Goal: Information Seeking & Learning: Learn about a topic

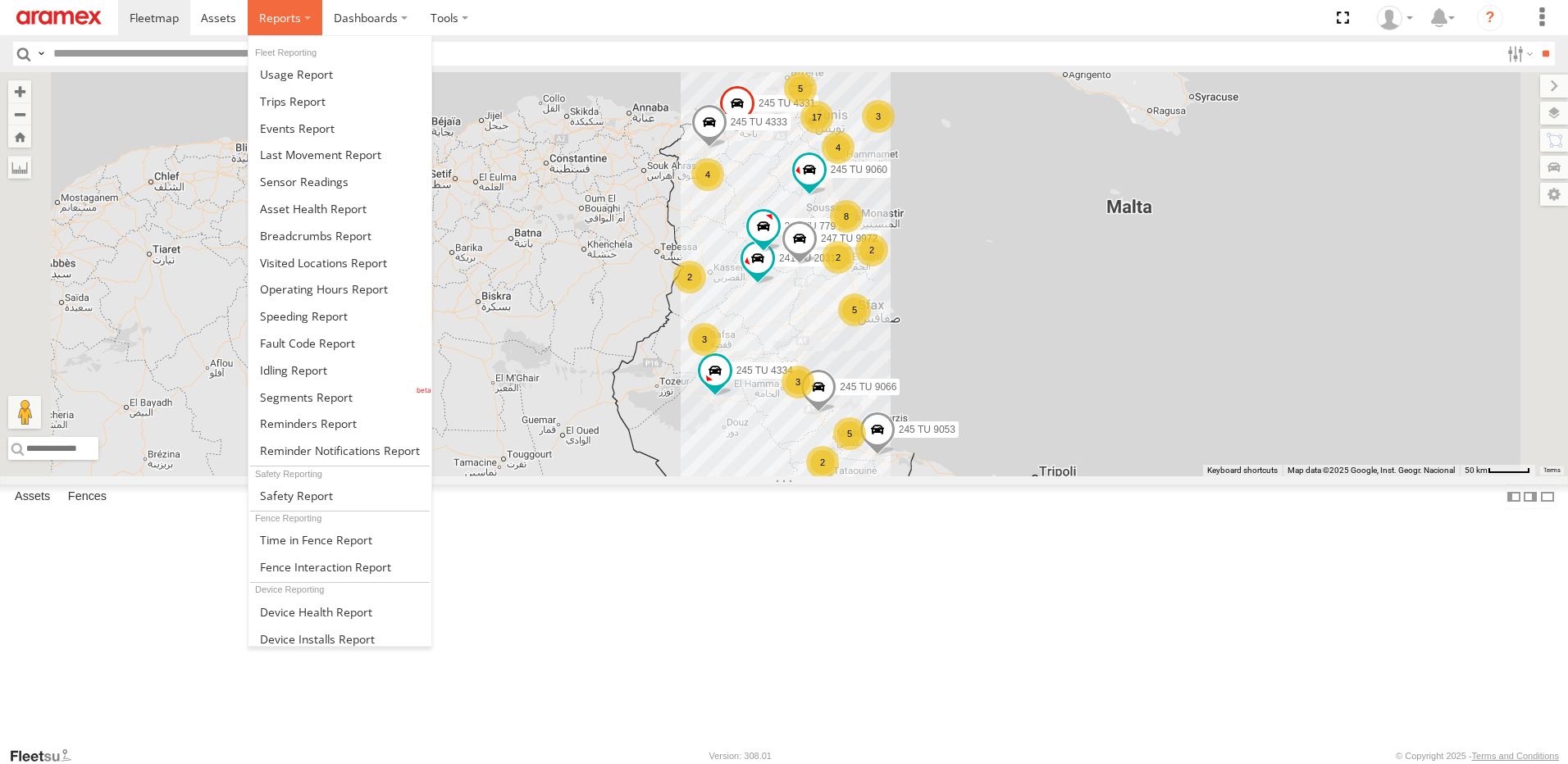
click at [289, 28] on label at bounding box center [285, 17] width 75 height 35
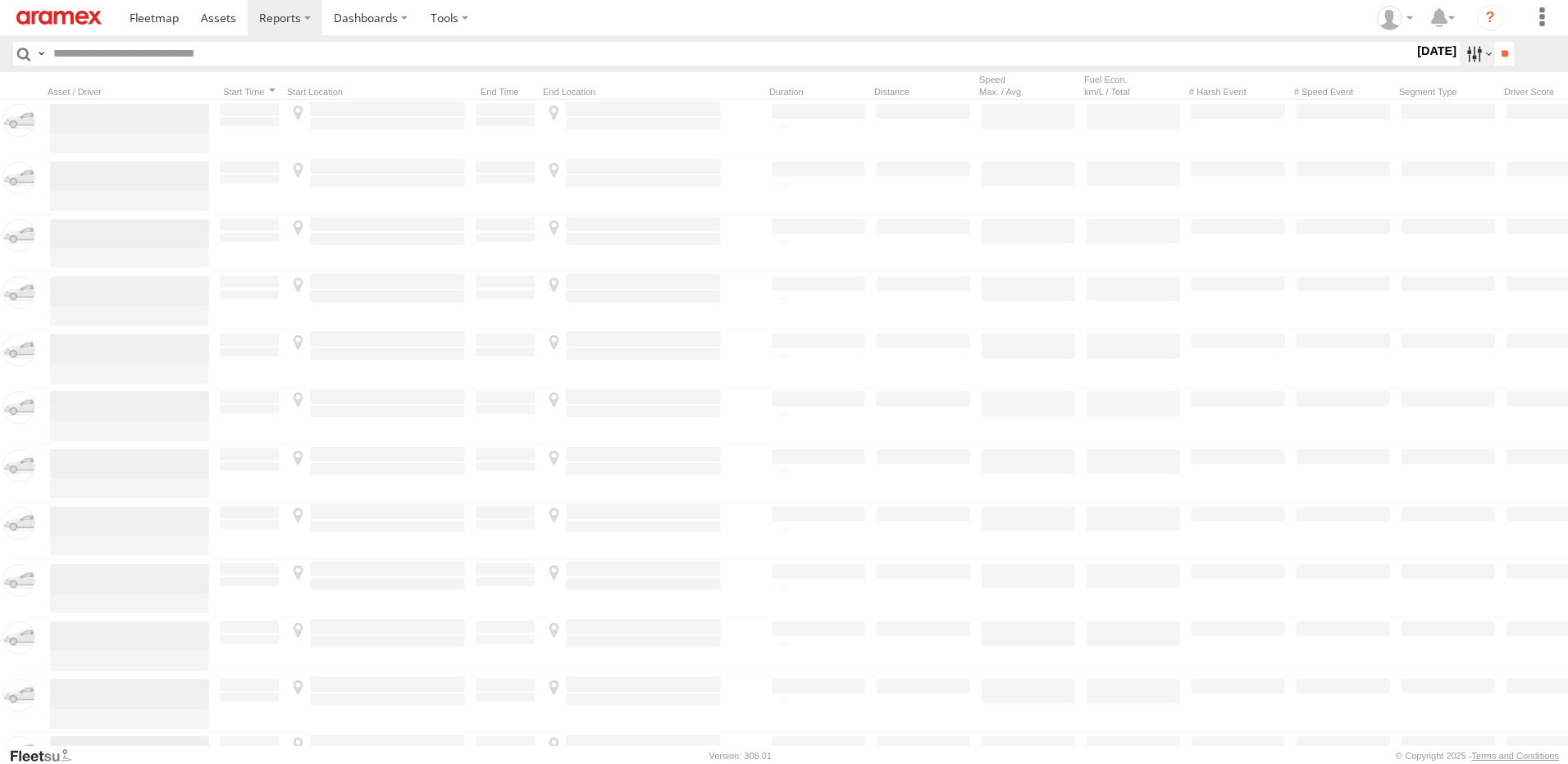
drag, startPoint x: 0, startPoint y: 0, endPoint x: 1474, endPoint y: 62, distance: 1475.3
click at [1474, 62] on label at bounding box center [1477, 53] width 35 height 24
click at [0, 0] on label at bounding box center [0, 0] width 0 height 0
click at [1505, 51] on input "**" at bounding box center [1505, 53] width 19 height 24
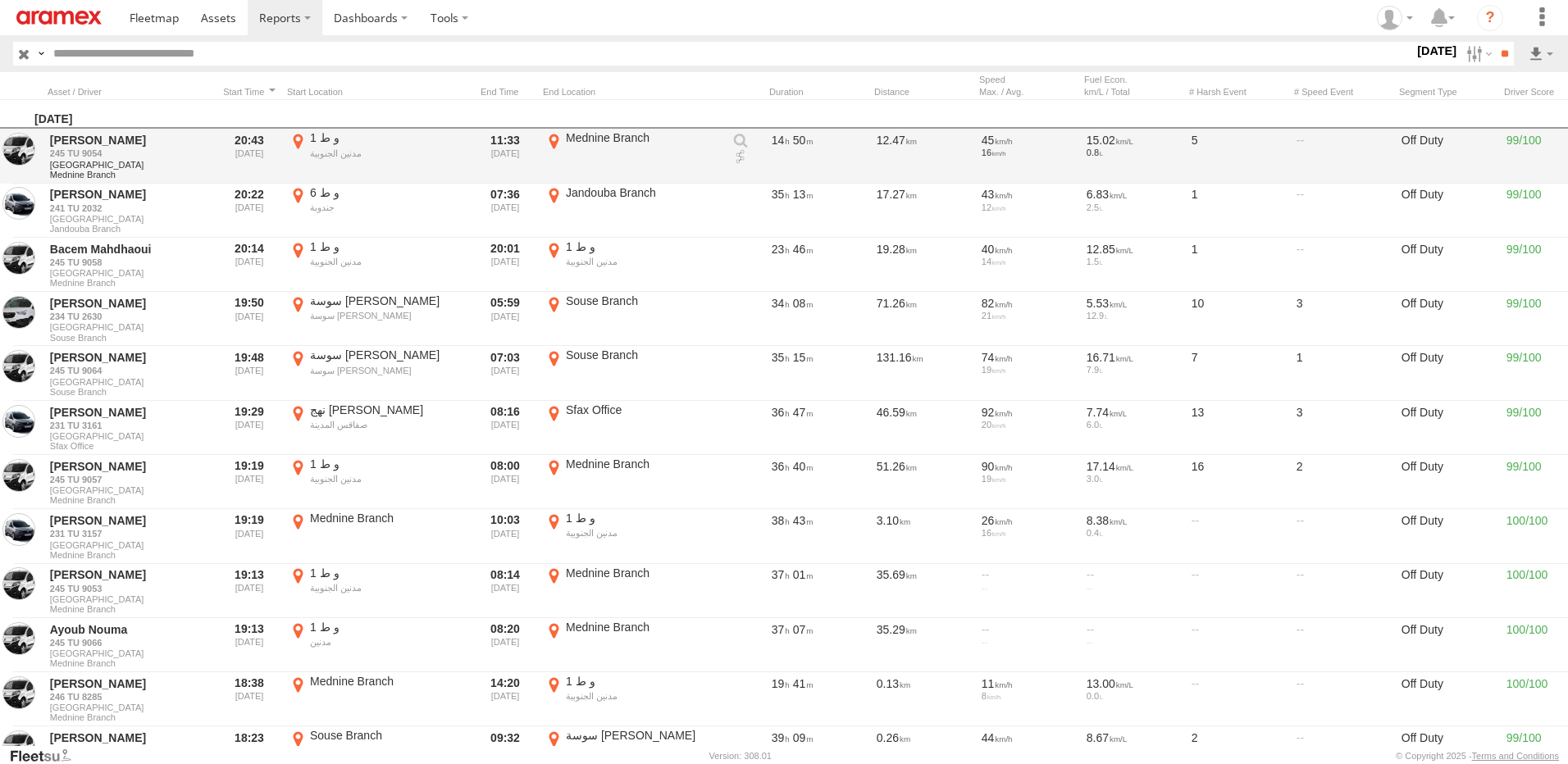
click at [0, 0] on link at bounding box center [0, 0] width 0 height 0
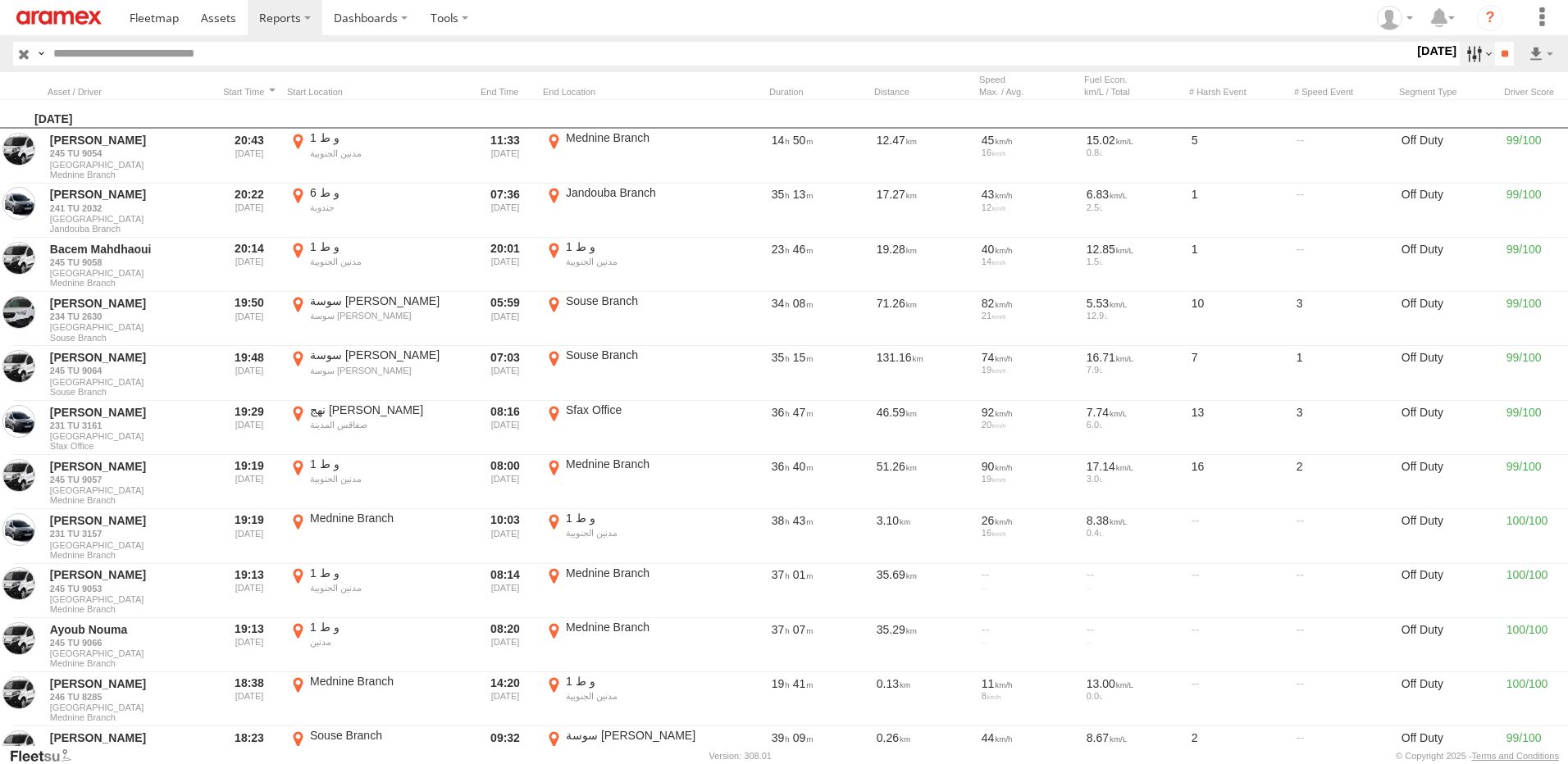
click at [1481, 60] on label at bounding box center [1477, 53] width 35 height 24
click at [0, 0] on span "[DATE]" at bounding box center [0, 0] width 0 height 0
click at [1498, 58] on input "**" at bounding box center [1505, 53] width 19 height 24
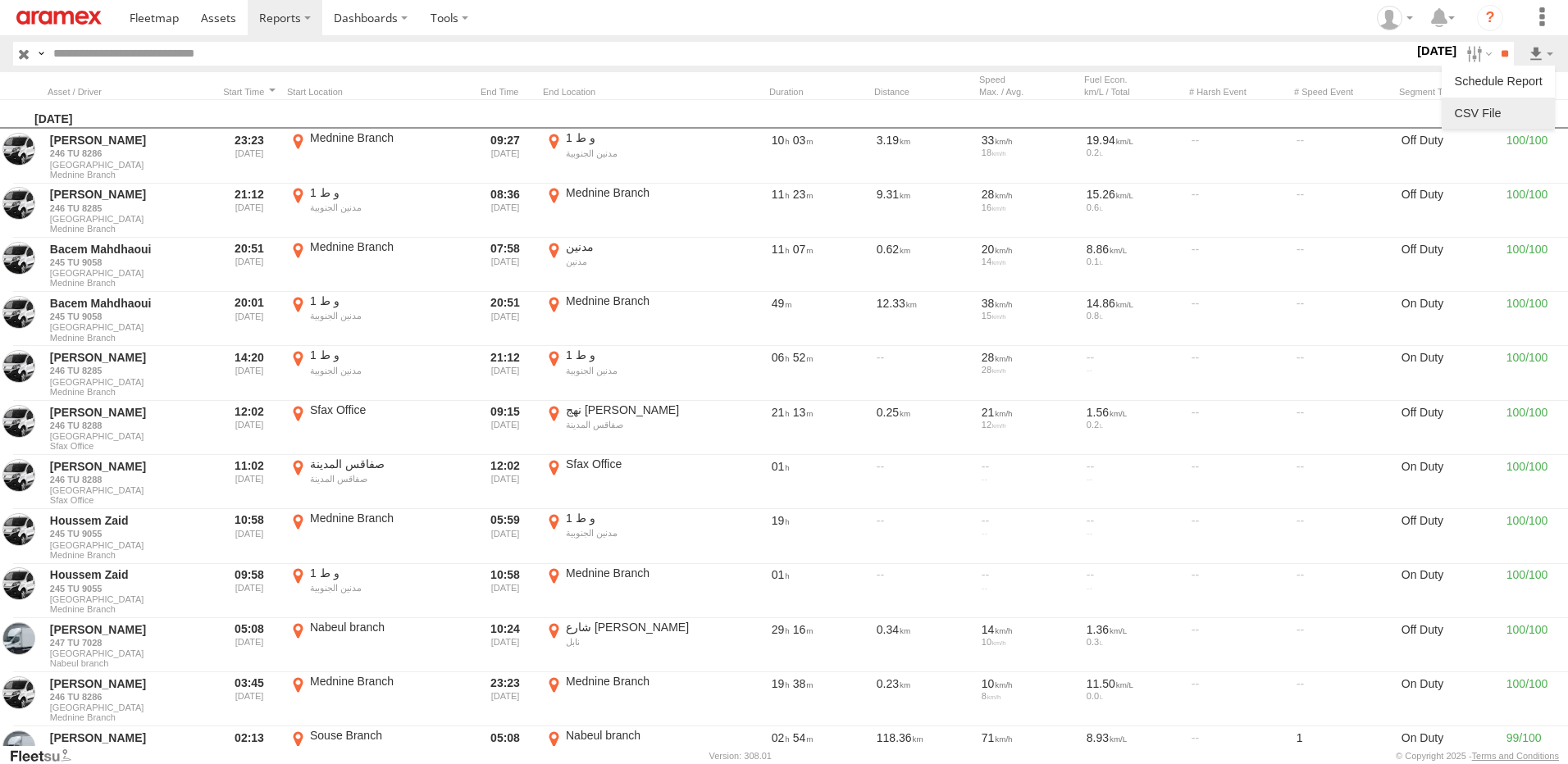
click at [1493, 107] on link at bounding box center [1498, 114] width 100 height 25
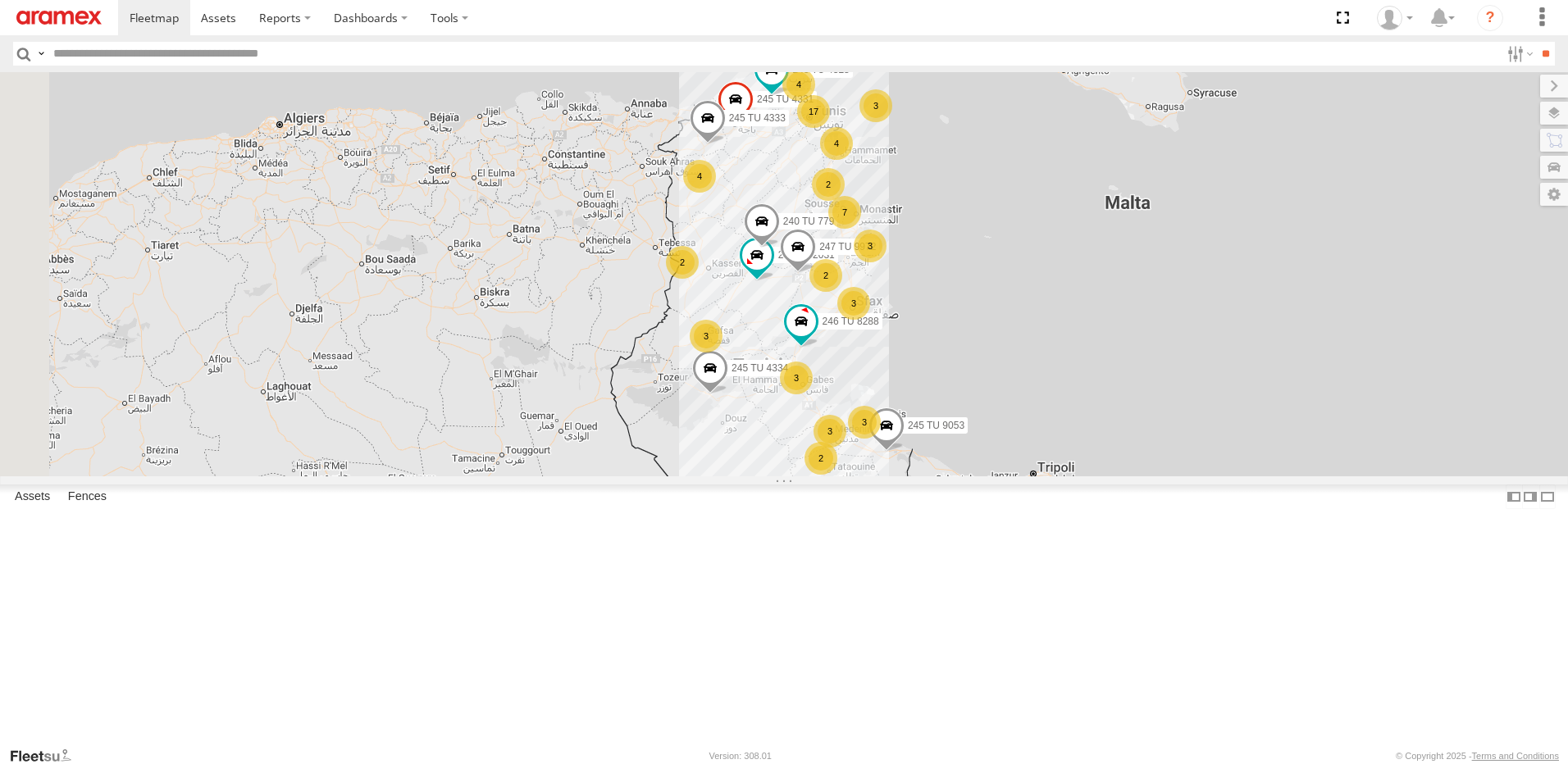
click at [577, 61] on input "text" at bounding box center [773, 53] width 1453 height 24
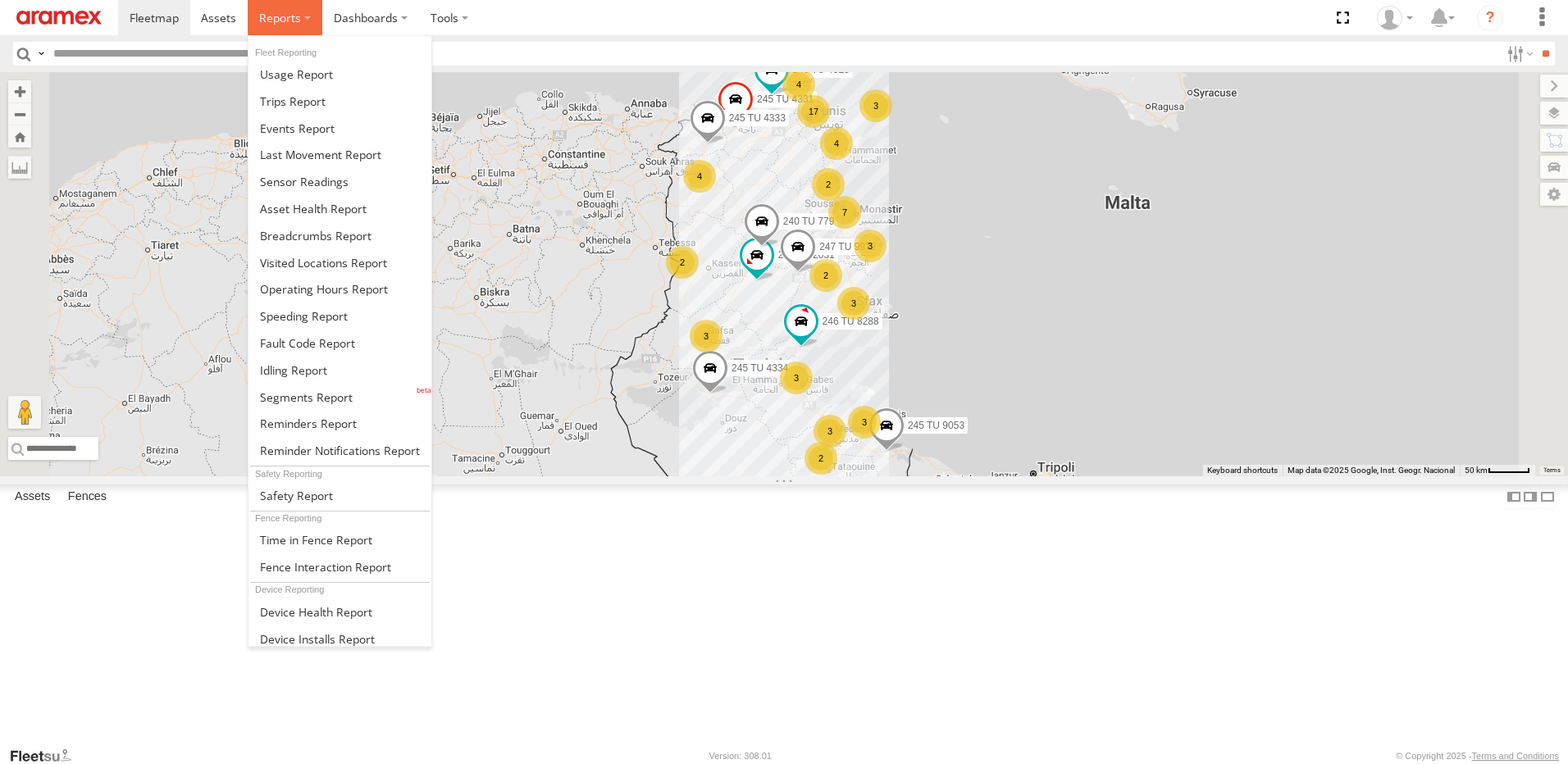
click at [283, 21] on span at bounding box center [280, 17] width 42 height 15
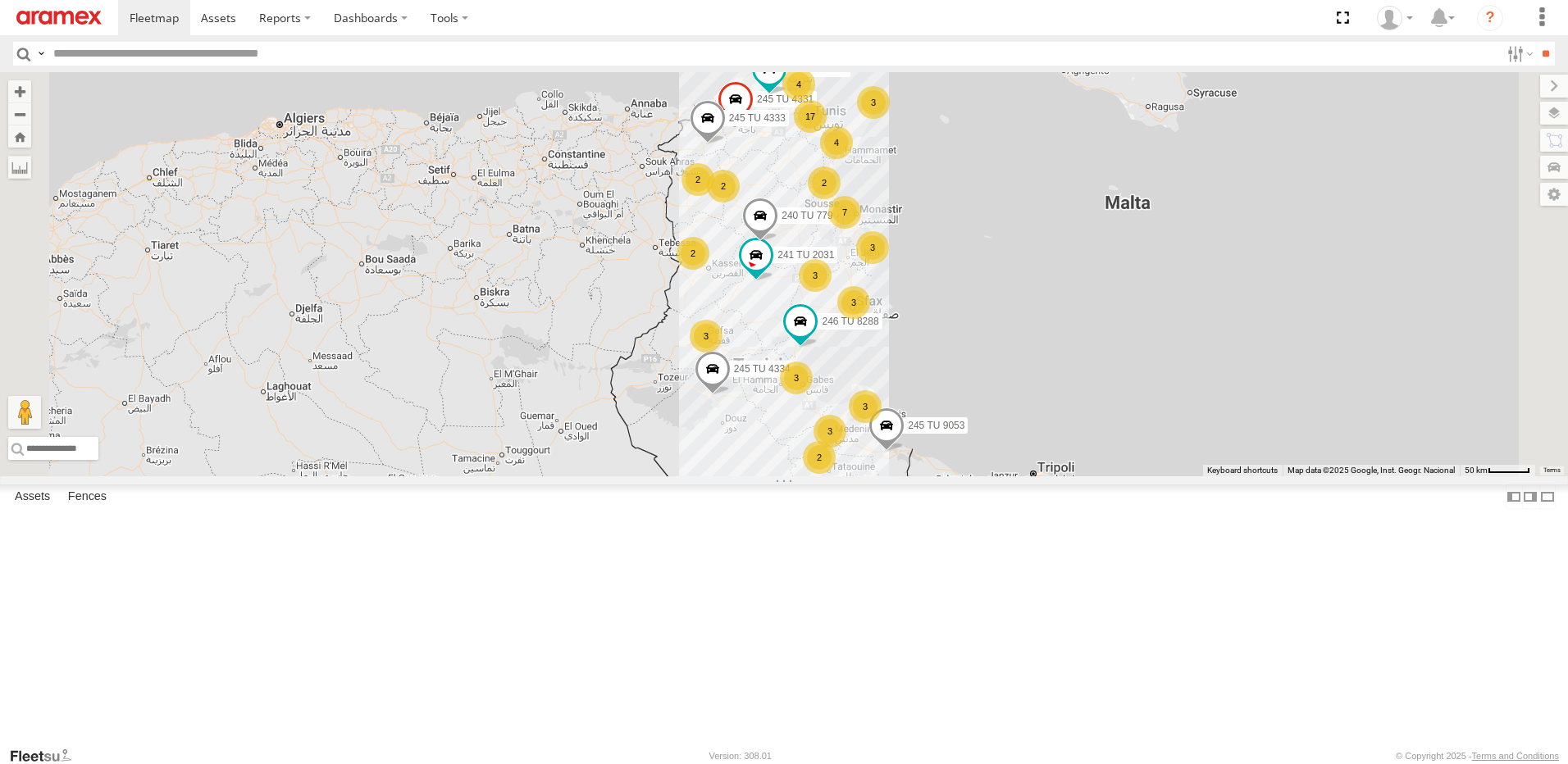
click at [889, 477] on div "245 TU 4334 246 TU 8288 245 TU 9053 245 TU 4331 245 TU 4333 241 TU 2031 240 TU …" at bounding box center [784, 274] width 1568 height 404
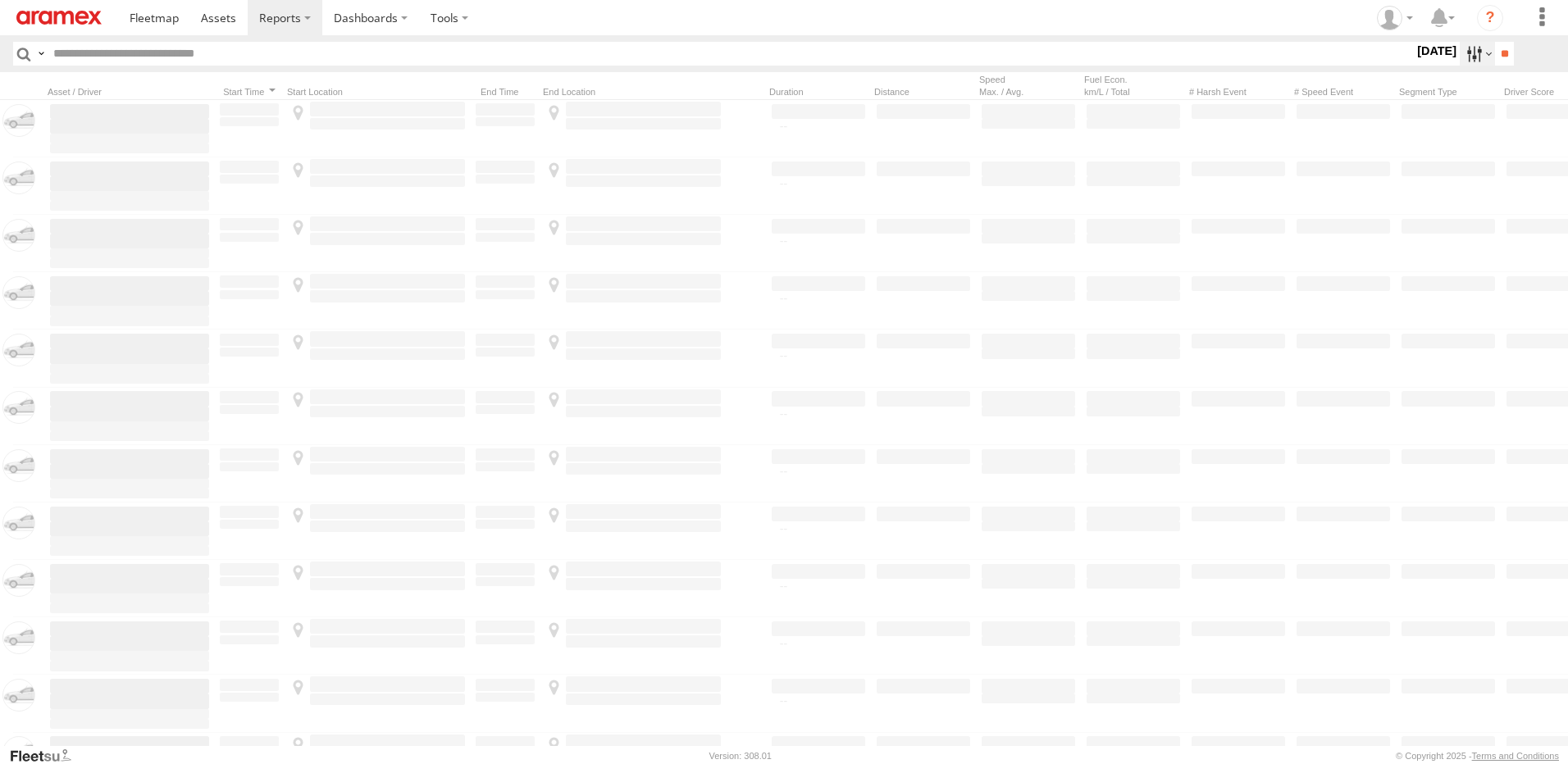
click at [1471, 53] on label at bounding box center [1477, 53] width 35 height 24
click at [0, 0] on label at bounding box center [0, 0] width 0 height 0
click at [1498, 50] on input "**" at bounding box center [1505, 53] width 19 height 24
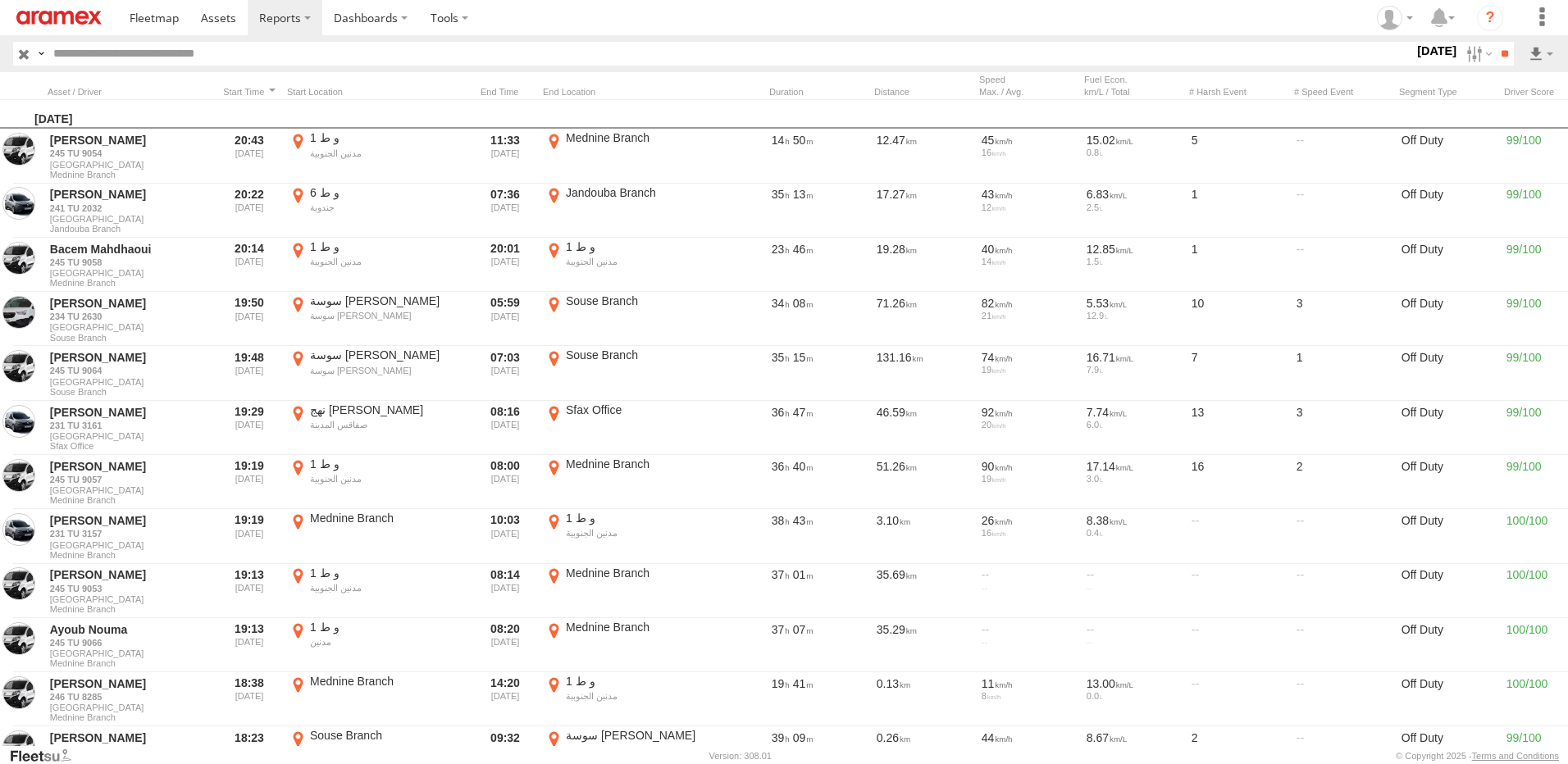
click at [472, 58] on input "text" at bounding box center [730, 53] width 1367 height 24
type input "****"
click at [1495, 42] on input "**" at bounding box center [1505, 53] width 19 height 24
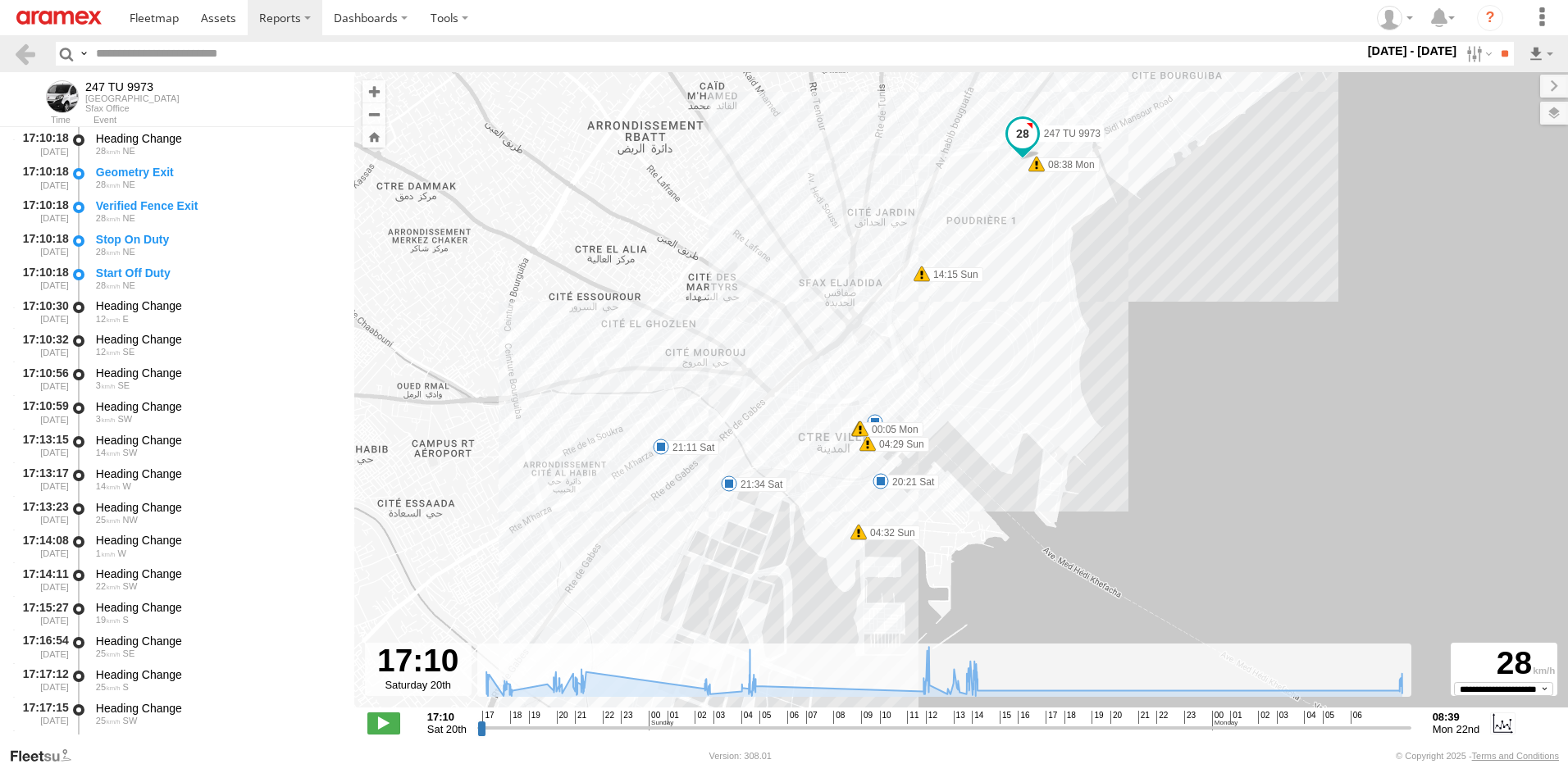
drag, startPoint x: 827, startPoint y: 529, endPoint x: 876, endPoint y: 515, distance: 51.0
click at [876, 515] on div "247 TU 9973 21:11 Sat 21:34 Sat 12:29 Sun 13:40 Sun 13:55 Sun 13:58 Sun 14:02 S…" at bounding box center [961, 398] width 1214 height 652
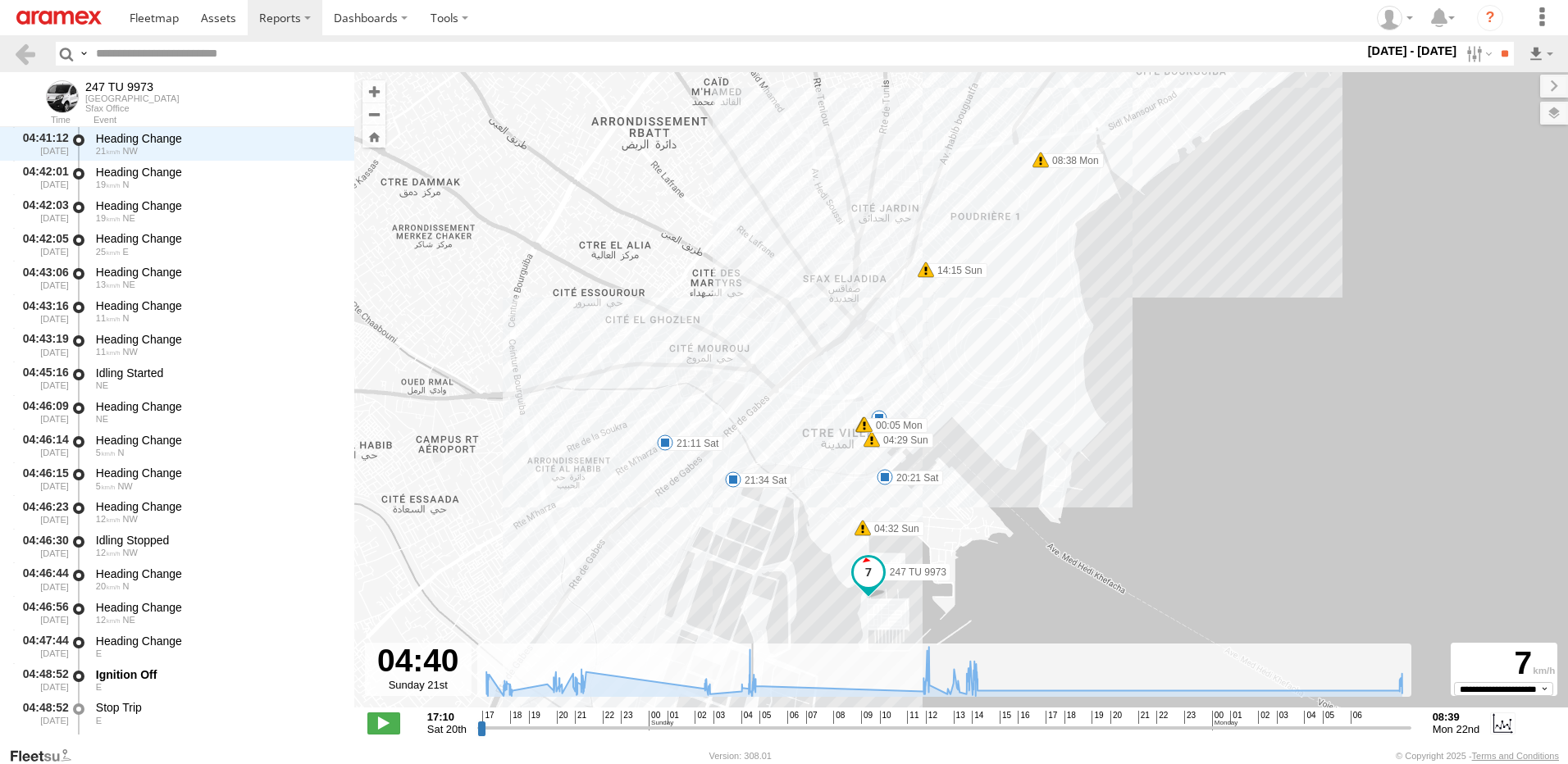
scroll to position [10954, 0]
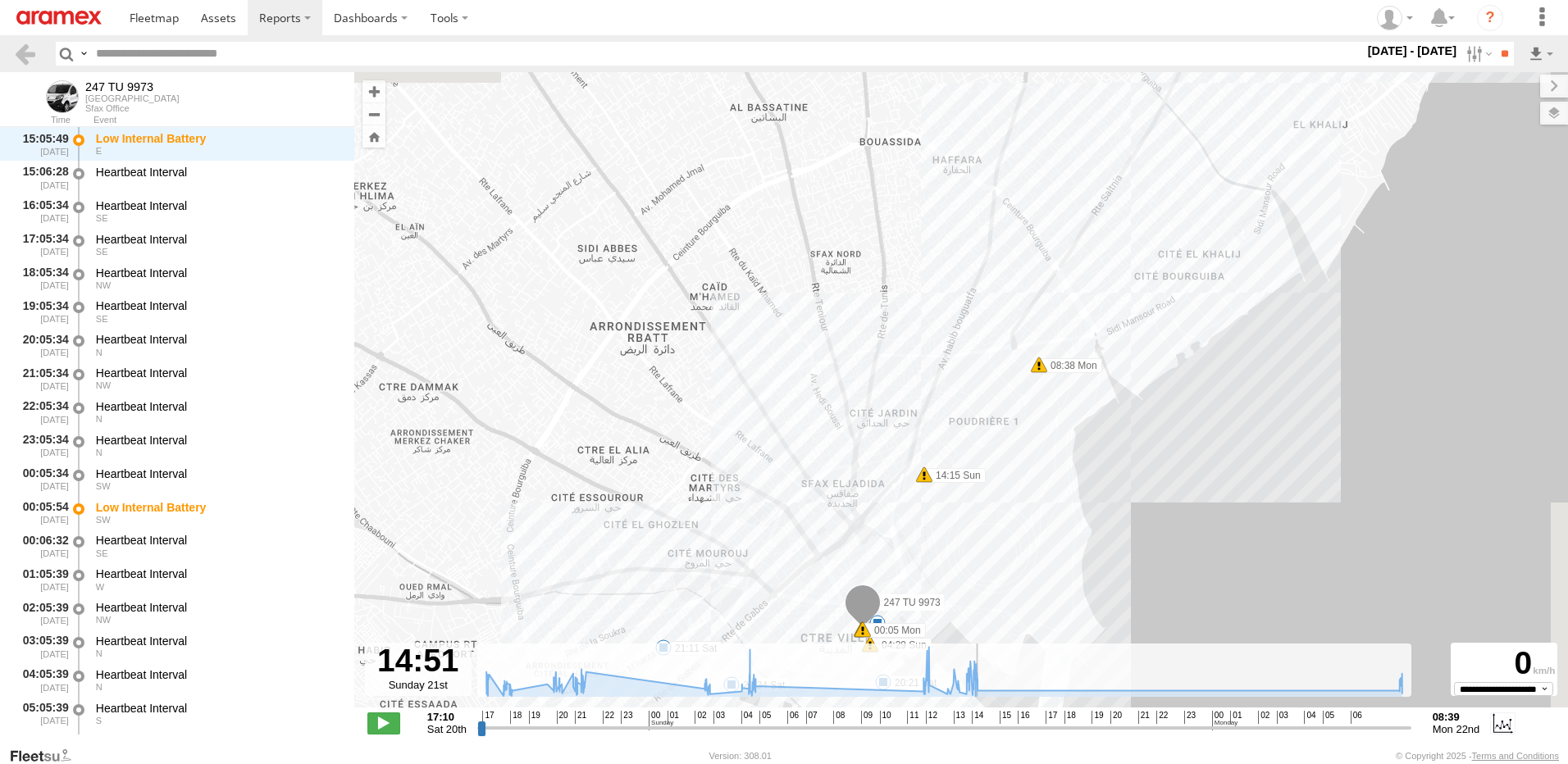
drag, startPoint x: 480, startPoint y: 727, endPoint x: 989, endPoint y: 729, distance: 509.0
click at [989, 729] on input "range" at bounding box center [945, 728] width 934 height 15
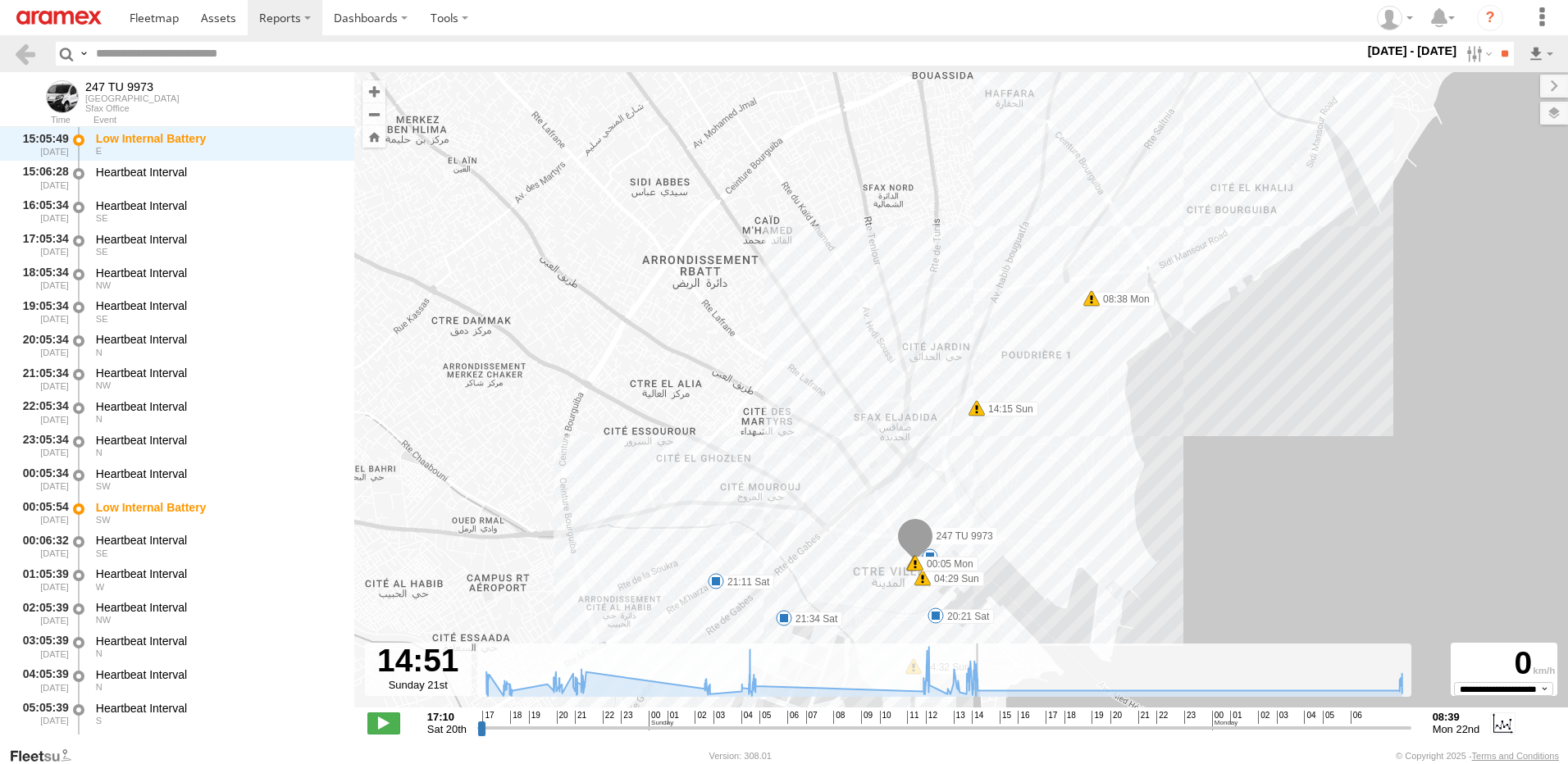
scroll to position [16247, 0]
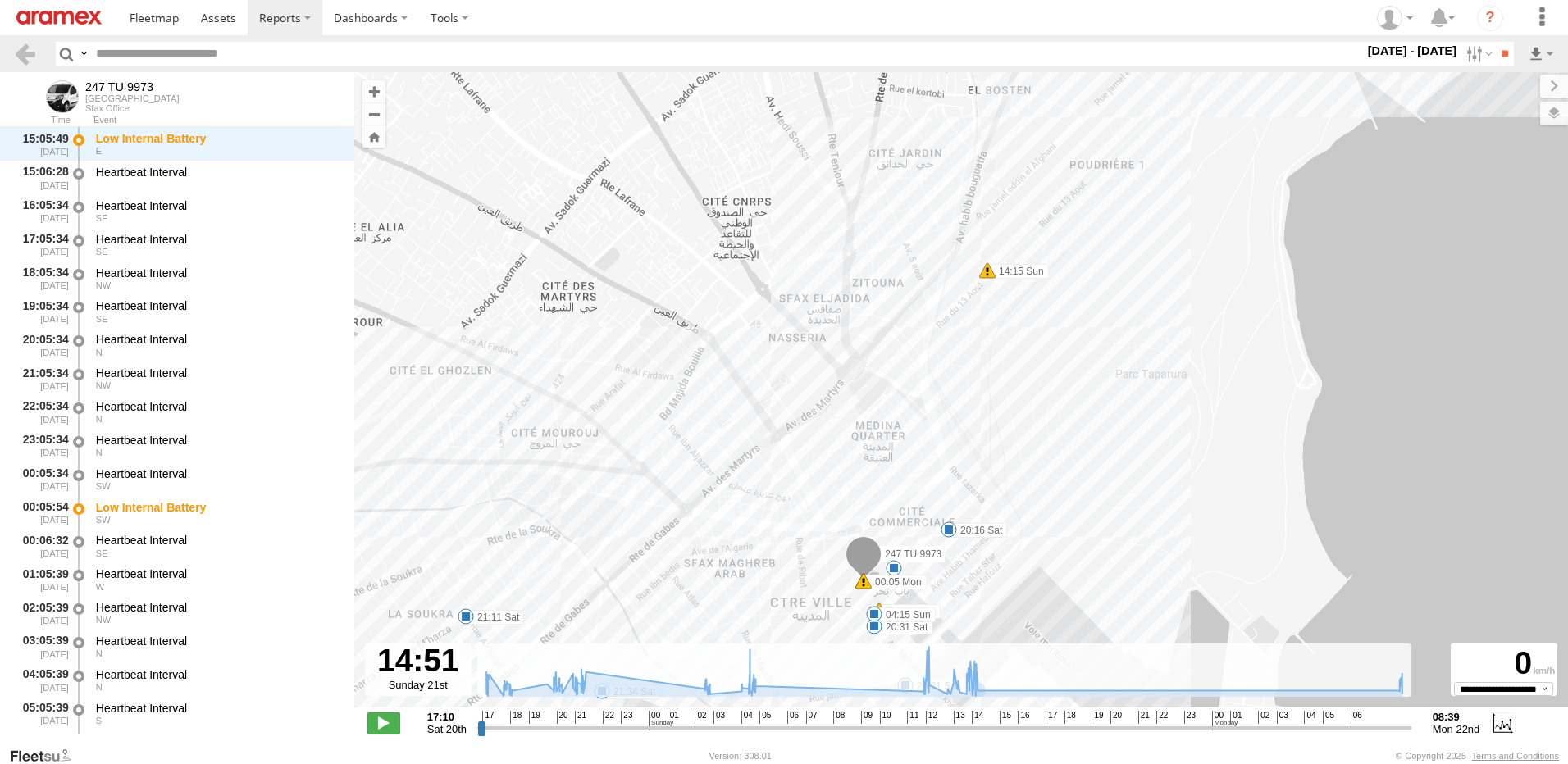
drag, startPoint x: 900, startPoint y: 584, endPoint x: 935, endPoint y: 408, distance: 179.4
click at [927, 575] on label "00:05 Mon" at bounding box center [895, 582] width 63 height 14
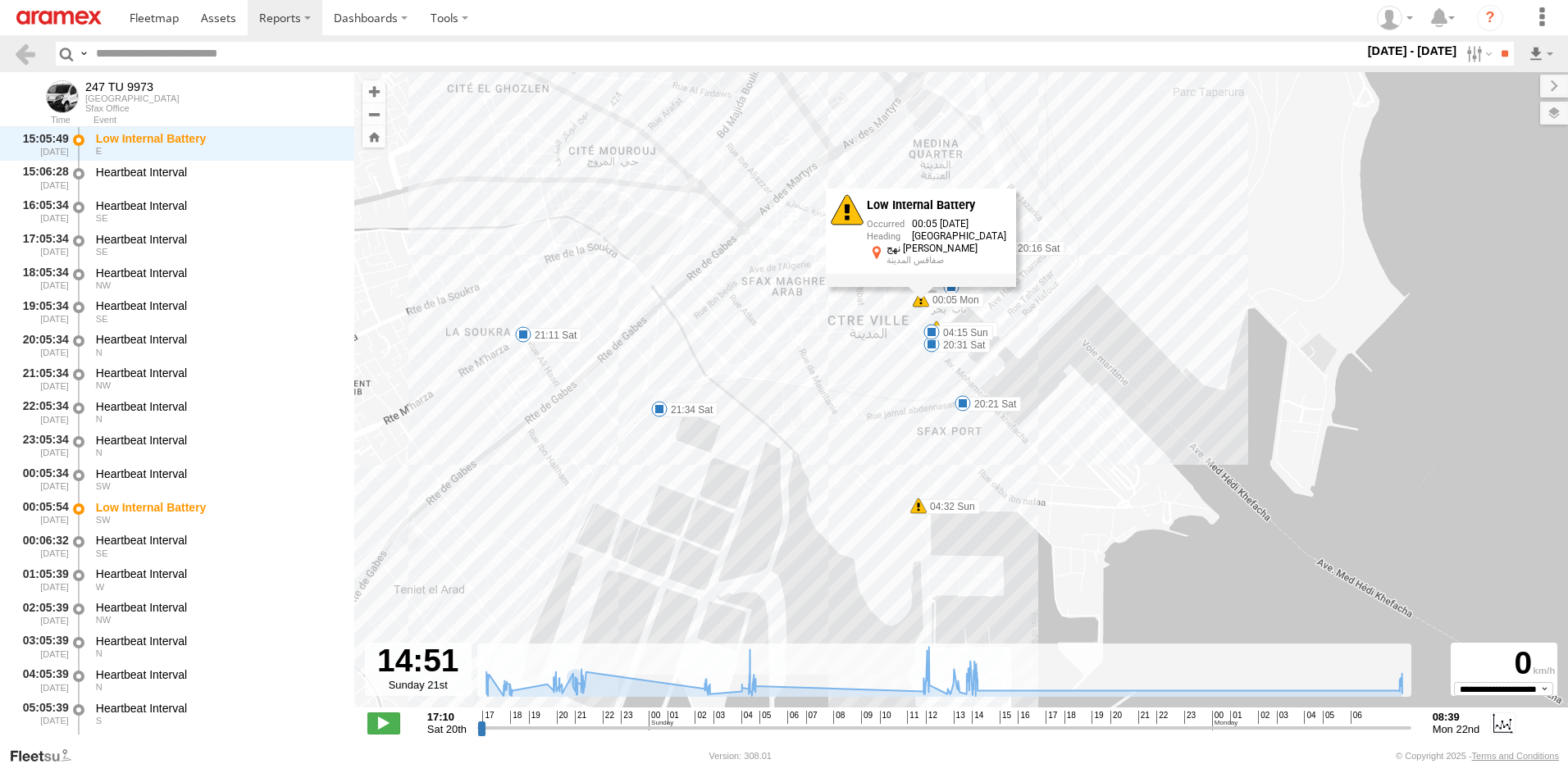
click at [1151, 312] on div "247 TU 9973 21:11 Sat 21:34 Sat 12:29 Sun 13:40 Sun 13:55 Sun 13:58 Sun 14:02 S…" at bounding box center [961, 398] width 1214 height 652
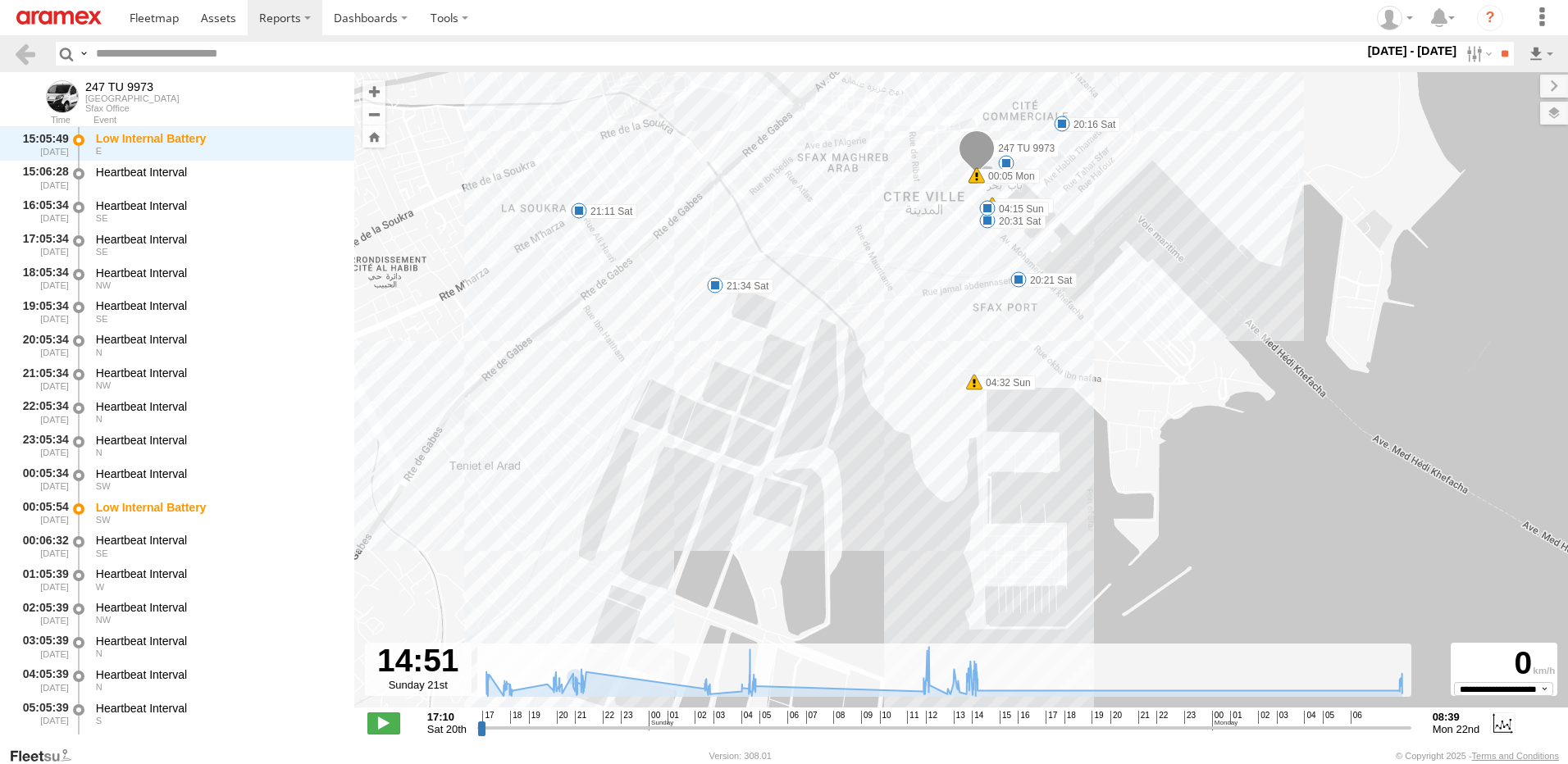
drag, startPoint x: 1011, startPoint y: 418, endPoint x: 1042, endPoint y: 355, distance: 70.2
click at [1042, 355] on div "247 TU 9973 21:11 Sat 21:34 Sat 12:29 Sun 13:40 Sun 13:55 Sun 13:58 Sun 14:02 S…" at bounding box center [961, 398] width 1214 height 652
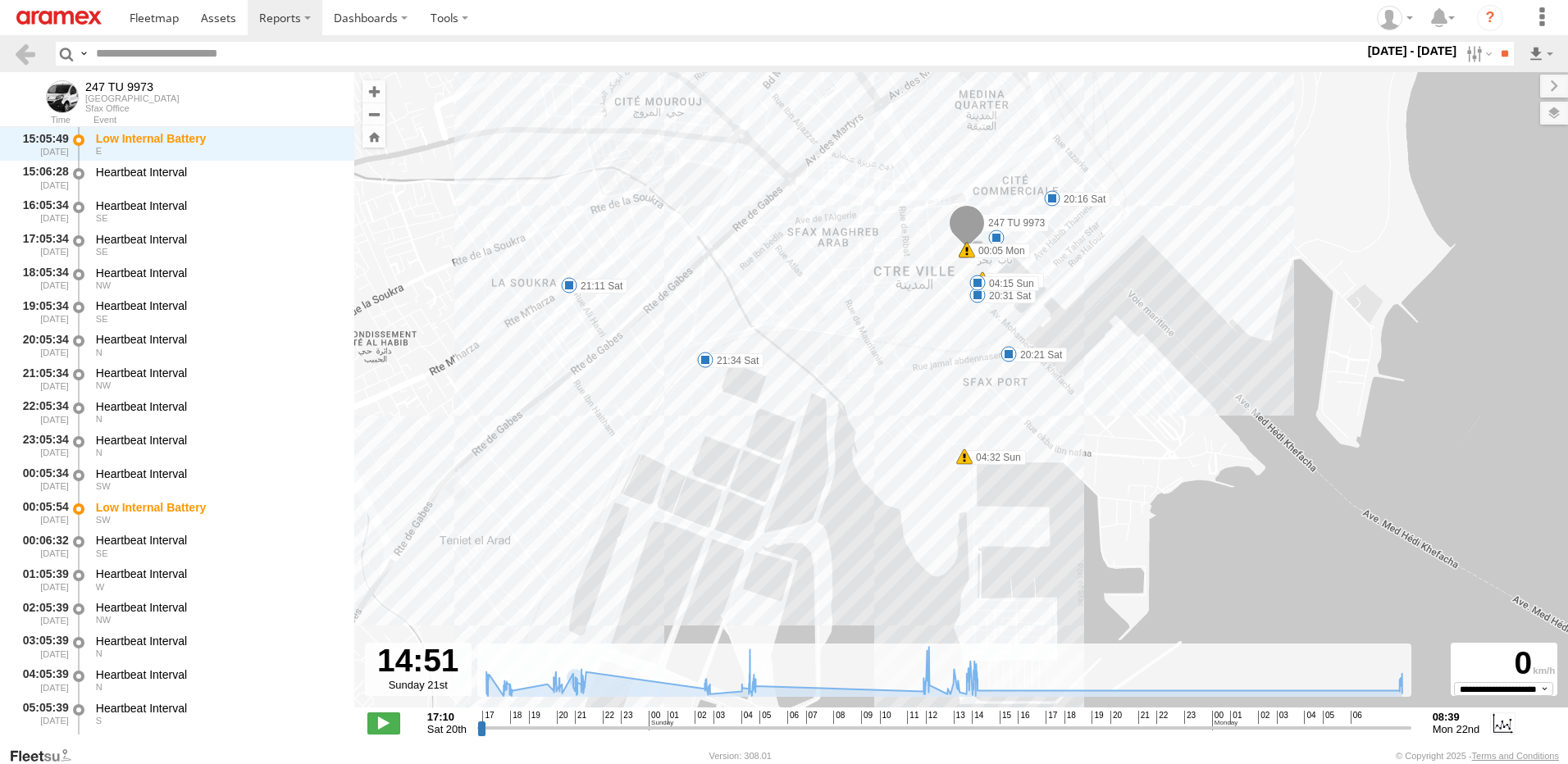
drag, startPoint x: 1015, startPoint y: 316, endPoint x: 1003, endPoint y: 398, distance: 82.9
click at [1004, 397] on div "247 TU 9973 21:11 Sat 21:34 Sat 12:29 Sun 13:40 Sun 13:55 Sun 13:58 Sun 14:02 S…" at bounding box center [961, 398] width 1214 height 652
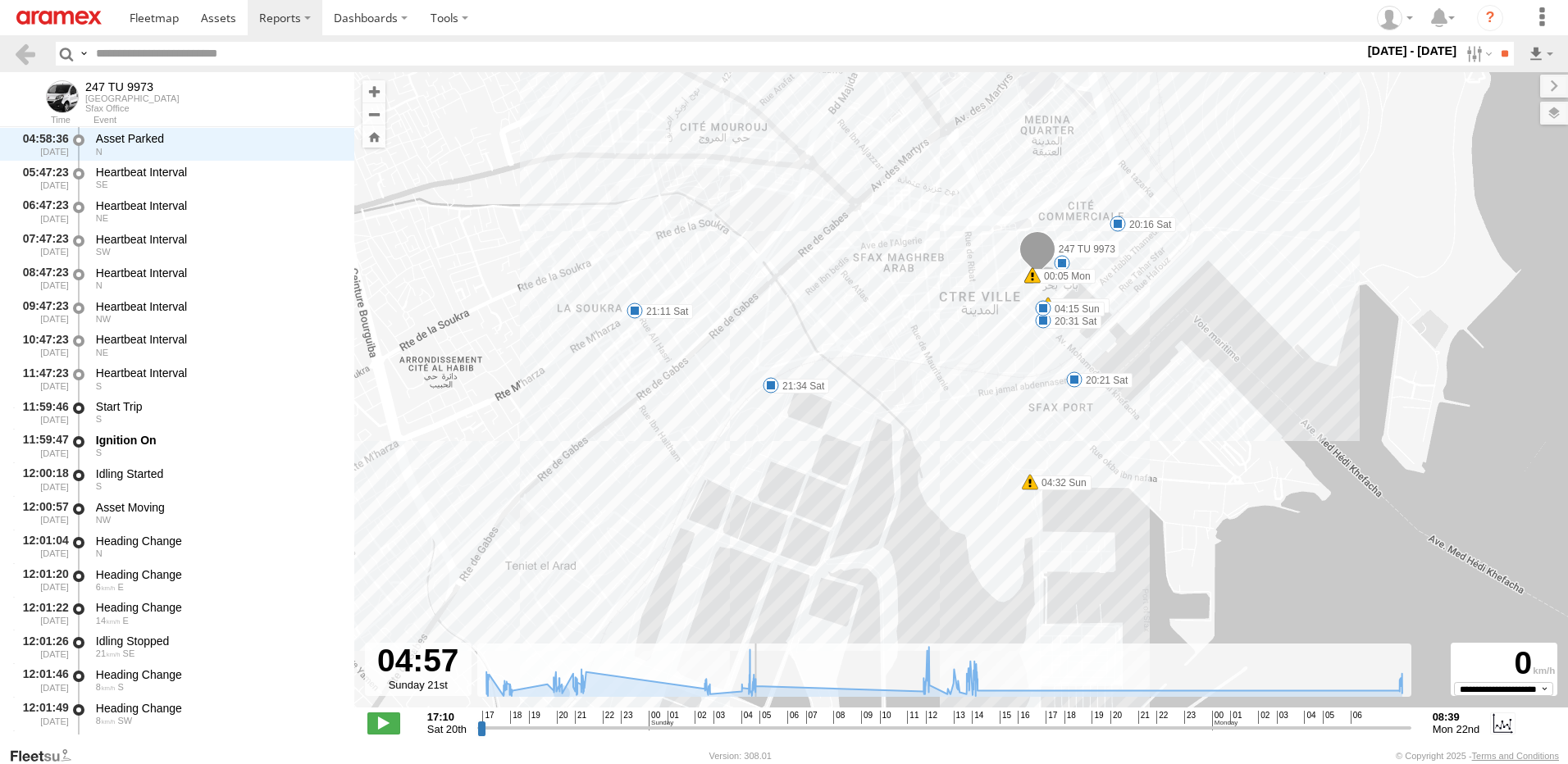
scroll to position [11424, 0]
drag, startPoint x: 979, startPoint y: 732, endPoint x: 756, endPoint y: 736, distance: 223.0
click at [756, 735] on input "range" at bounding box center [945, 728] width 934 height 15
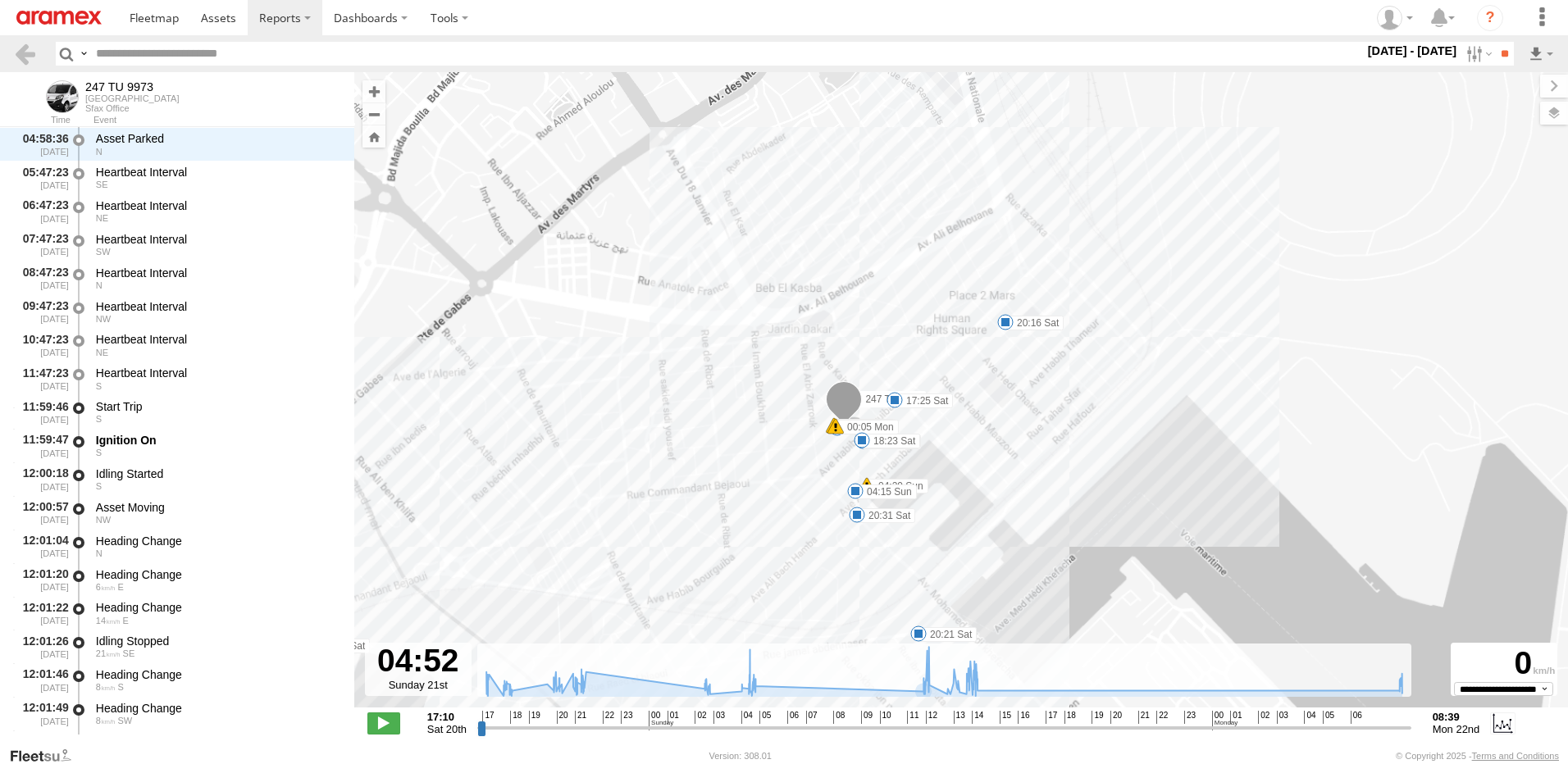
drag, startPoint x: 827, startPoint y: 577, endPoint x: 856, endPoint y: 485, distance: 96.5
click at [861, 483] on span at bounding box center [855, 491] width 16 height 16
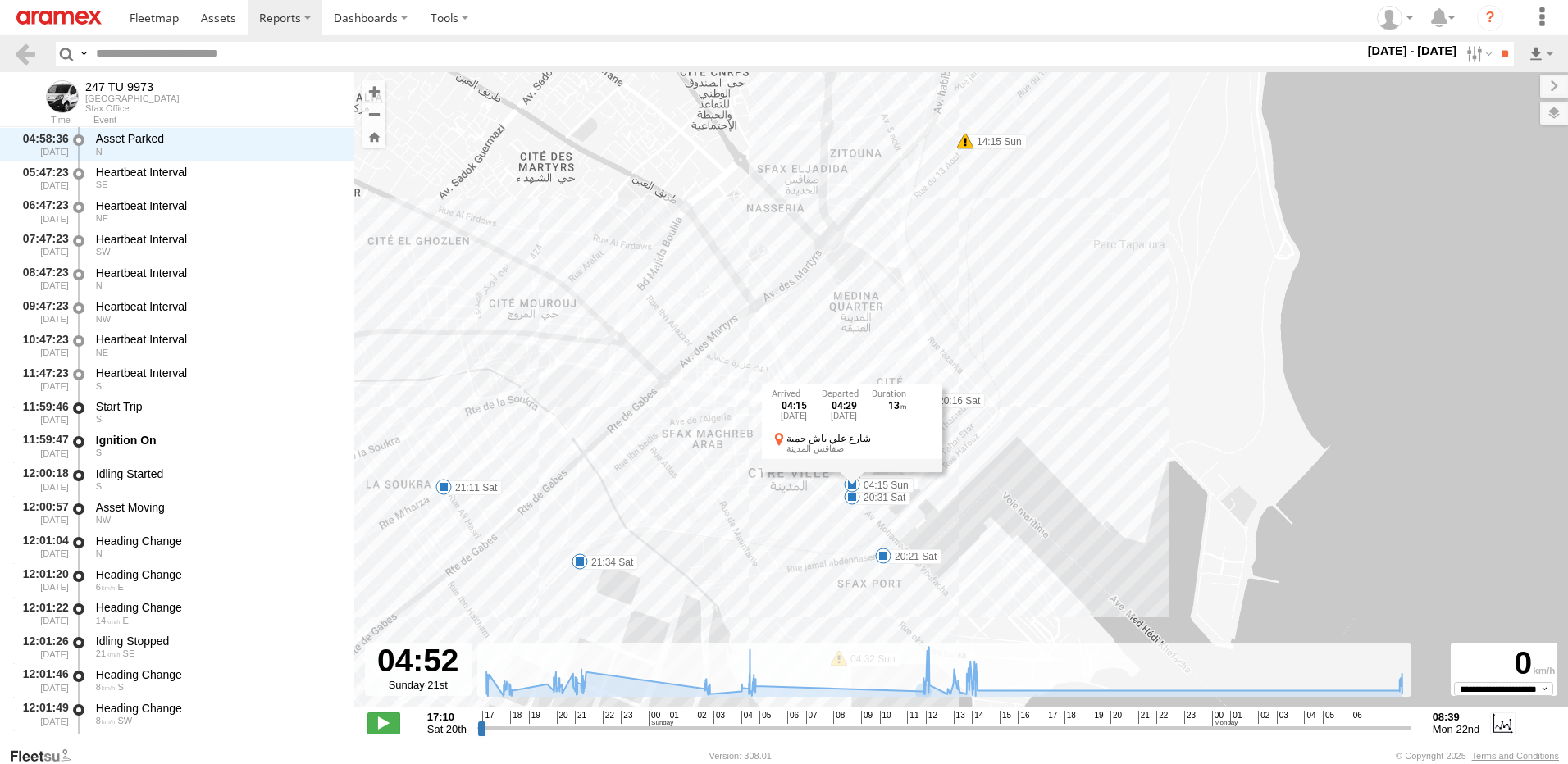
click at [827, 533] on div "247 TU 9973 21:11 Sat 21:34 Sat 12:29 Sun 13:40 Sun 13:55 Sun 13:58 Sun 14:02 S…" at bounding box center [961, 398] width 1214 height 652
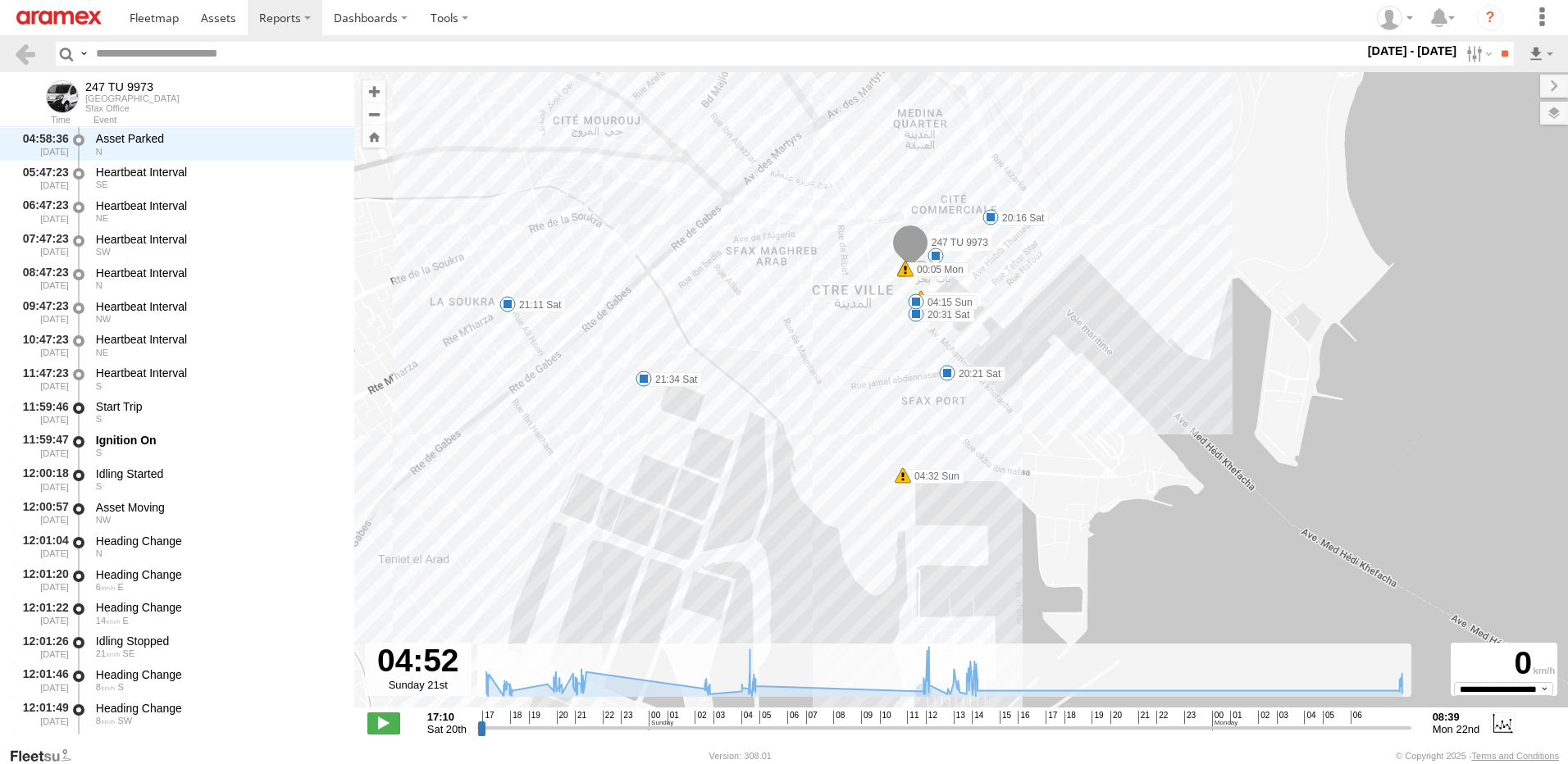
drag, startPoint x: 827, startPoint y: 533, endPoint x: 893, endPoint y: 350, distance: 194.5
click at [893, 350] on div "247 TU 9973 21:11 Sat 21:34 Sat 12:29 Sun 13:40 Sun 13:55 Sun 13:58 Sun 14:02 S…" at bounding box center [961, 398] width 1214 height 652
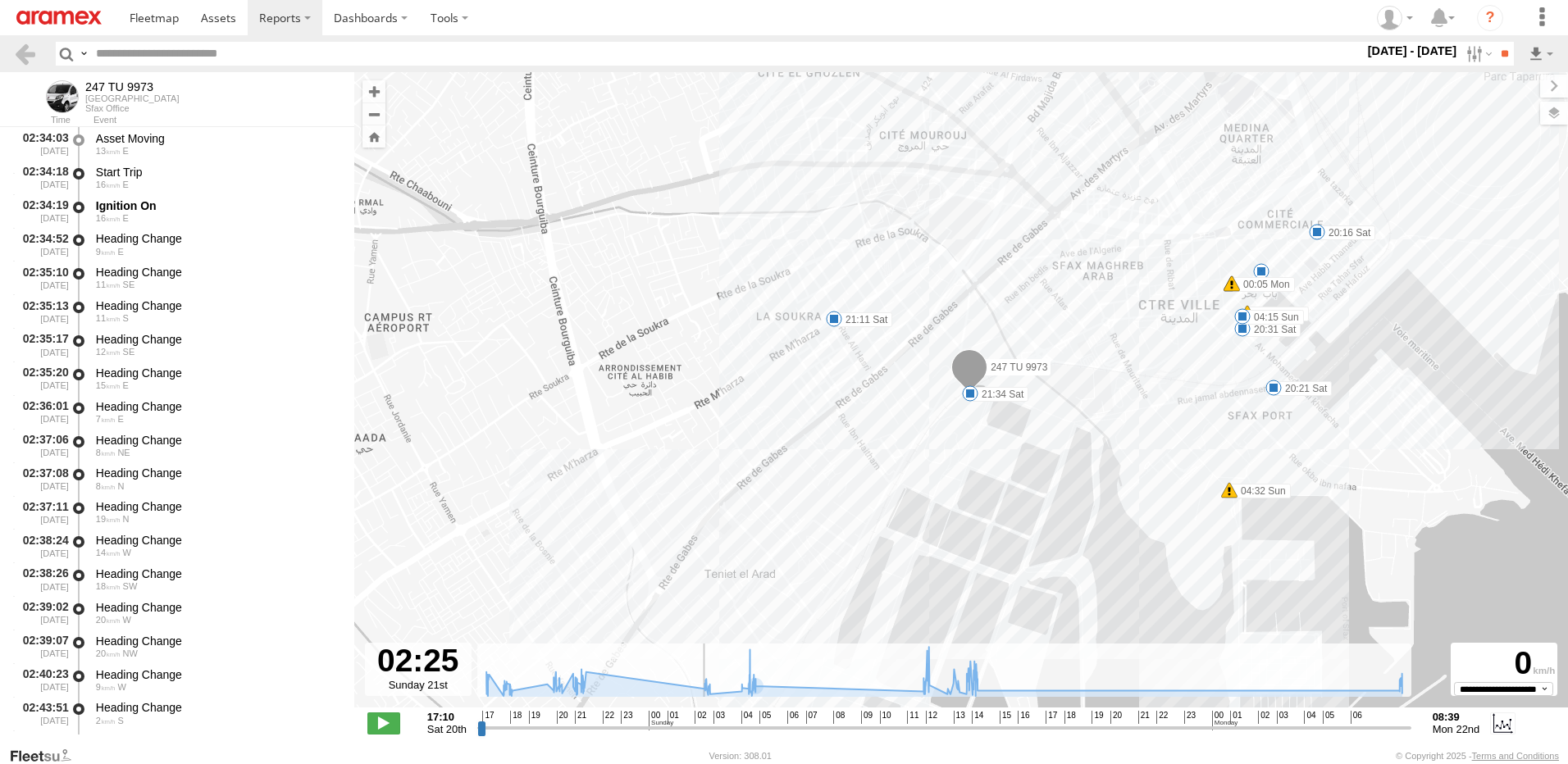
scroll to position [7672, 0]
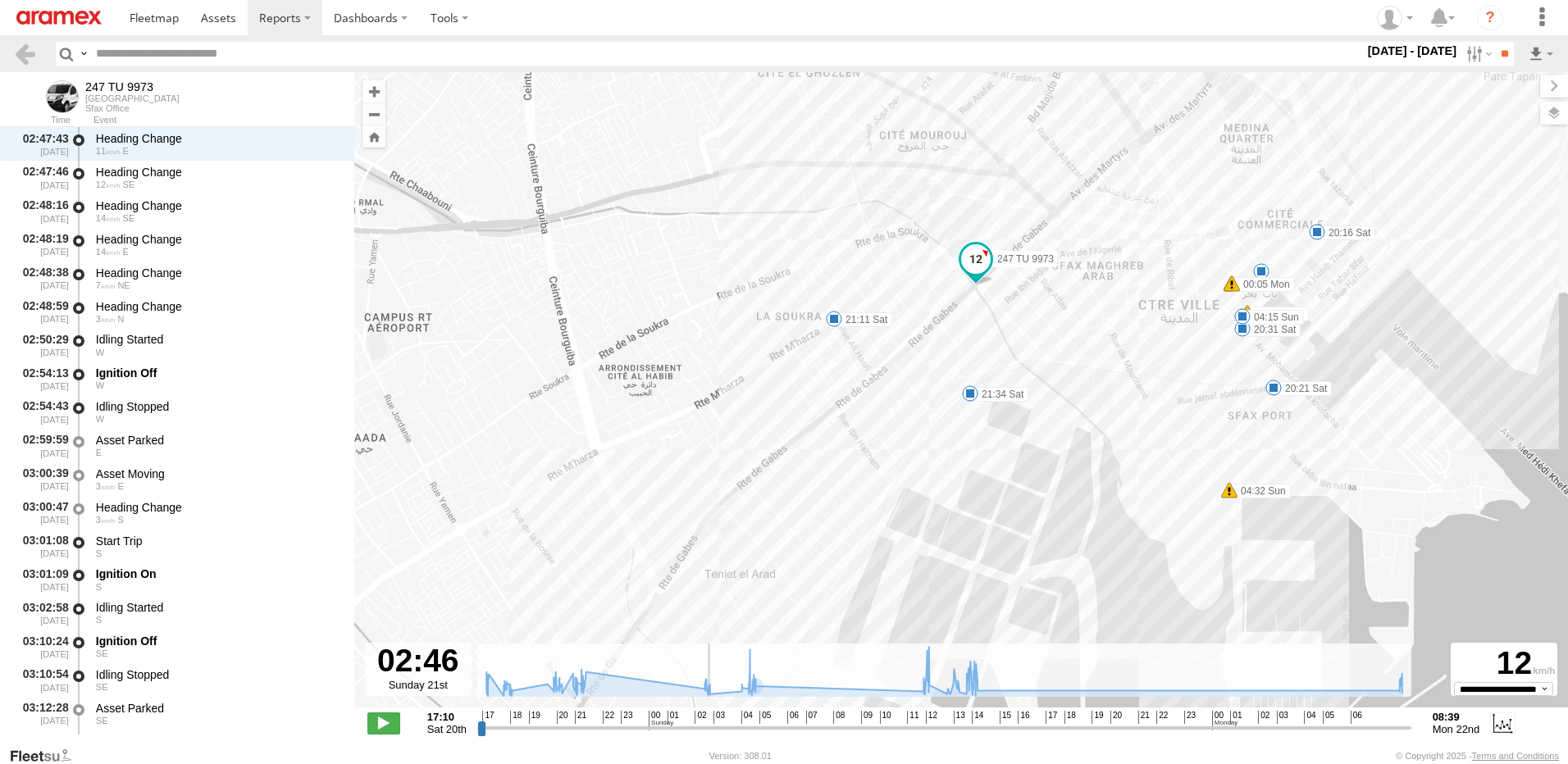
drag, startPoint x: 756, startPoint y: 726, endPoint x: 706, endPoint y: 691, distance: 61.0
click at [706, 720] on input "range" at bounding box center [945, 728] width 934 height 15
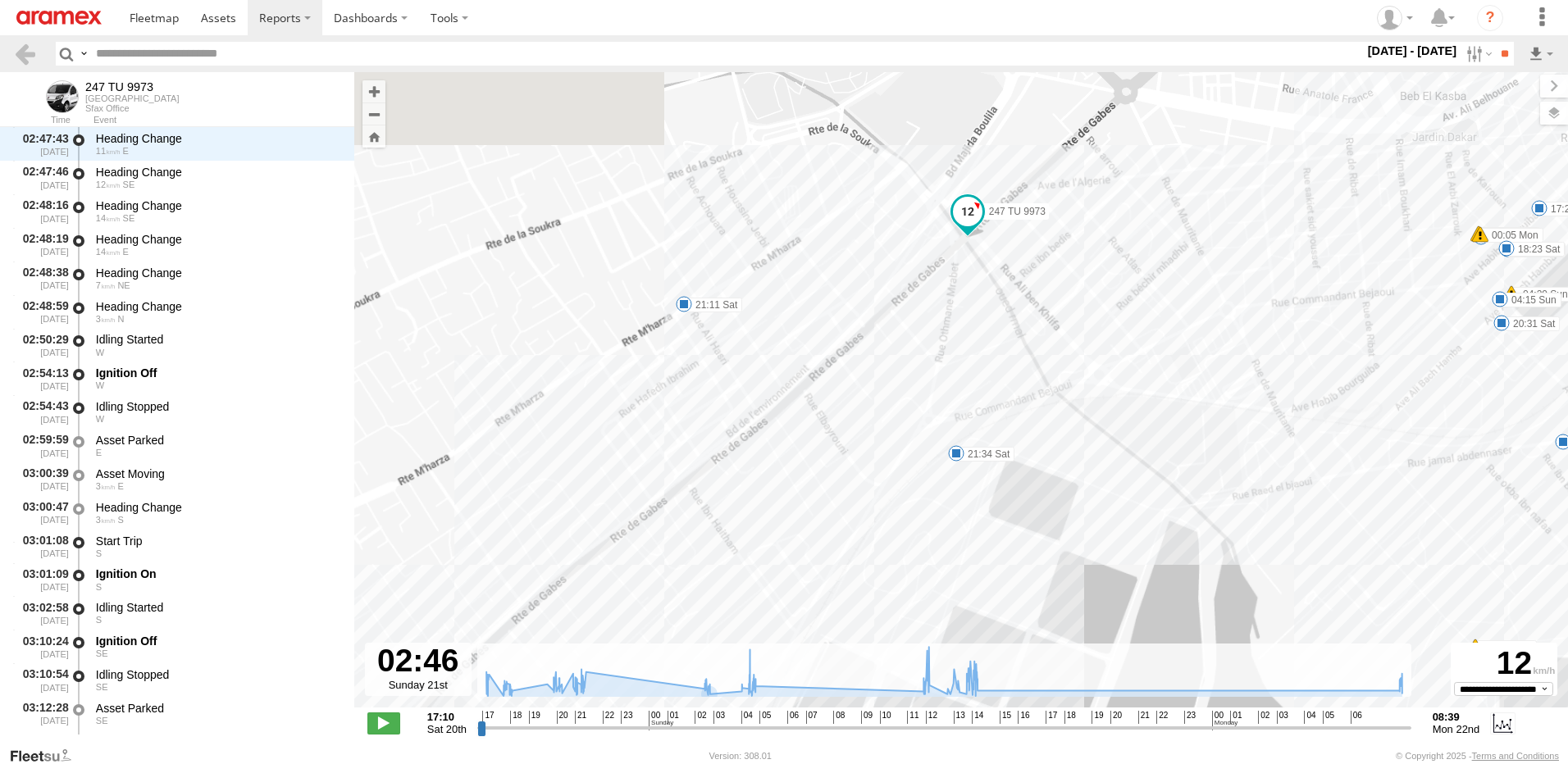
drag, startPoint x: 1003, startPoint y: 348, endPoint x: 958, endPoint y: 480, distance: 139.5
click at [958, 480] on div "247 TU 9973 21:11 Sat 21:34 Sat 12:29 Sun 13:40 Sun 13:55 Sun 13:58 Sun 14:02 S…" at bounding box center [961, 398] width 1214 height 652
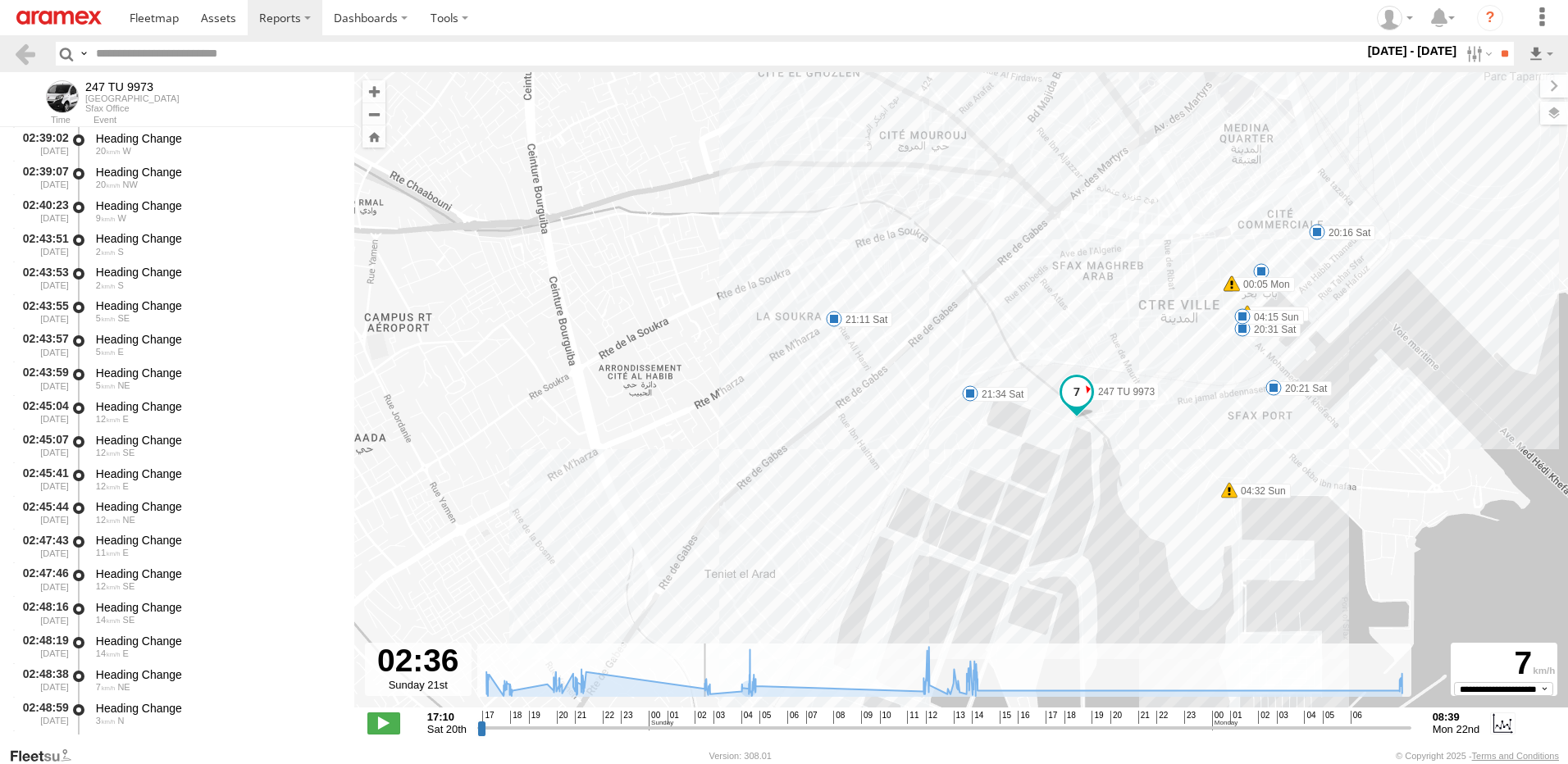
scroll to position [8274, 0]
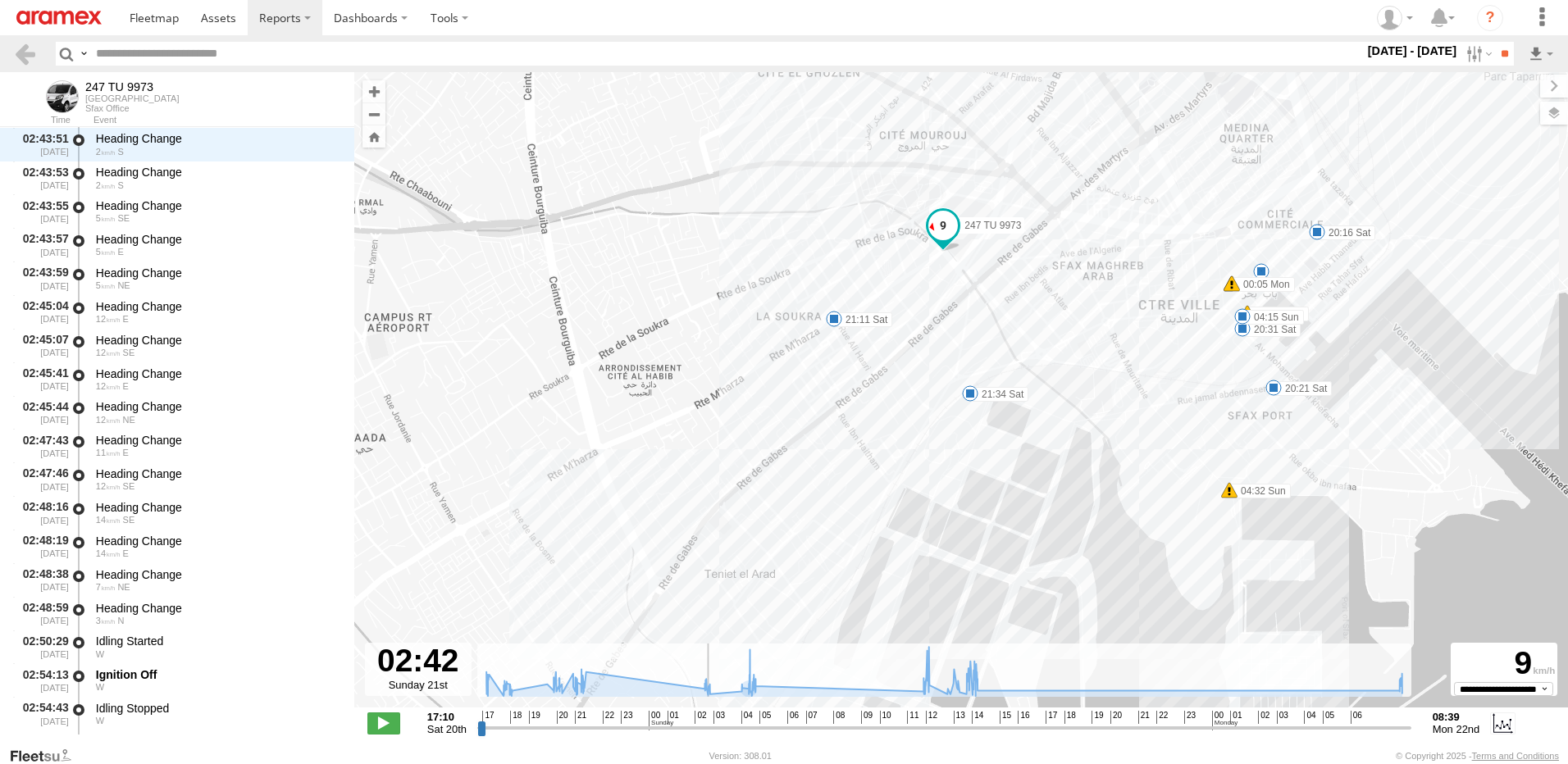
drag, startPoint x: 706, startPoint y: 730, endPoint x: 698, endPoint y: 734, distance: 8.9
click at [704, 733] on input "range" at bounding box center [945, 728] width 934 height 15
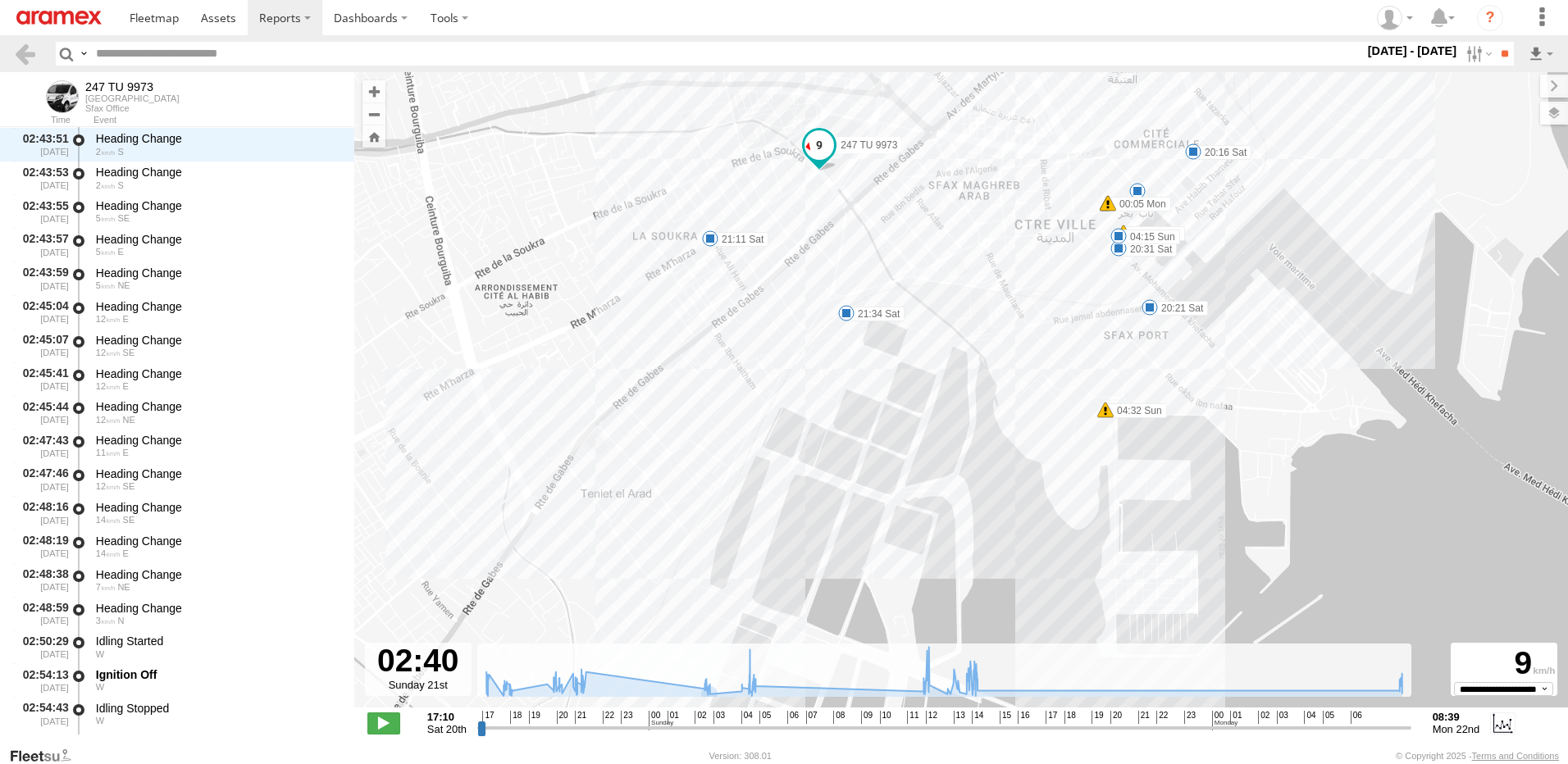
drag, startPoint x: 978, startPoint y: 442, endPoint x: 852, endPoint y: 362, distance: 149.3
click at [852, 362] on div "247 TU 9973 21:11 Sat 21:34 Sat 12:29 Sun 13:40 Sun 13:55 Sun 13:58 Sun 14:02 S…" at bounding box center [961, 398] width 1214 height 652
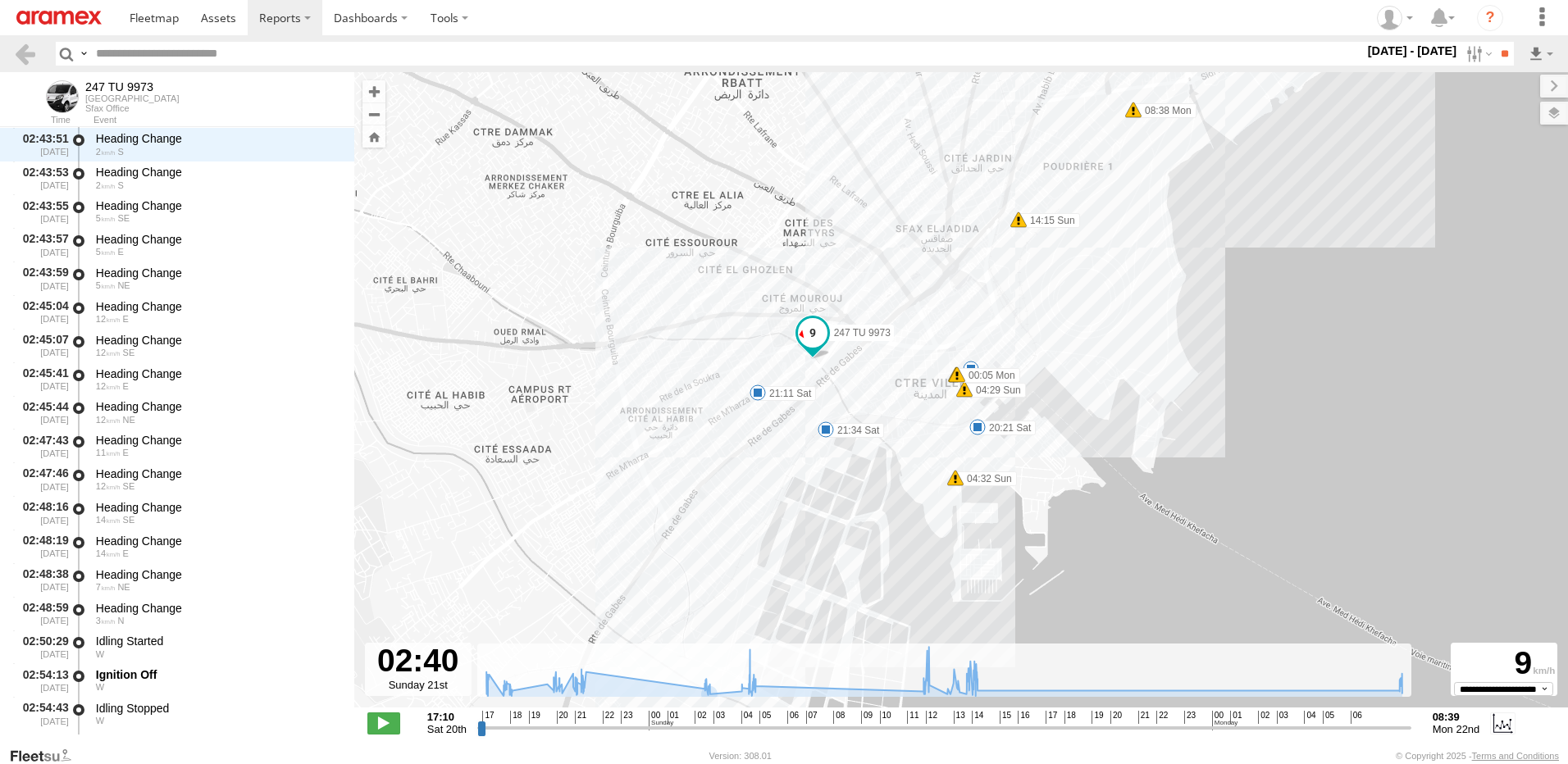
drag, startPoint x: 870, startPoint y: 363, endPoint x: 844, endPoint y: 460, distance: 100.4
click at [844, 460] on div "247 TU 9973 21:11 Sat 21:34 Sat 12:29 Sun 13:40 Sun 13:55 Sun 13:58 Sun 14:02 S…" at bounding box center [961, 398] width 1214 height 652
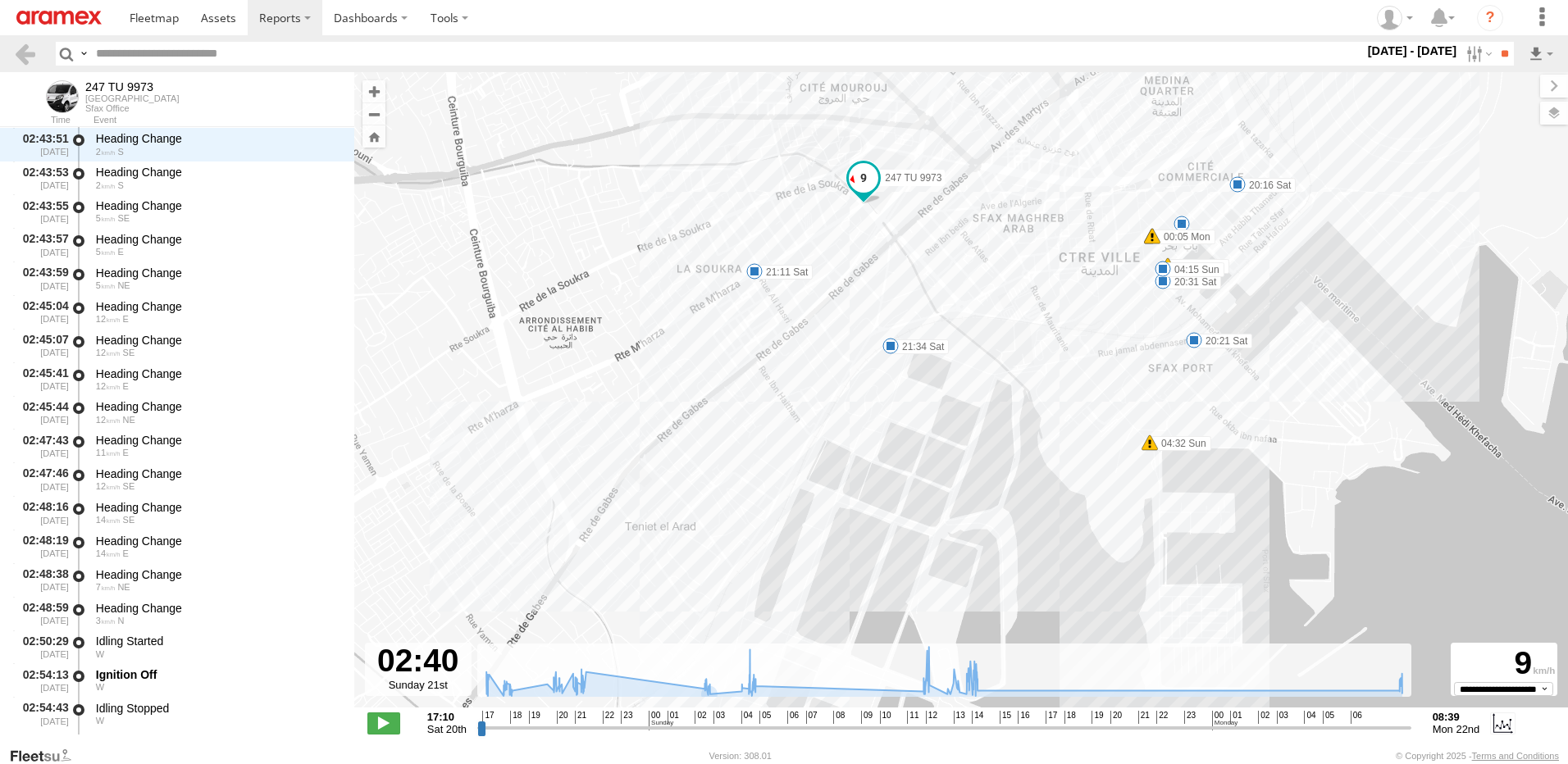
drag, startPoint x: 838, startPoint y: 433, endPoint x: 925, endPoint y: 387, distance: 98.4
click at [925, 387] on div "247 TU 9973 21:11 Sat 21:34 Sat 12:29 Sun 13:40 Sun 13:55 Sun 13:58 Sun 14:02 S…" at bounding box center [961, 398] width 1214 height 652
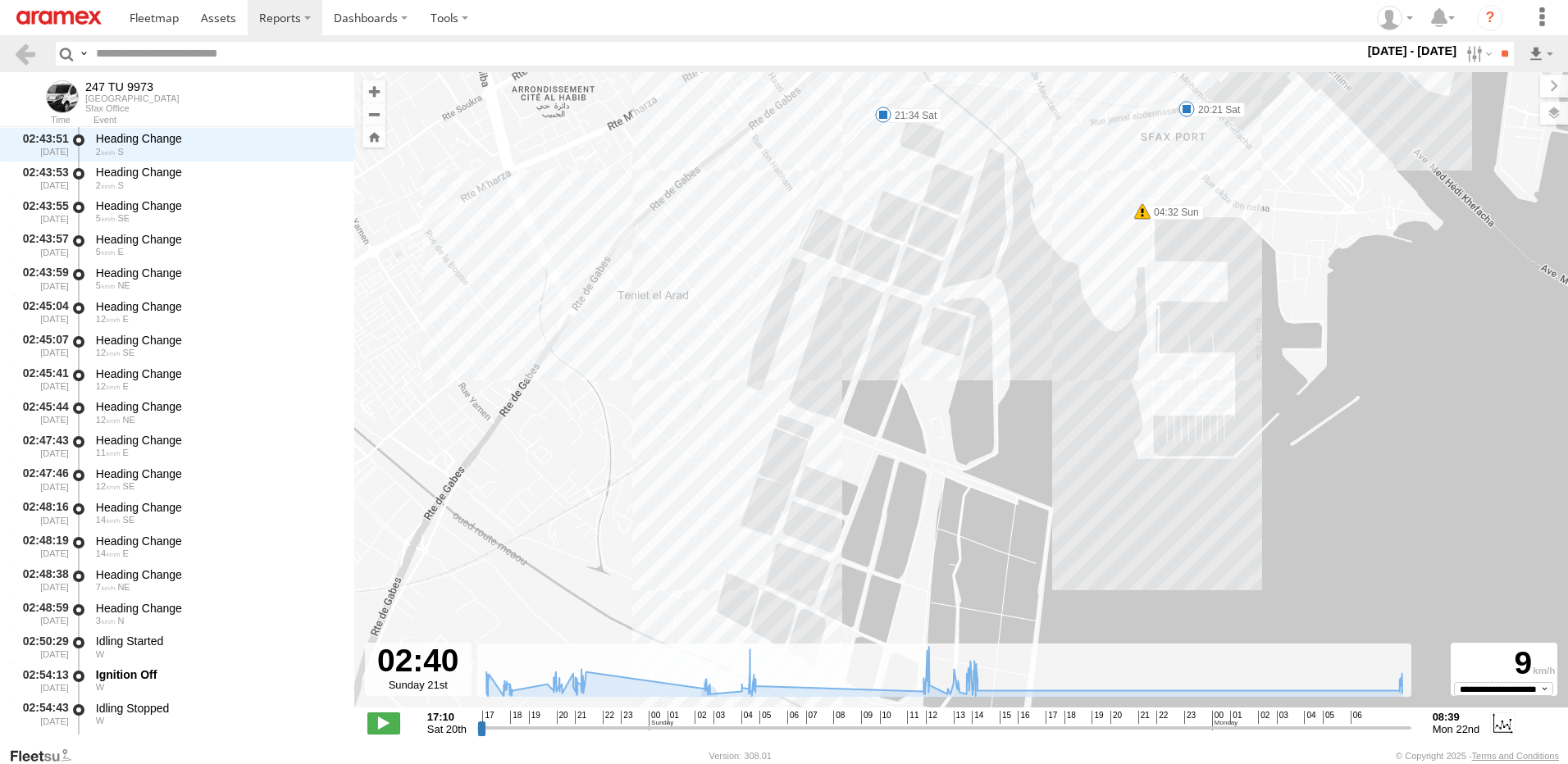
drag, startPoint x: 923, startPoint y: 461, endPoint x: 916, endPoint y: 223, distance: 238.1
click at [916, 223] on div "247 TU 9973 21:11 Sat 21:34 Sat 12:29 Sun 13:40 Sun 13:55 Sun 13:58 Sun 14:02 S…" at bounding box center [961, 398] width 1214 height 652
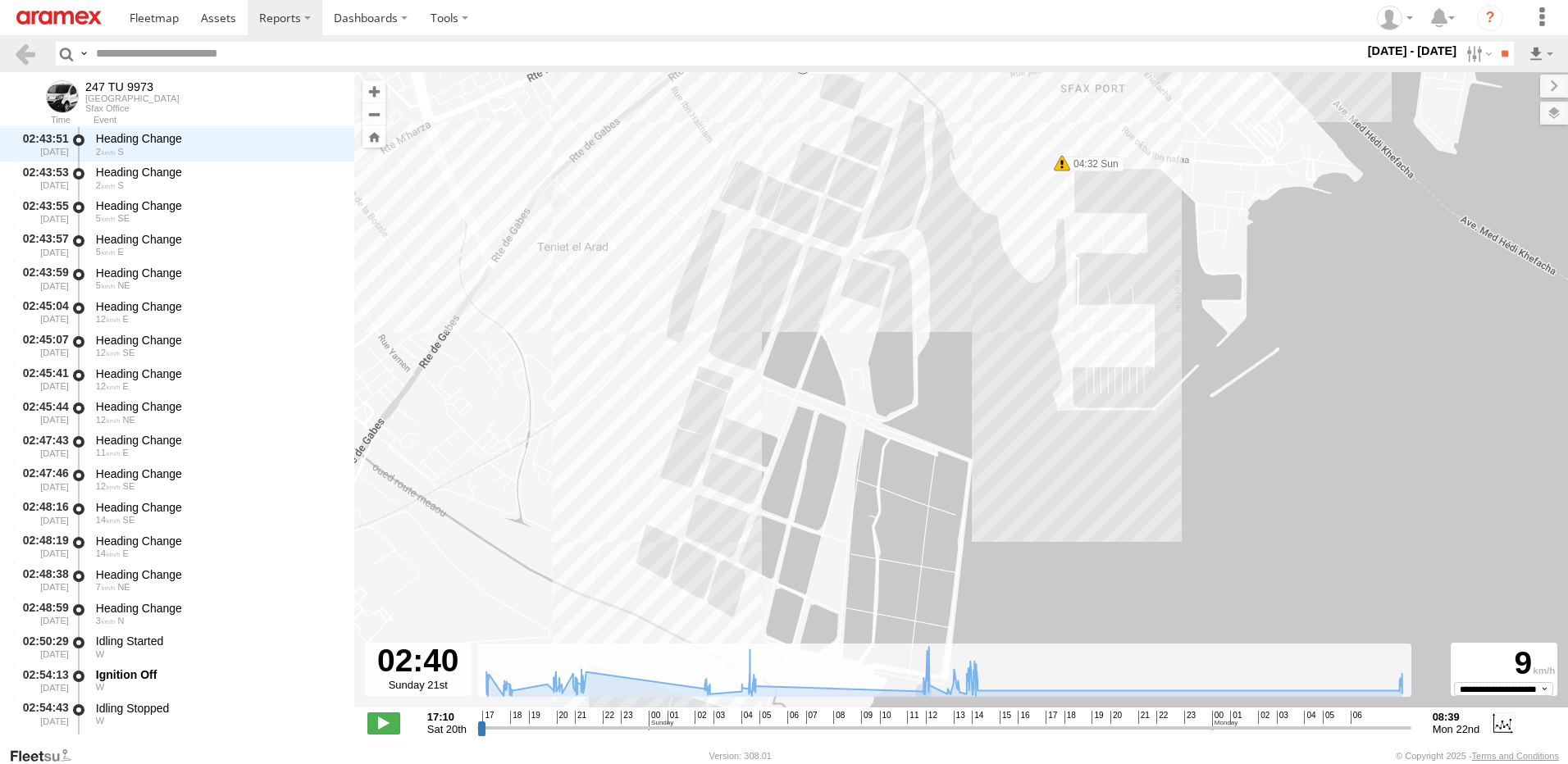
drag, startPoint x: 890, startPoint y: 547, endPoint x: 823, endPoint y: 499, distance: 82.4
click at [823, 499] on div "247 TU 9973 21:11 Sat 21:34 Sat 12:29 Sun 13:40 Sun 13:55 Sun 13:58 Sun 14:02 S…" at bounding box center [961, 398] width 1214 height 652
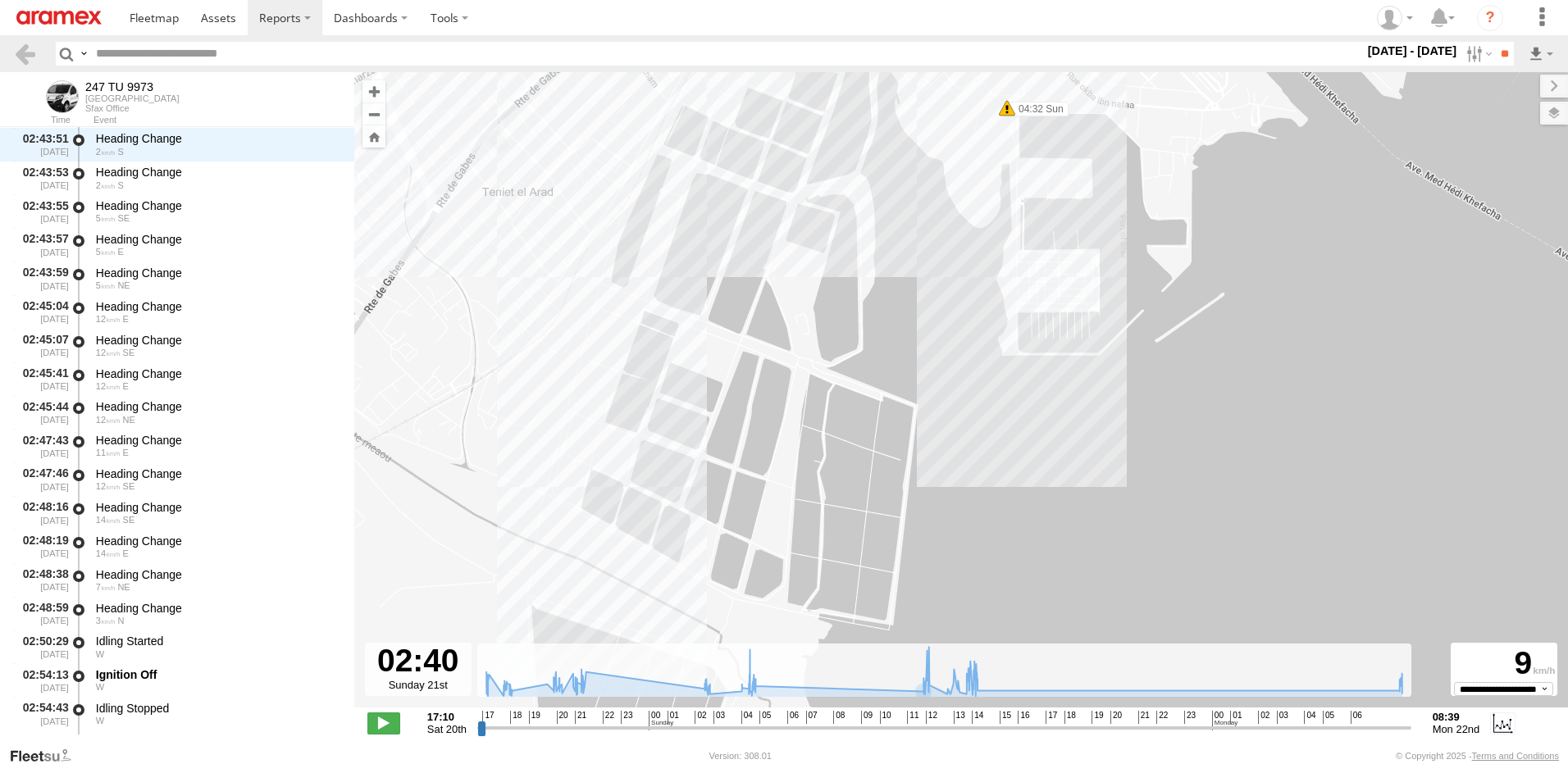
drag, startPoint x: 832, startPoint y: 478, endPoint x: 840, endPoint y: 432, distance: 46.7
click at [840, 432] on div "247 TU 9973 21:11 Sat 21:34 Sat 12:29 Sun 13:40 Sun 13:55 Sun 13:58 Sun 14:02 S…" at bounding box center [961, 398] width 1214 height 652
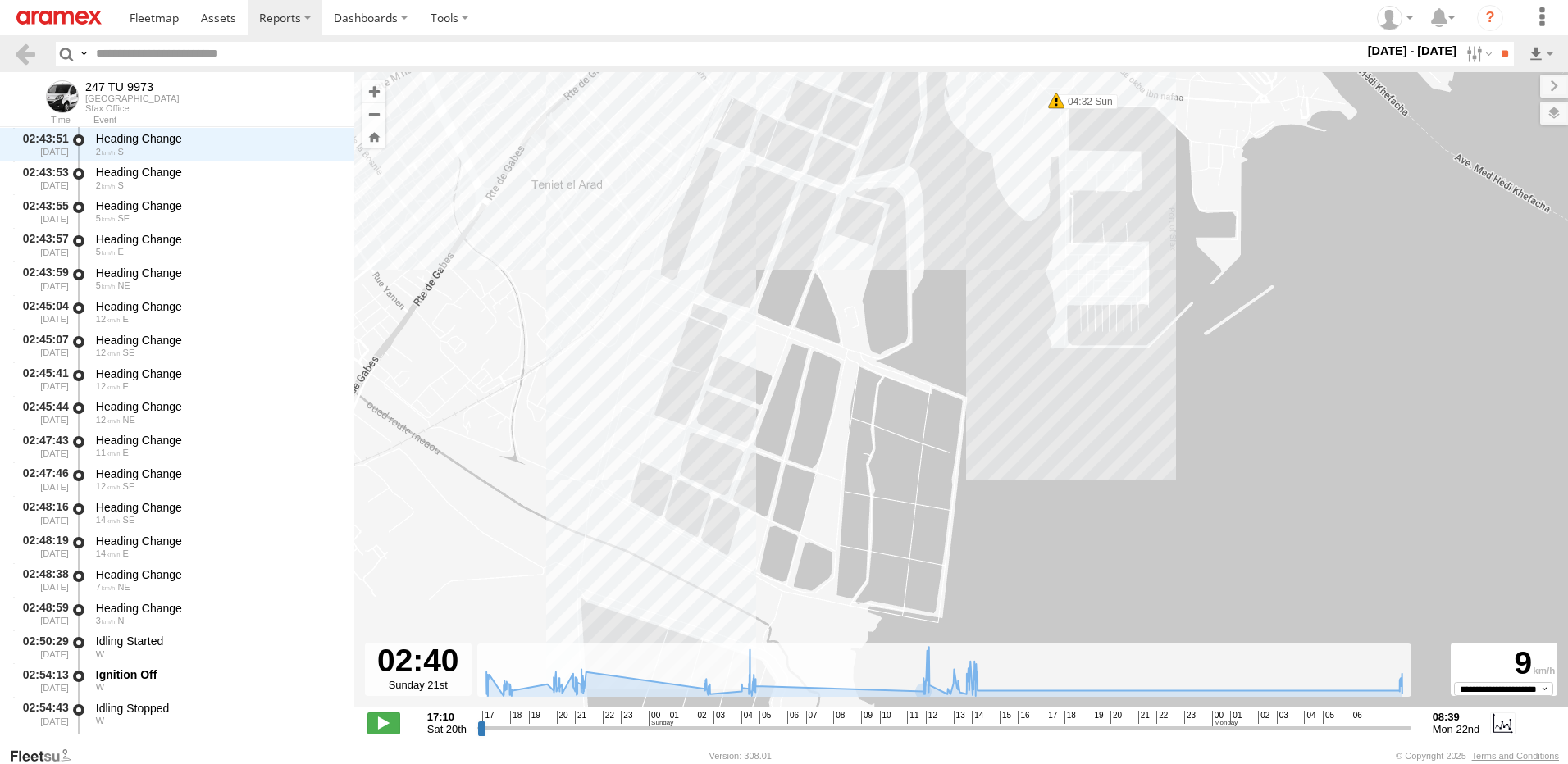
drag, startPoint x: 838, startPoint y: 438, endPoint x: 884, endPoint y: 534, distance: 106.5
click at [880, 527] on div "247 TU 9973 21:11 Sat 21:34 Sat 12:29 Sun 13:40 Sun 13:55 Sun 13:58 Sun 14:02 S…" at bounding box center [961, 398] width 1214 height 652
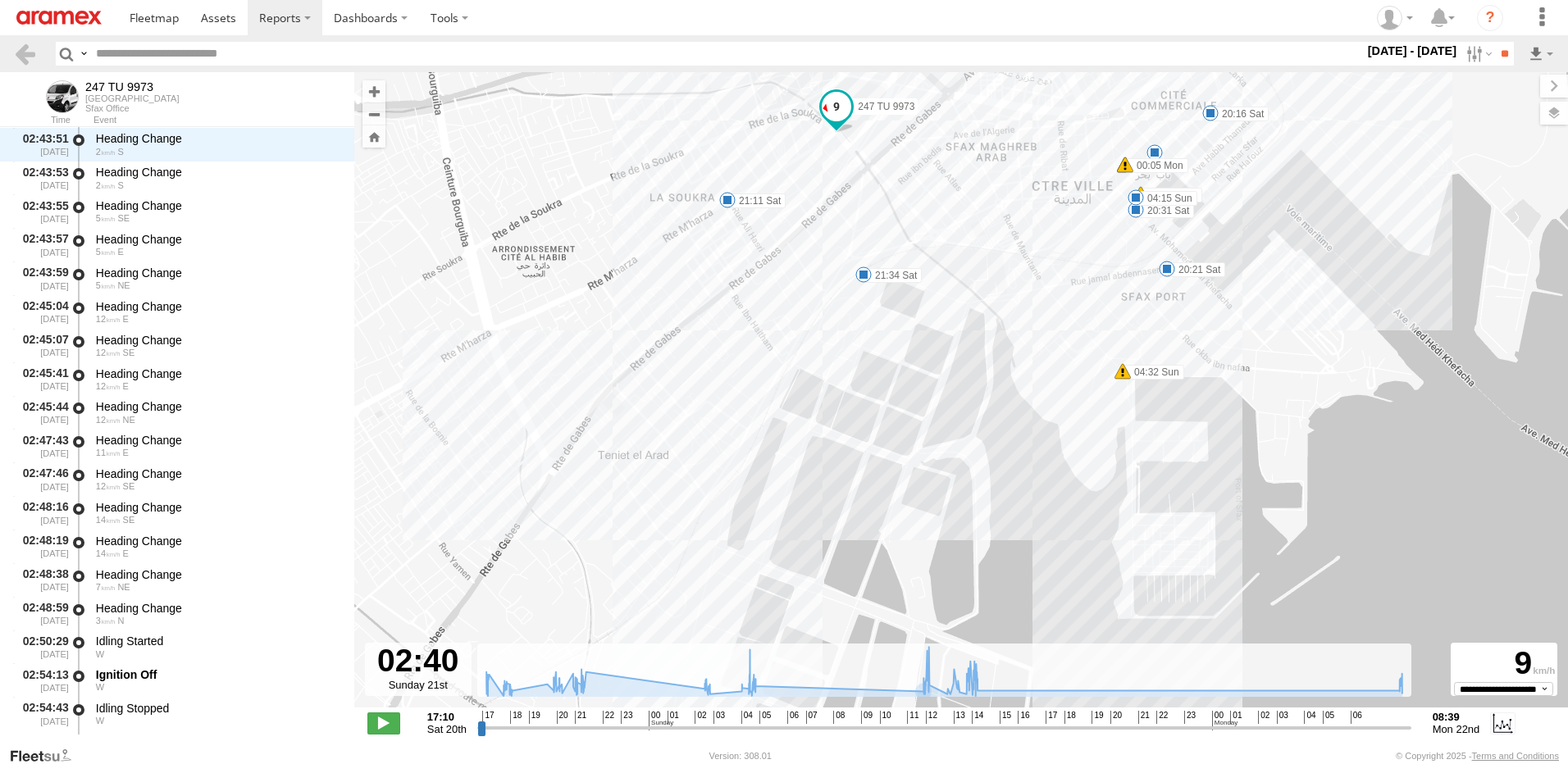
drag, startPoint x: 935, startPoint y: 411, endPoint x: 879, endPoint y: 531, distance: 132.4
click at [887, 531] on div "247 TU 9973 21:11 Sat 21:34 Sat 12:29 Sun 13:40 Sun 13:55 Sun 13:58 Sun 14:02 S…" at bounding box center [961, 398] width 1214 height 652
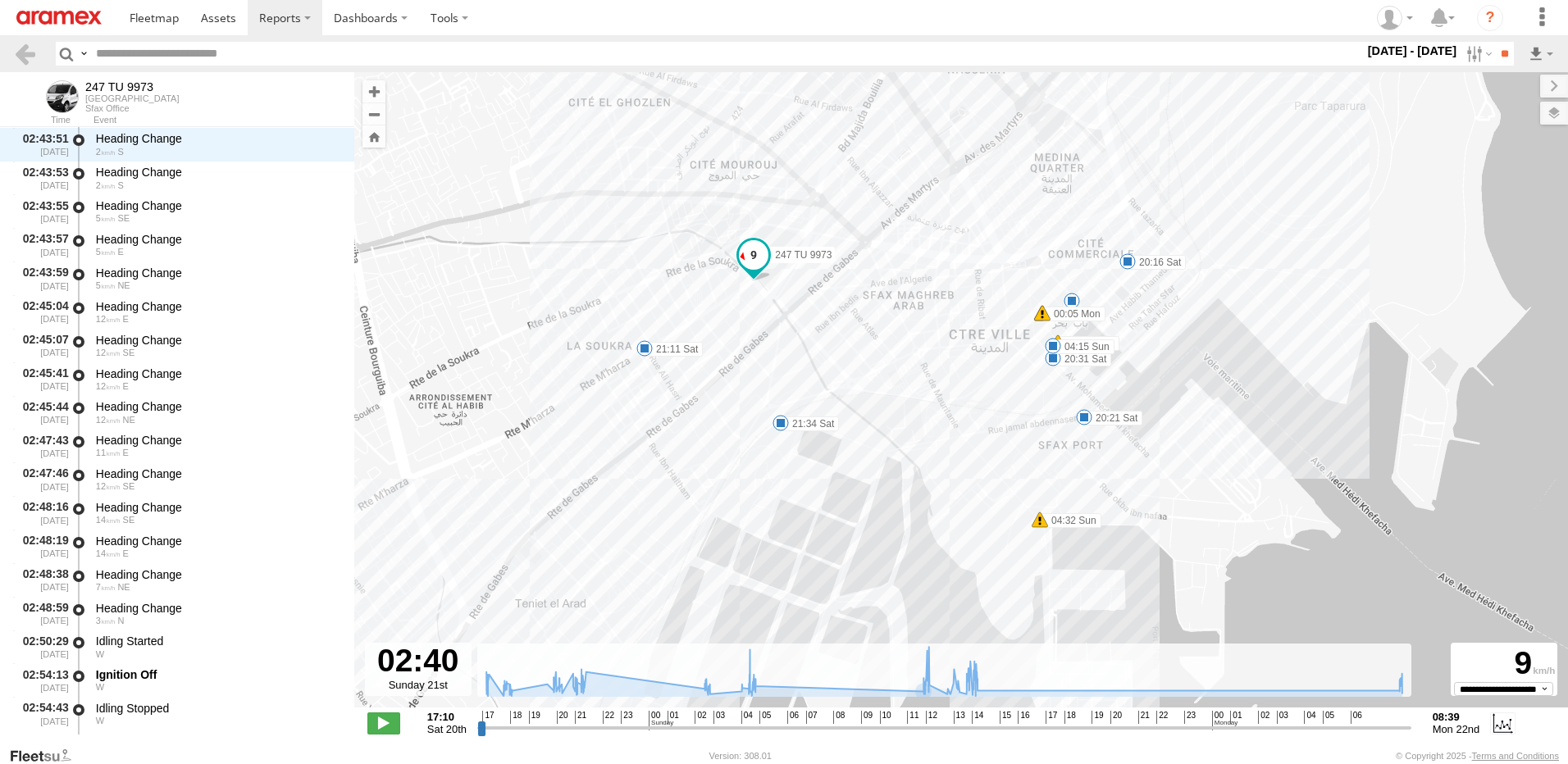
drag, startPoint x: 855, startPoint y: 430, endPoint x: 820, endPoint y: 484, distance: 64.4
click at [820, 484] on div "247 TU 9973 21:11 Sat 21:34 Sat 12:29 Sun 13:40 Sun 13:55 Sun 13:58 Sun 14:02 S…" at bounding box center [961, 398] width 1214 height 652
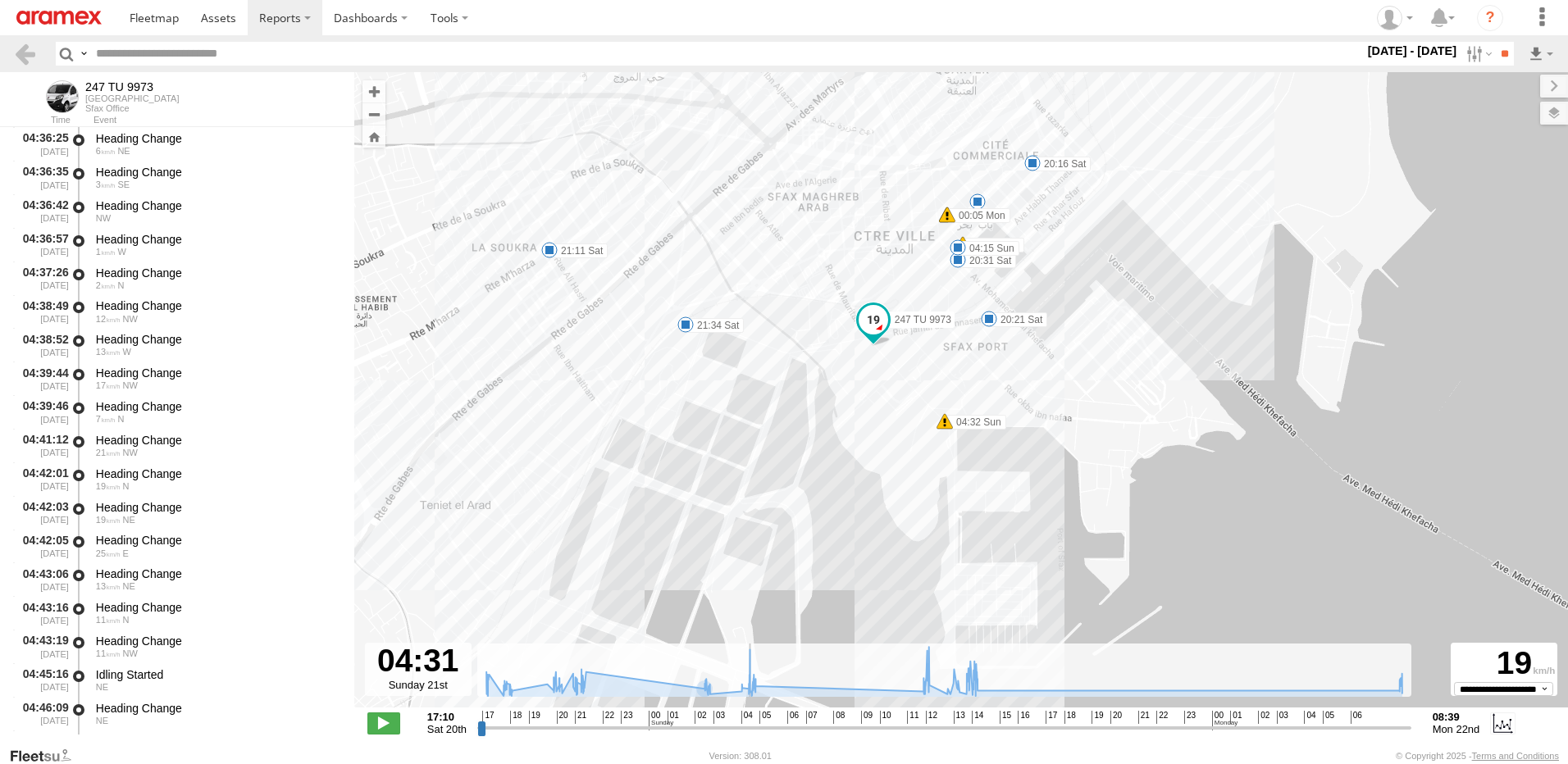
scroll to position [10386, 0]
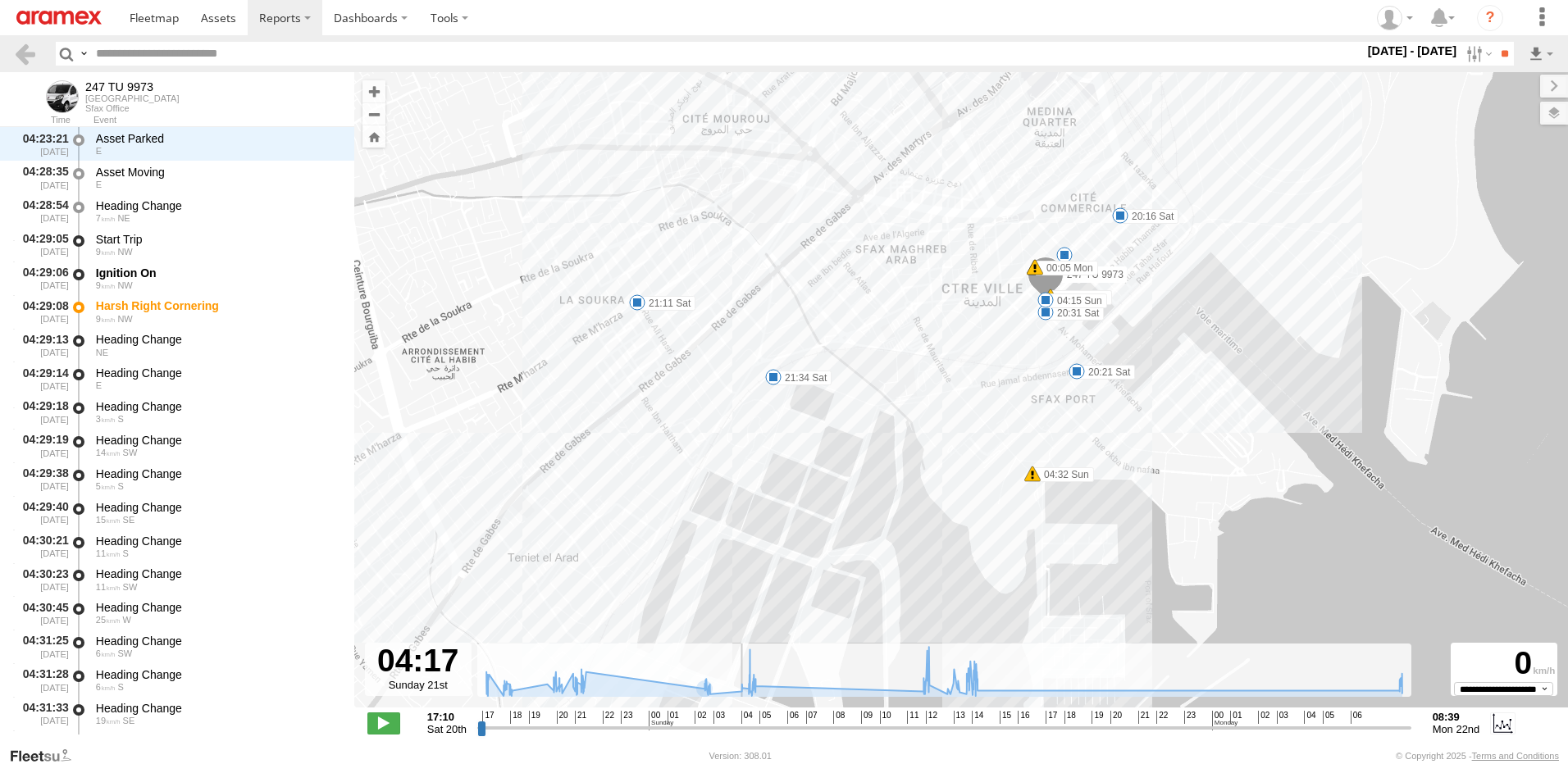
drag, startPoint x: 706, startPoint y: 729, endPoint x: 741, endPoint y: 733, distance: 35.2
type input "**********"
click at [741, 733] on input "range" at bounding box center [945, 728] width 934 height 15
click at [1555, 113] on label at bounding box center [1538, 113] width 60 height 23
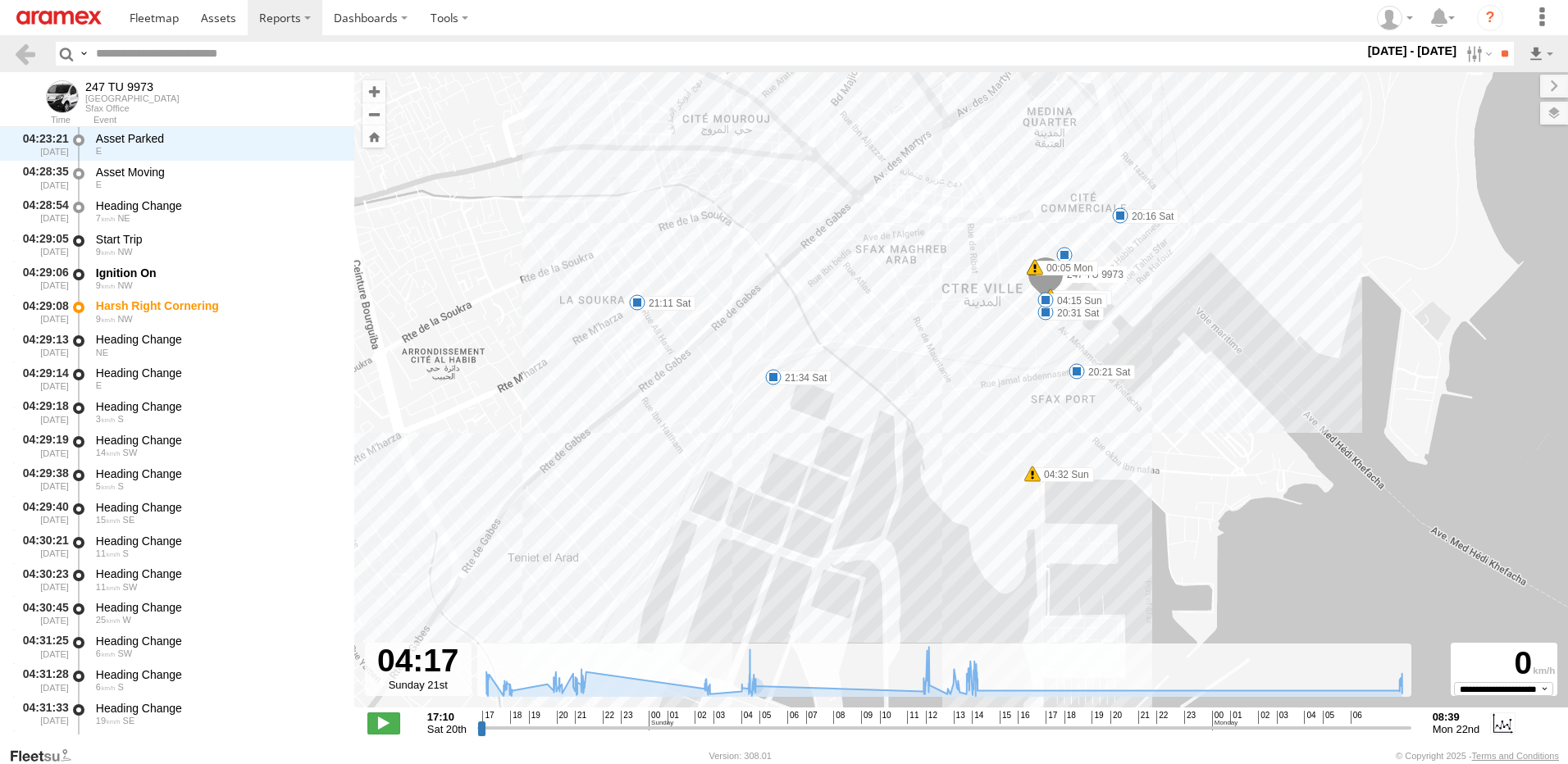
click at [0, 0] on label at bounding box center [0, 0] width 0 height 0
click at [0, 0] on span "Satellite" at bounding box center [0, 0] width 0 height 0
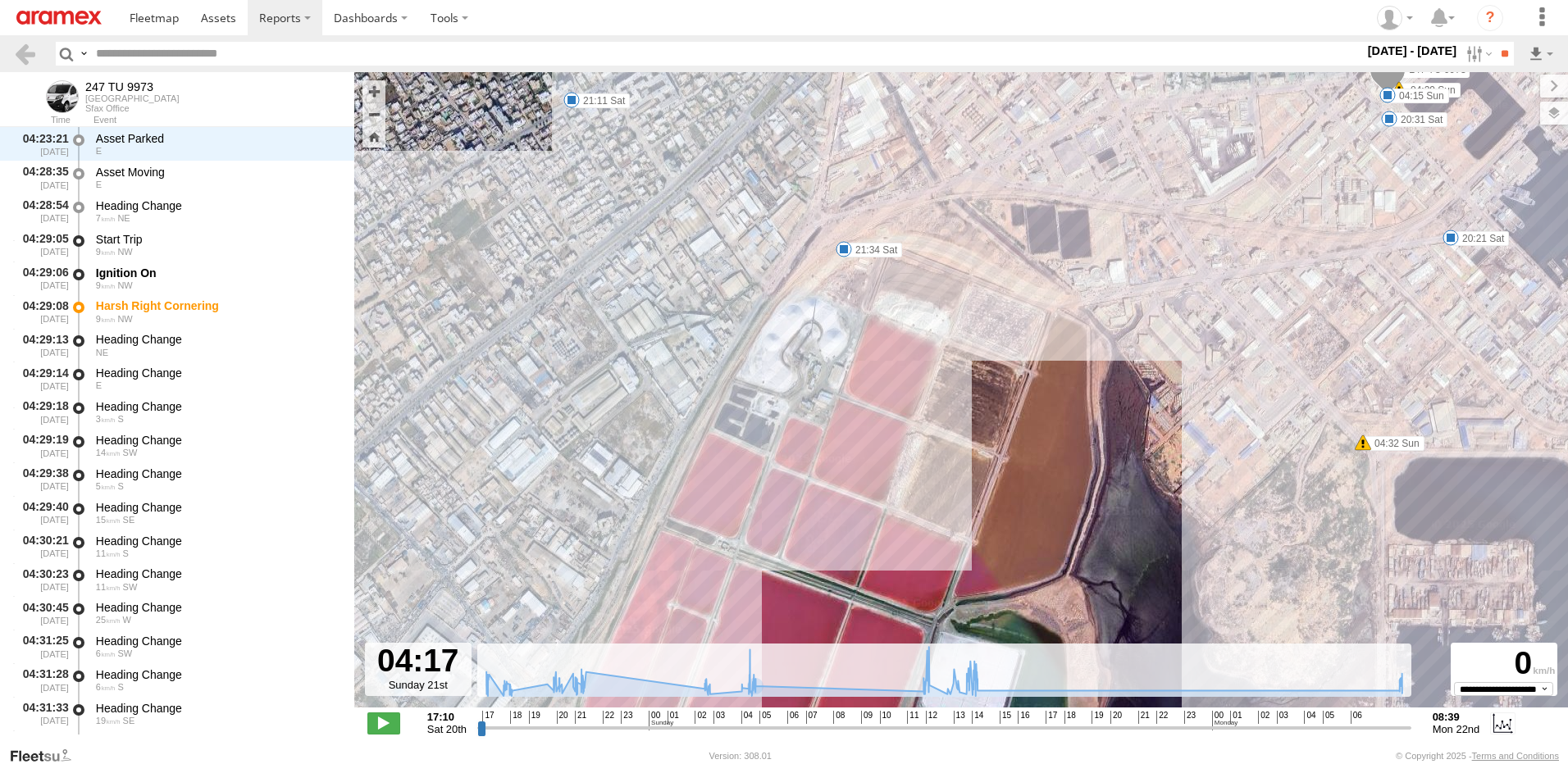
drag, startPoint x: 814, startPoint y: 373, endPoint x: 858, endPoint y: 336, distance: 57.5
click at [858, 336] on div "247 TU 9973 21:11 Sat 21:34 Sat 12:29 Sun 13:40 Sun 13:55 Sun 13:58 Sun 14:02 S…" at bounding box center [961, 398] width 1214 height 652
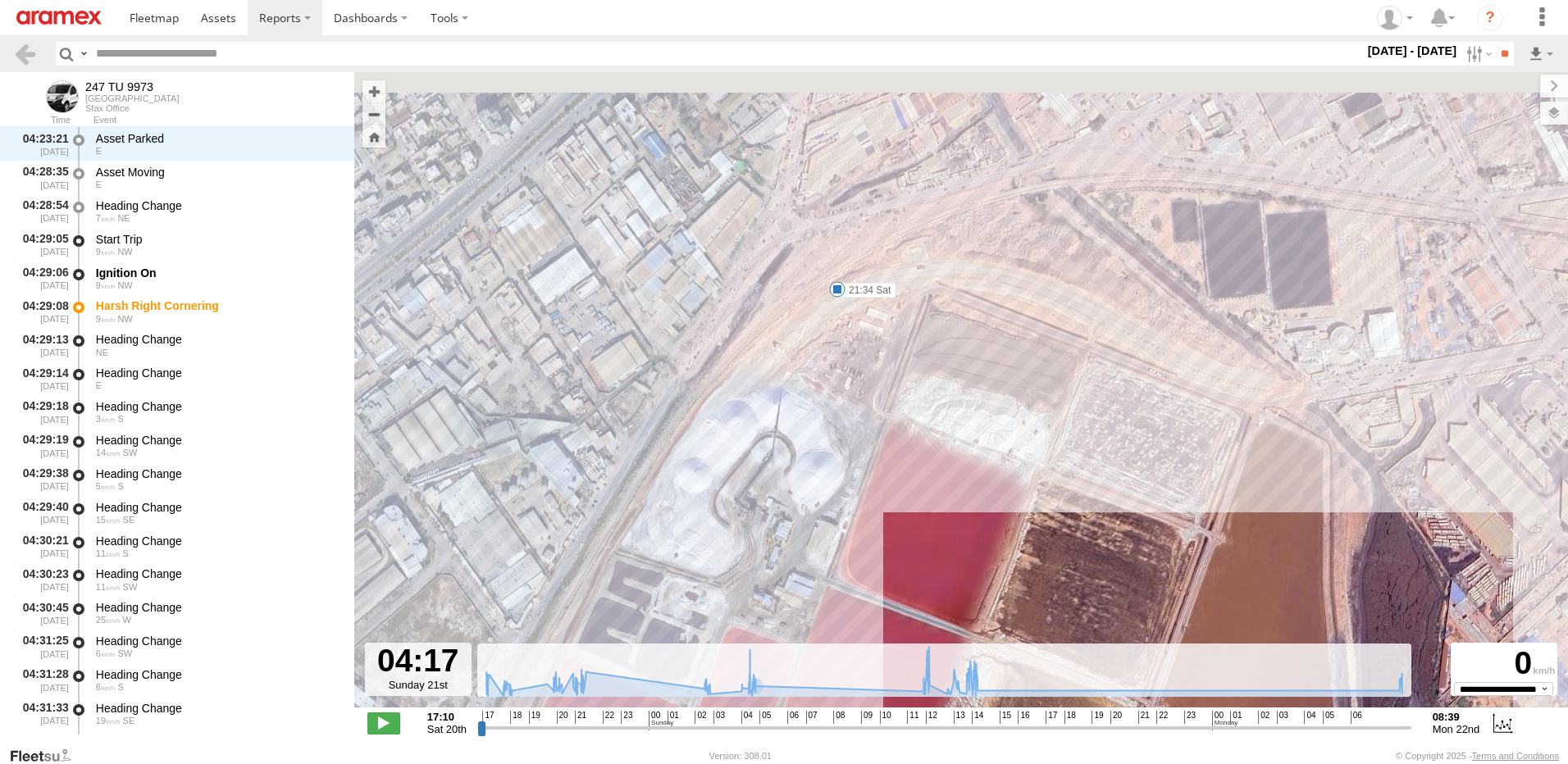
drag, startPoint x: 860, startPoint y: 230, endPoint x: 860, endPoint y: 356, distance: 126.0
click at [860, 356] on div "247 TU 9973 21:11 Sat 21:34 Sat 12:29 Sun 13:40 Sun 13:55 Sun 13:58 Sun 14:02 S…" at bounding box center [961, 398] width 1214 height 652
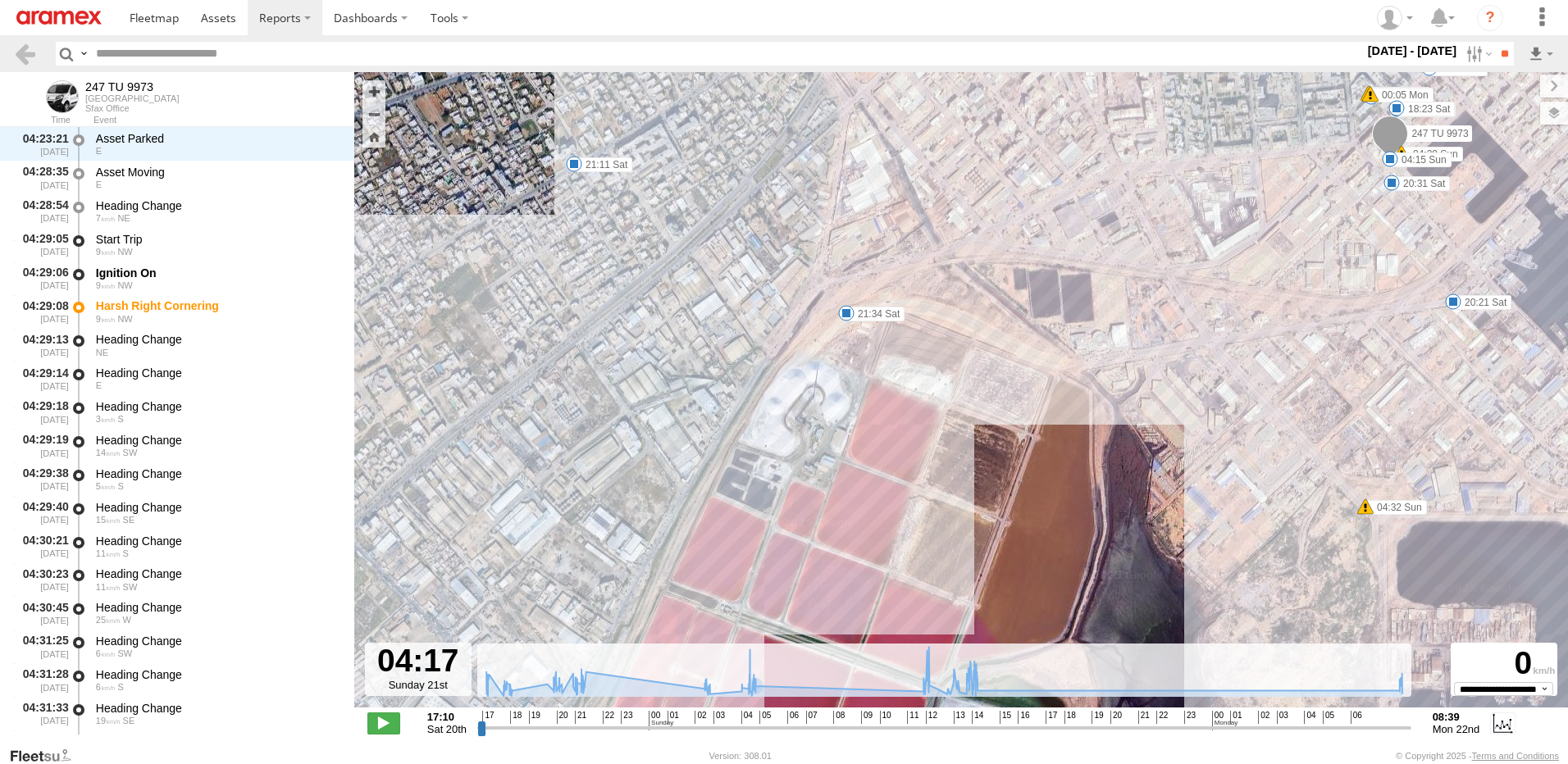
drag, startPoint x: 854, startPoint y: 348, endPoint x: 896, endPoint y: 265, distance: 93.0
click at [896, 265] on div "247 TU 9973 21:11 Sat 21:34 Sat 12:29 Sun 13:40 Sun 13:55 Sun 13:58 Sun 14:02 S…" at bounding box center [961, 398] width 1214 height 652
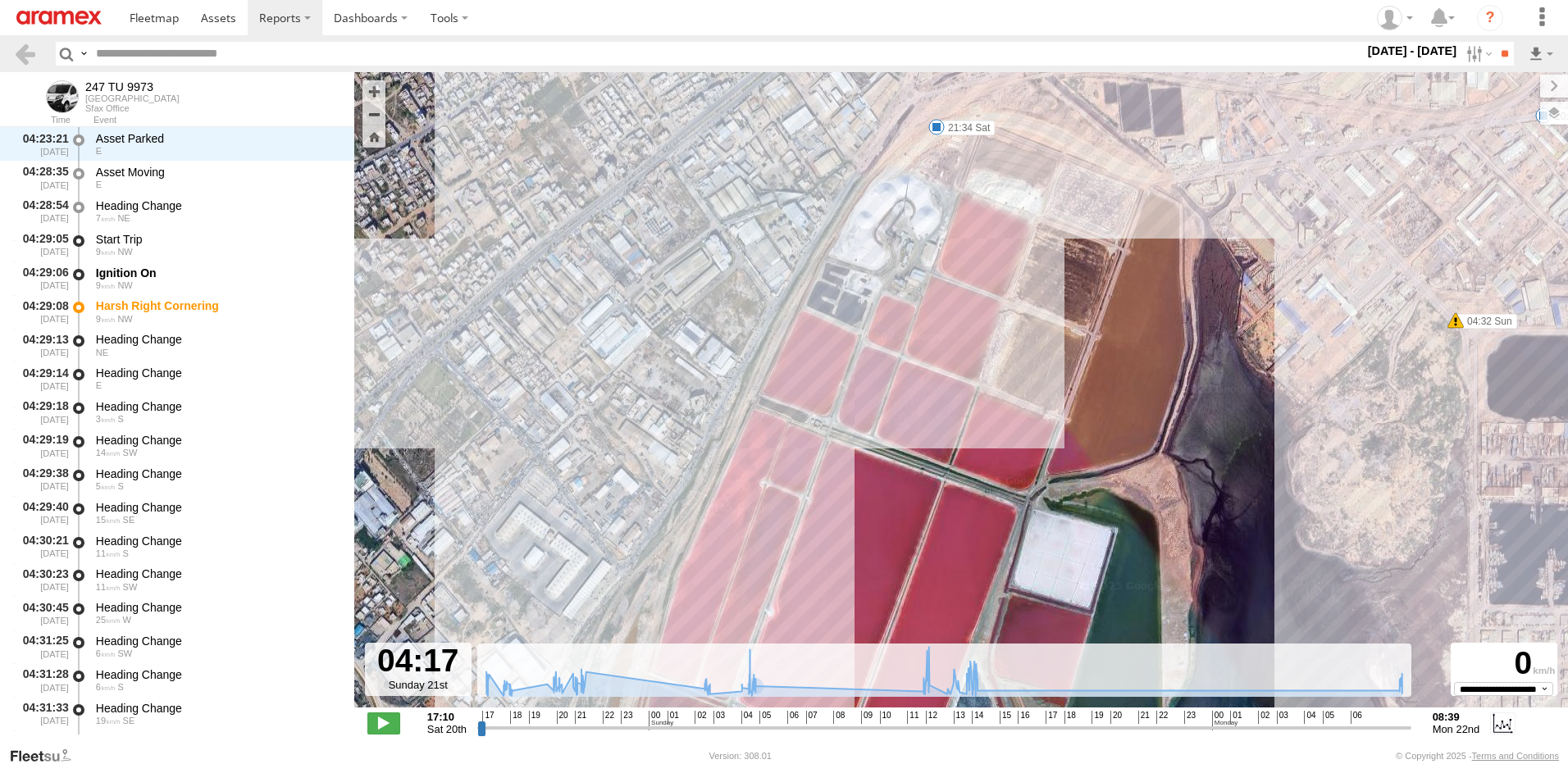
drag, startPoint x: 912, startPoint y: 328, endPoint x: 954, endPoint y: 291, distance: 56.0
click at [950, 294] on div "247 TU 9973 21:11 Sat 21:34 Sat 12:29 Sun 13:40 Sun 13:55 Sun 13:58 Sun 14:02 S…" at bounding box center [961, 398] width 1214 height 652
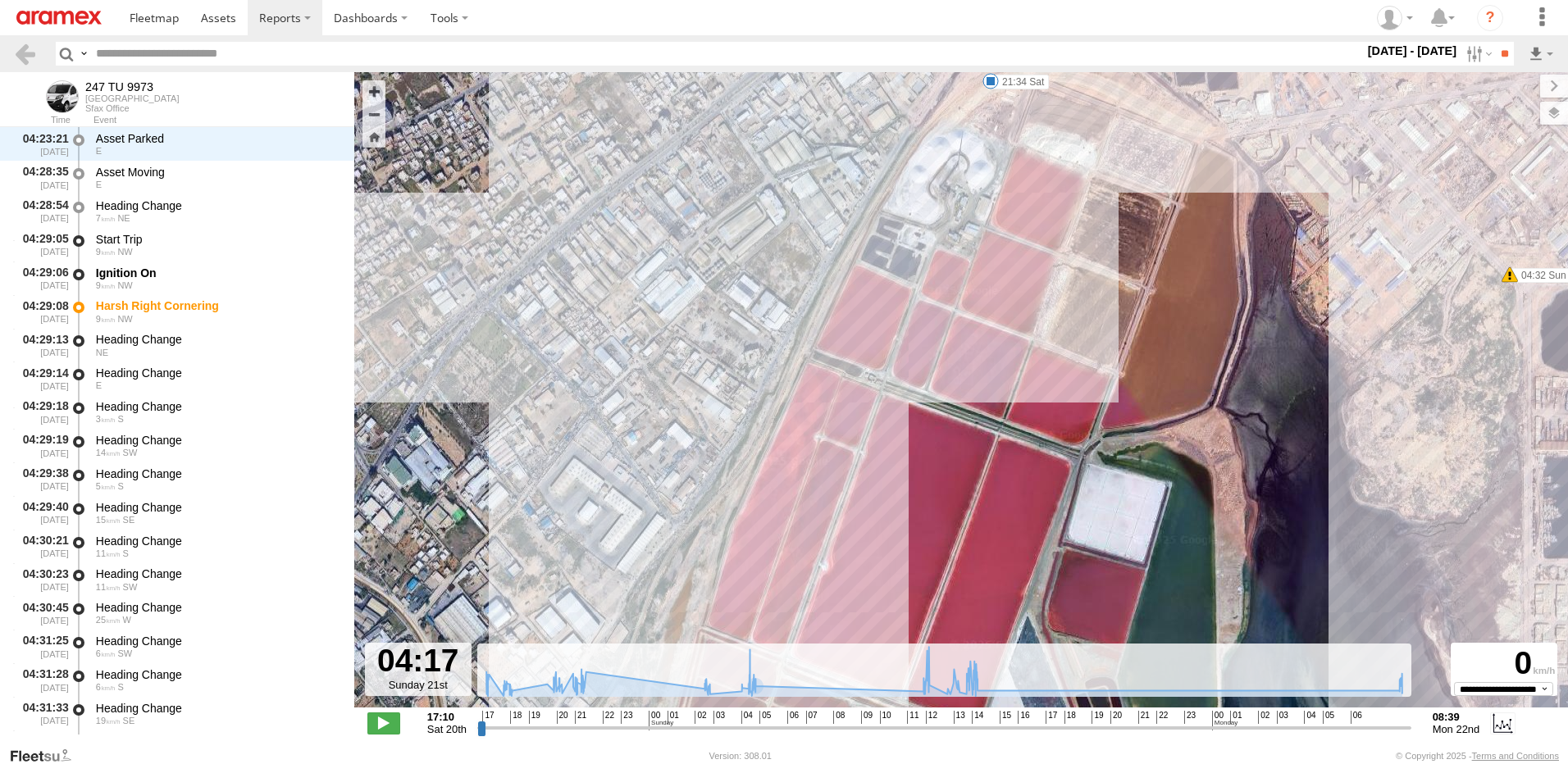
drag, startPoint x: 964, startPoint y: 337, endPoint x: 982, endPoint y: 269, distance: 70.3
click at [979, 277] on div "247 TU 9973 21:11 Sat 21:34 Sat 12:29 Sun 13:40 Sun 13:55 Sun 13:58 Sun 14:02 S…" at bounding box center [961, 398] width 1214 height 652
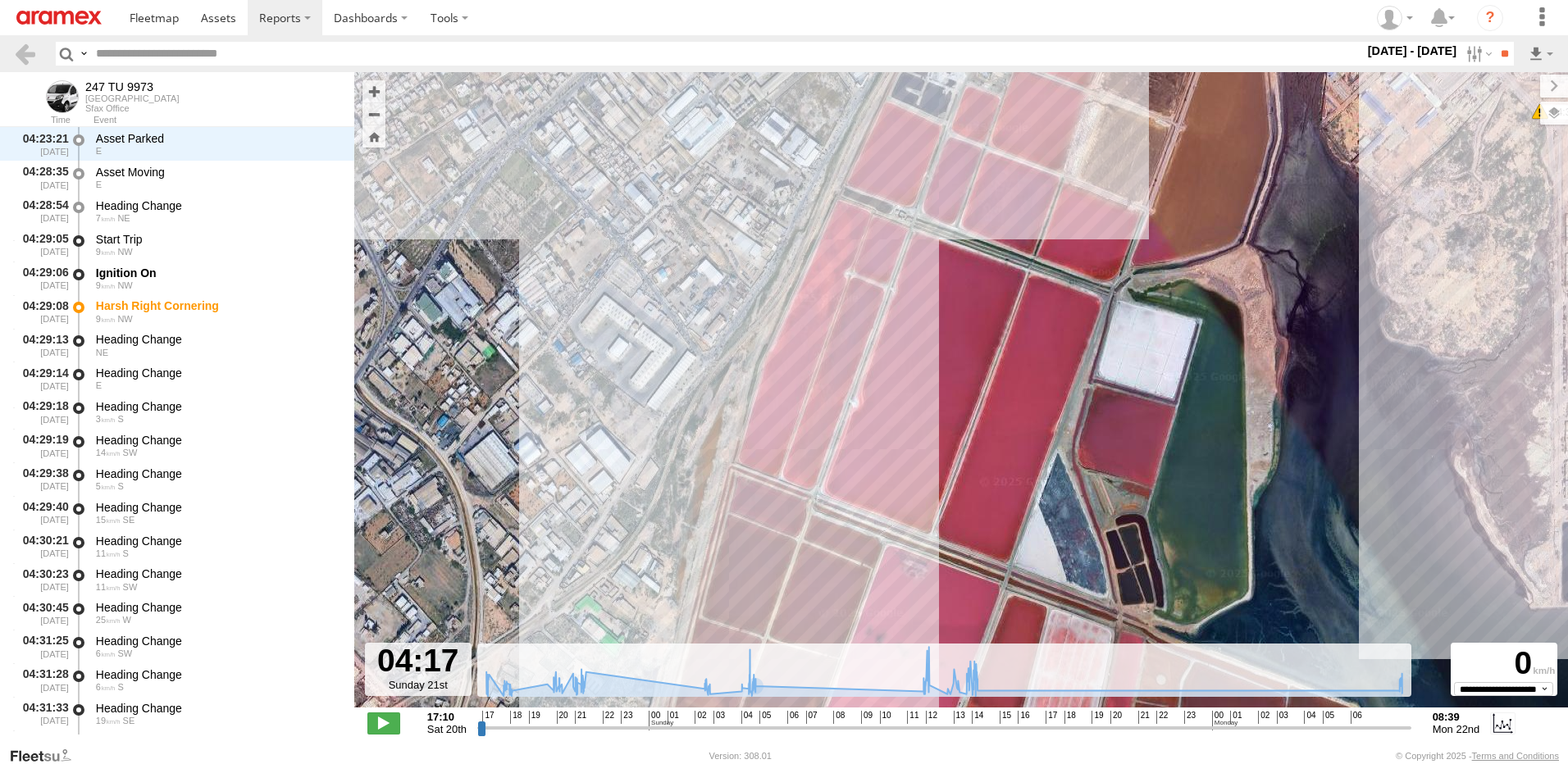
drag, startPoint x: 979, startPoint y: 283, endPoint x: 957, endPoint y: 381, distance: 100.4
click at [958, 379] on div "247 TU 9973 21:11 Sat 21:34 Sat 12:29 Sun 13:40 Sun 13:55 Sun 13:58 Sun 14:02 S…" at bounding box center [961, 398] width 1214 height 652
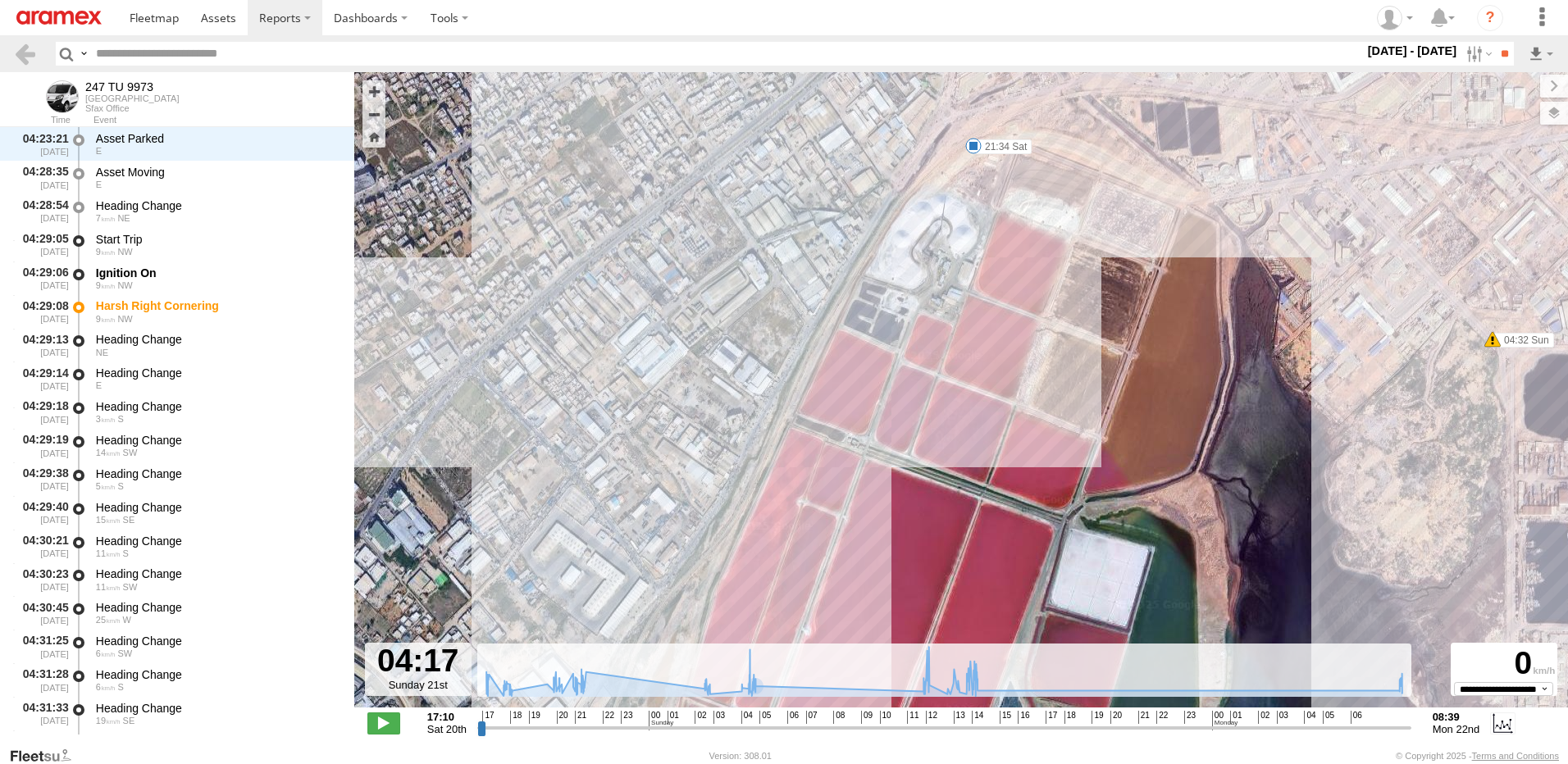
drag, startPoint x: 987, startPoint y: 310, endPoint x: 973, endPoint y: 362, distance: 53.9
click at [973, 362] on div "247 TU 9973 21:11 Sat 21:34 Sat 12:29 Sun 13:40 Sun 13:55 Sun 13:58 Sun 14:02 S…" at bounding box center [961, 398] width 1214 height 652
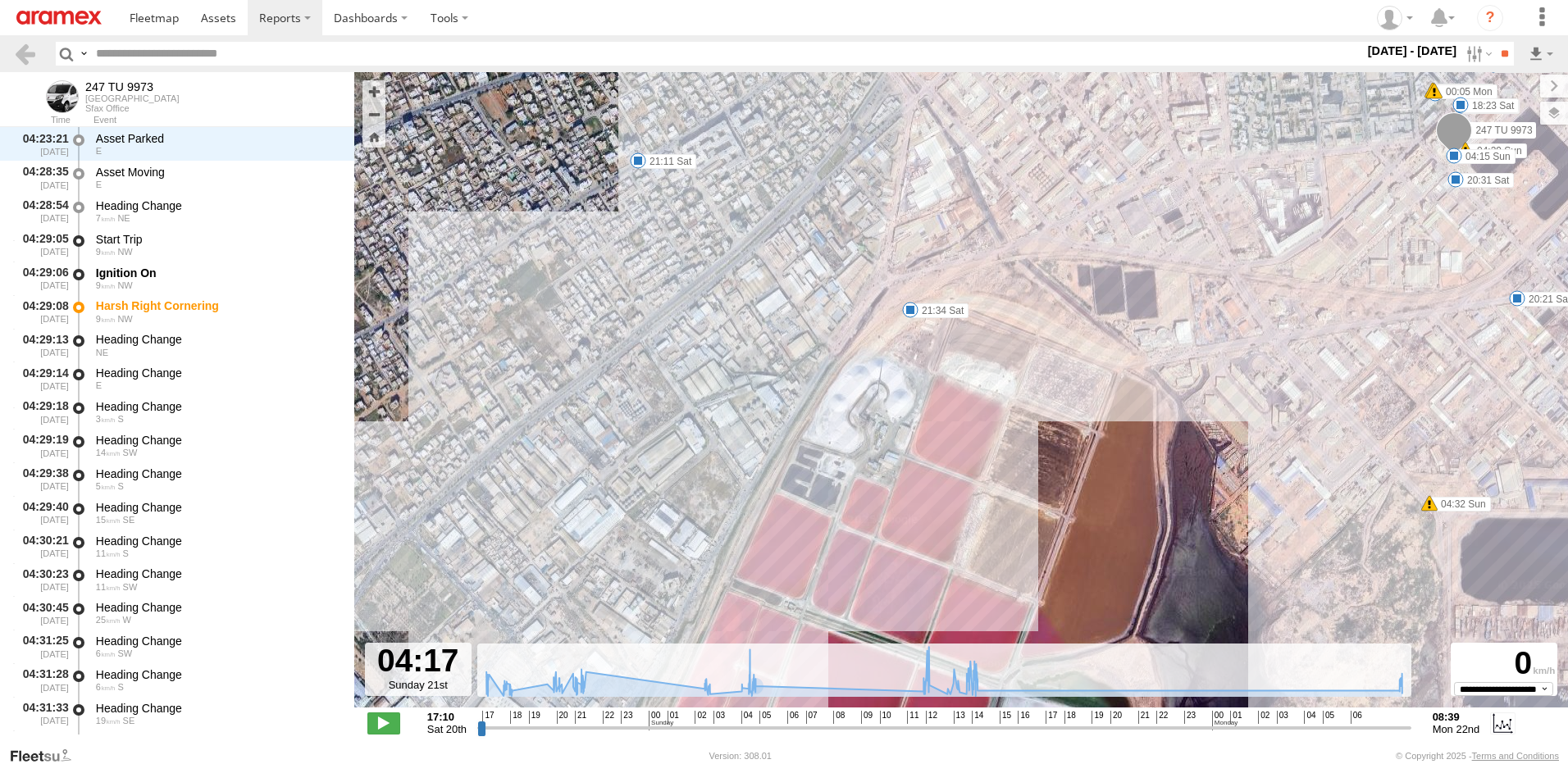
drag, startPoint x: 936, startPoint y: 325, endPoint x: 916, endPoint y: 326, distance: 20.0
click at [931, 325] on div "247 TU 9973 21:11 Sat 21:34 Sat 12:29 Sun 13:40 Sun 13:55 Sun 13:58 Sun 14:02 S…" at bounding box center [961, 398] width 1214 height 652
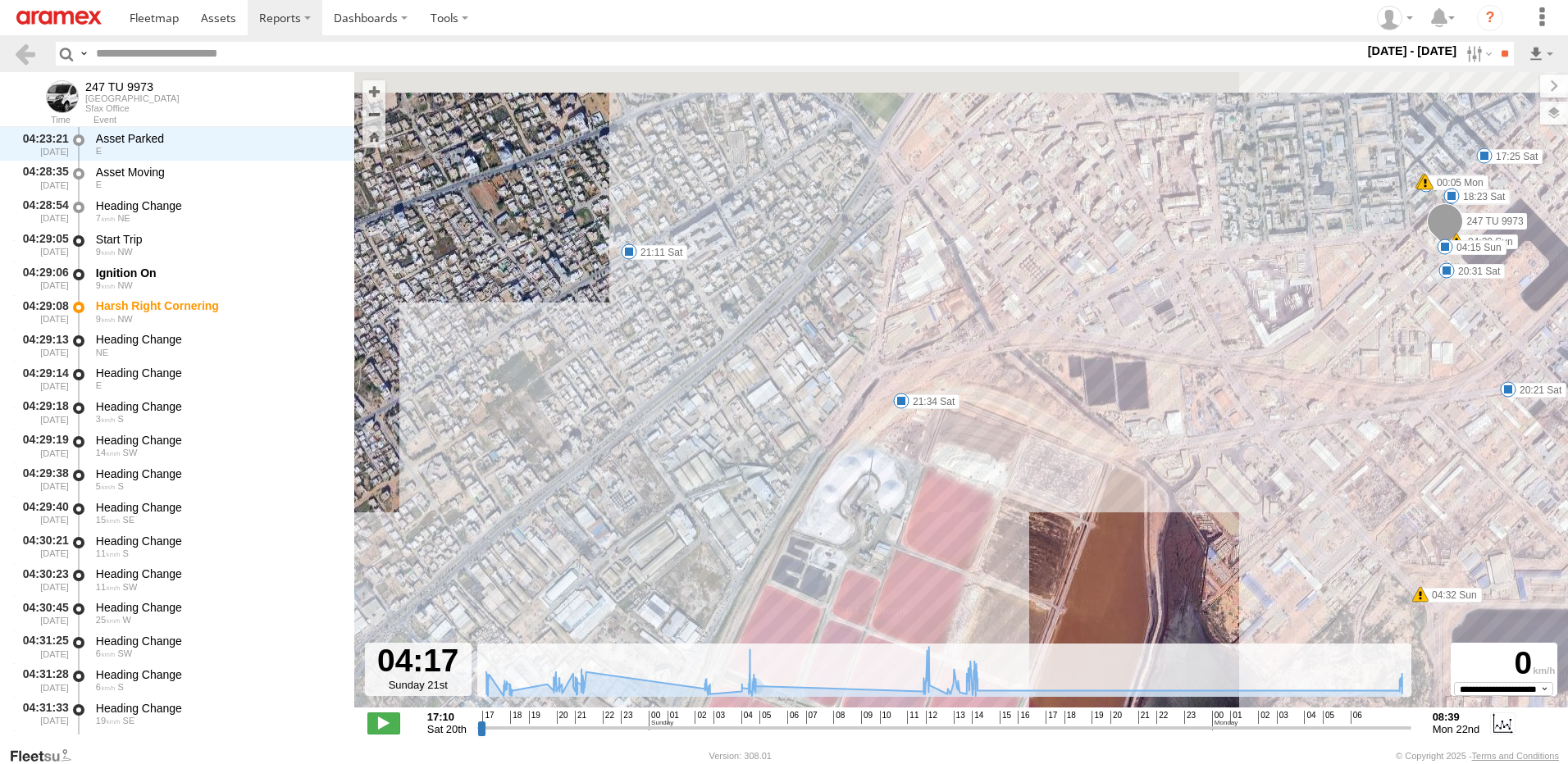
drag, startPoint x: 909, startPoint y: 370, endPoint x: 929, endPoint y: 466, distance: 98.1
click at [929, 466] on div "247 TU 9973 21:11 Sat 21:34 Sat 12:29 Sun 13:40 Sun 13:55 Sun 13:58 Sun 14:02 S…" at bounding box center [961, 398] width 1214 height 652
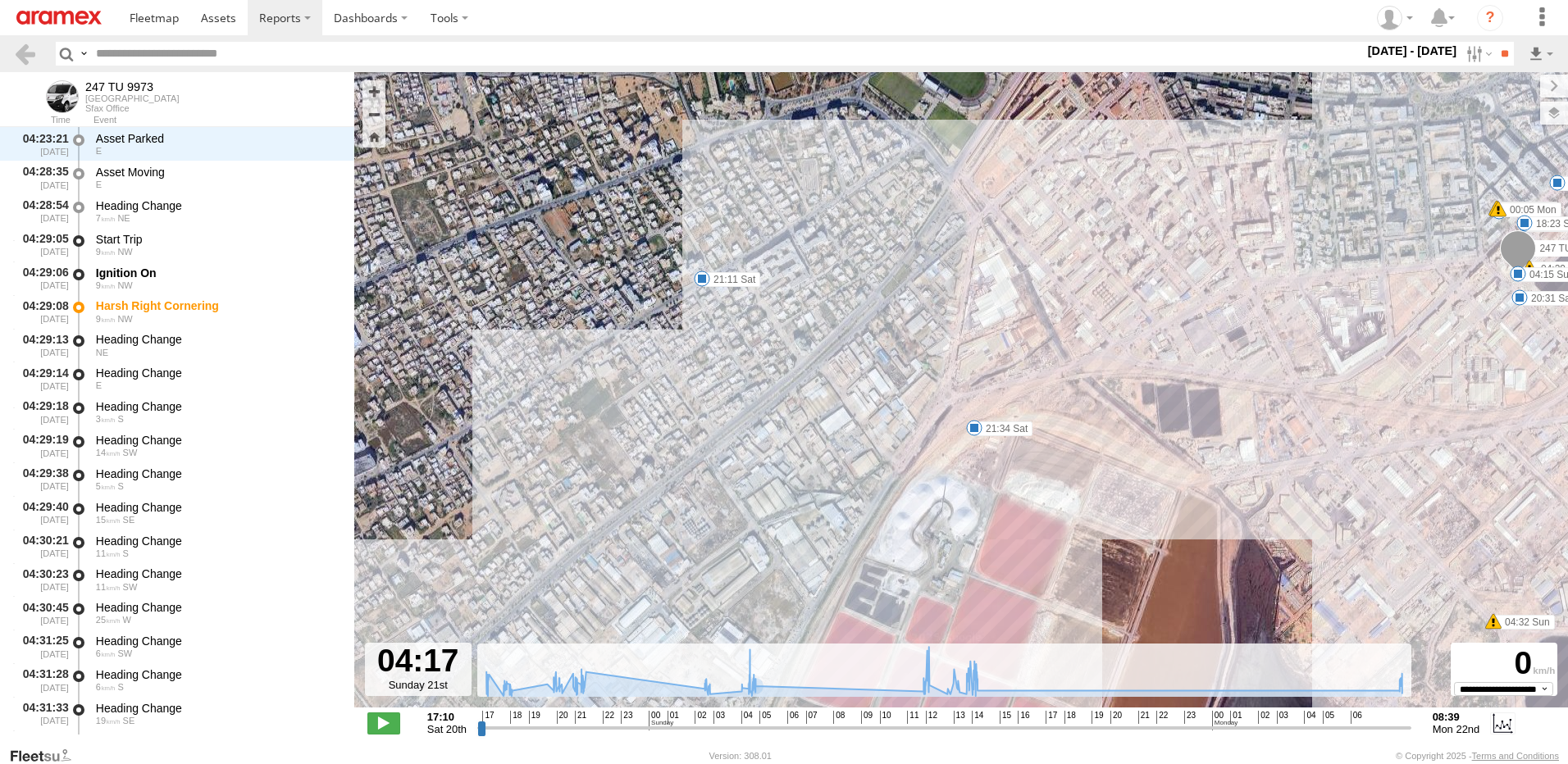
drag, startPoint x: 733, startPoint y: 463, endPoint x: 792, endPoint y: 392, distance: 92.3
click at [792, 392] on div "247 TU 9973 21:11 Sat 21:34 Sat 12:29 Sun 13:40 Sun 13:55 Sun 13:58 Sun 14:02 S…" at bounding box center [961, 398] width 1214 height 652
click at [720, 280] on label "21:11 Sat" at bounding box center [731, 277] width 58 height 14
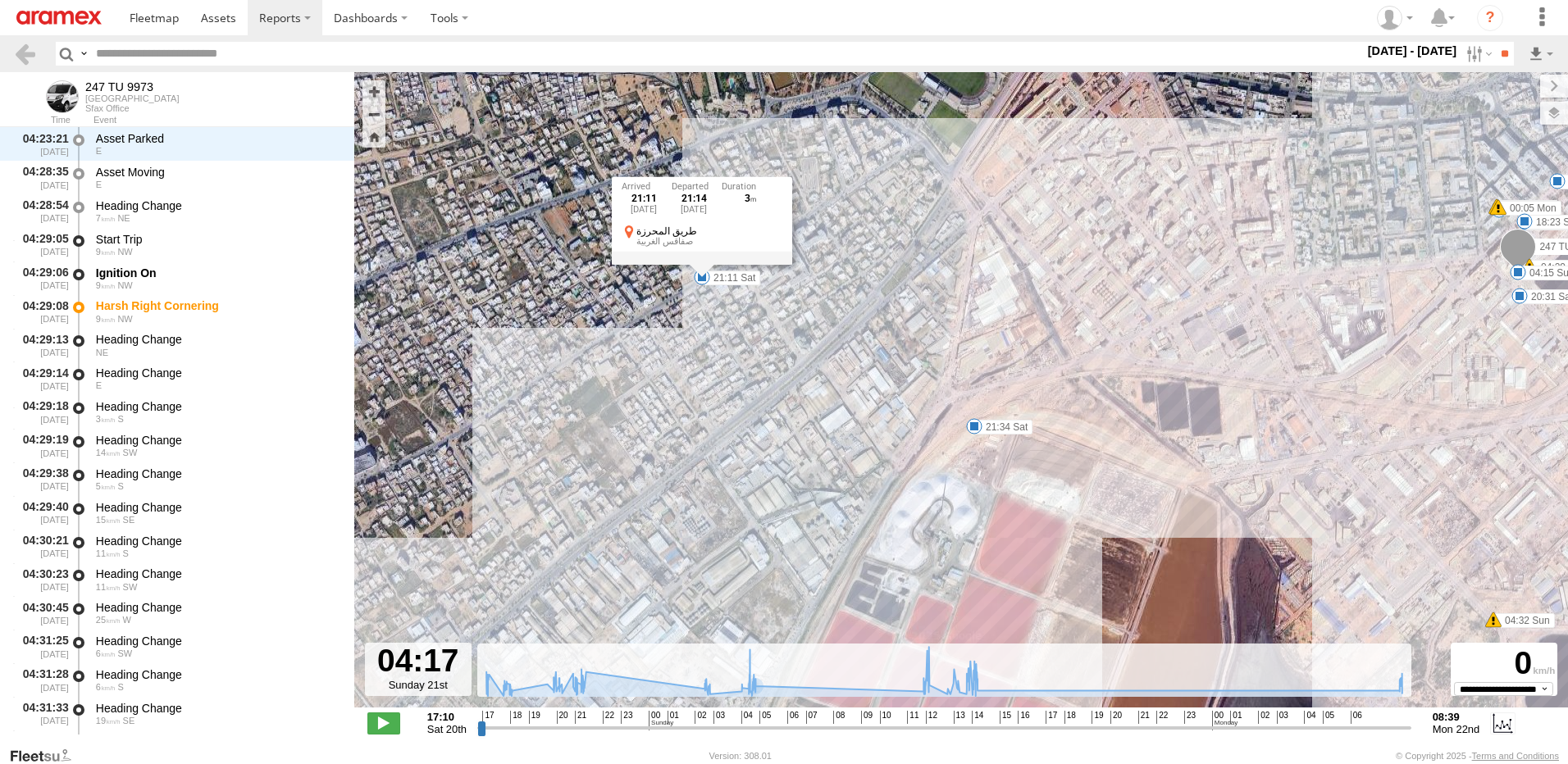
click at [760, 359] on div "247 TU 9973 21:11 Sat 21:34 Sat 12:29 Sun 13:40 Sun 13:55 Sun 13:58 Sun 14:02 S…" at bounding box center [961, 398] width 1214 height 652
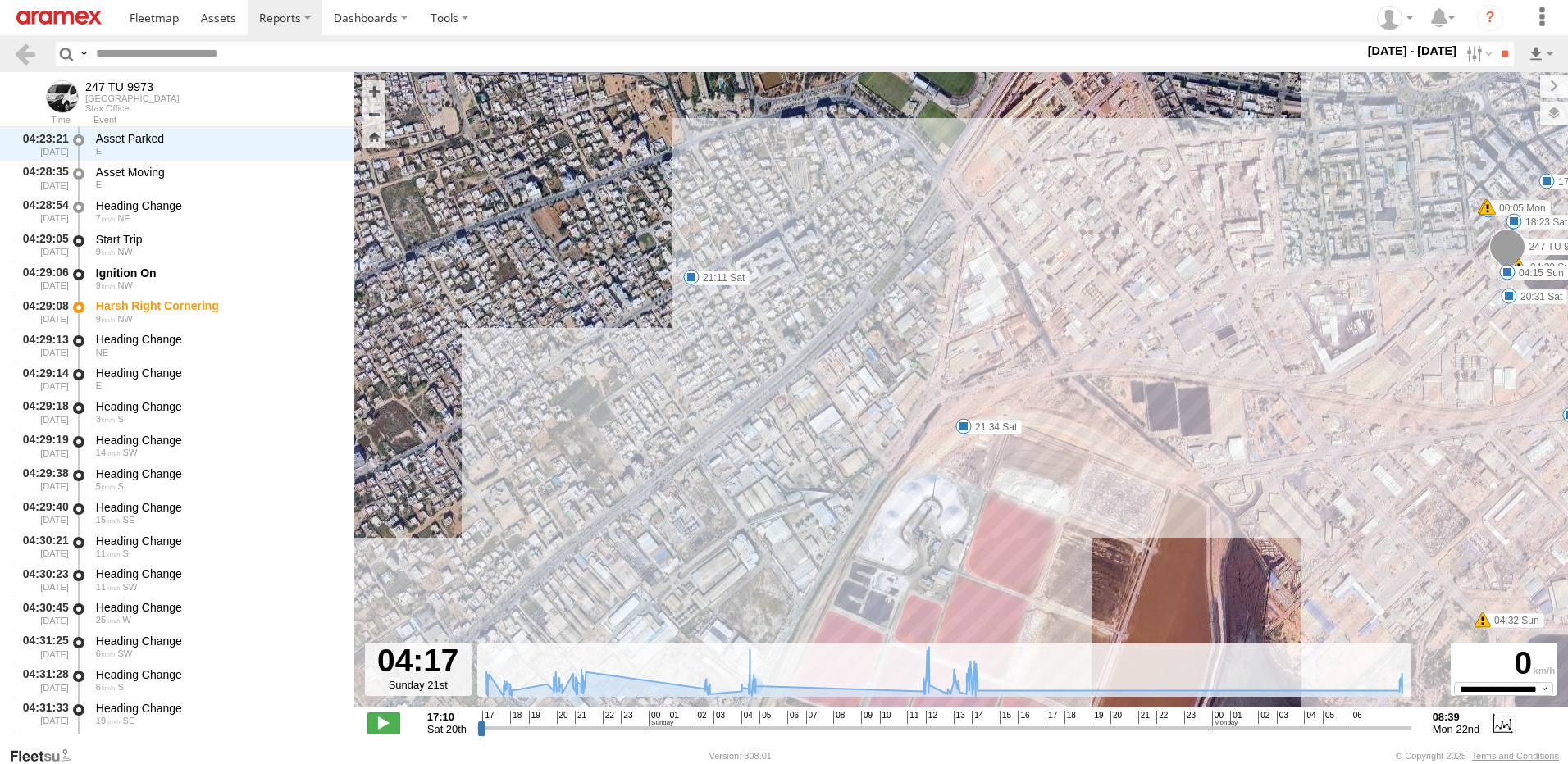
drag, startPoint x: 931, startPoint y: 417, endPoint x: 871, endPoint y: 373, distance: 74.4
click at [871, 373] on div "247 TU 9973 21:11 Sat 21:34 Sat 12:29 Sun 13:40 Sun 13:55 Sun 13:58 Sun 14:02 S…" at bounding box center [961, 398] width 1214 height 652
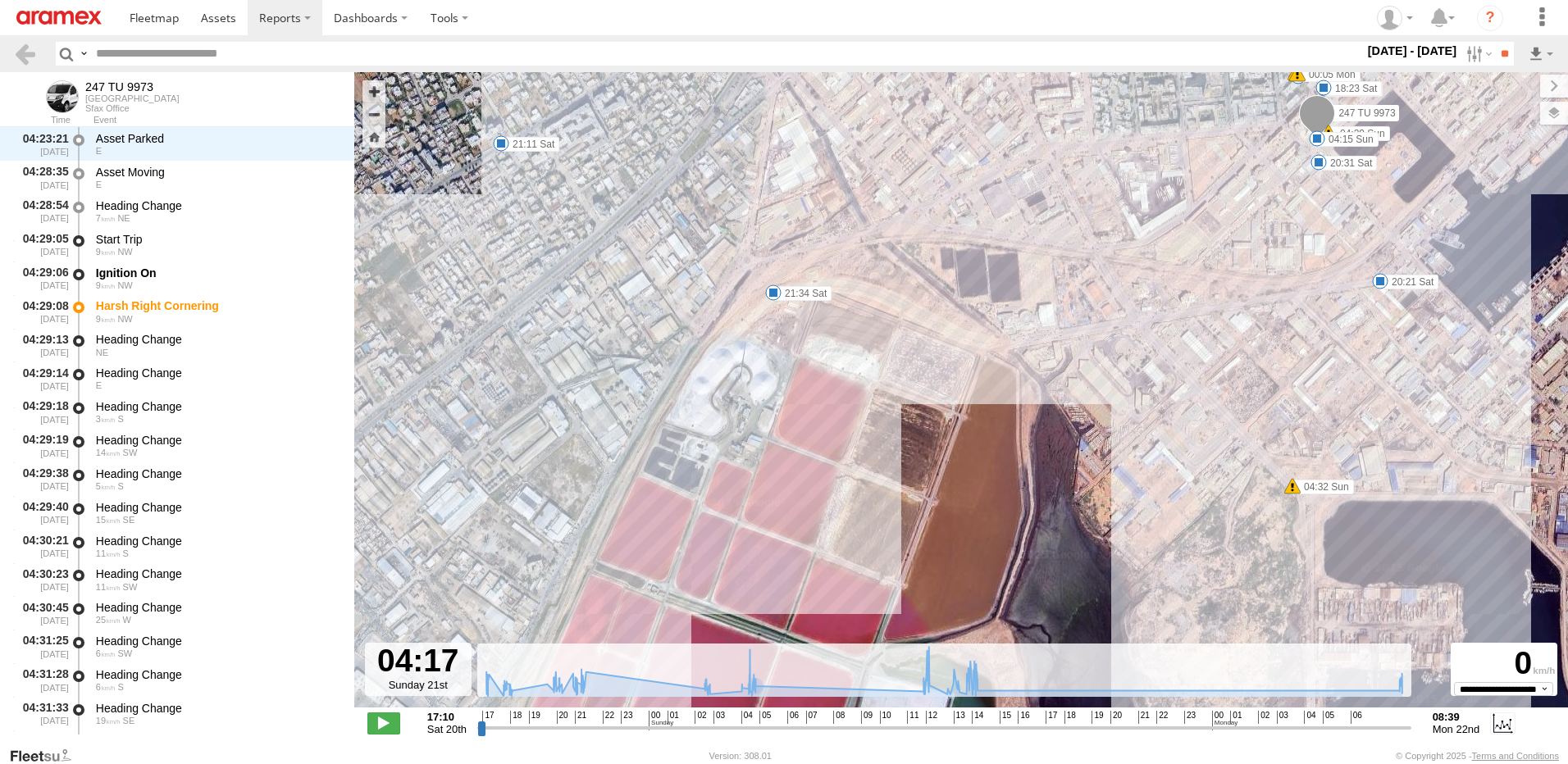
click at [808, 296] on label "21:34 Sat" at bounding box center [803, 293] width 58 height 14
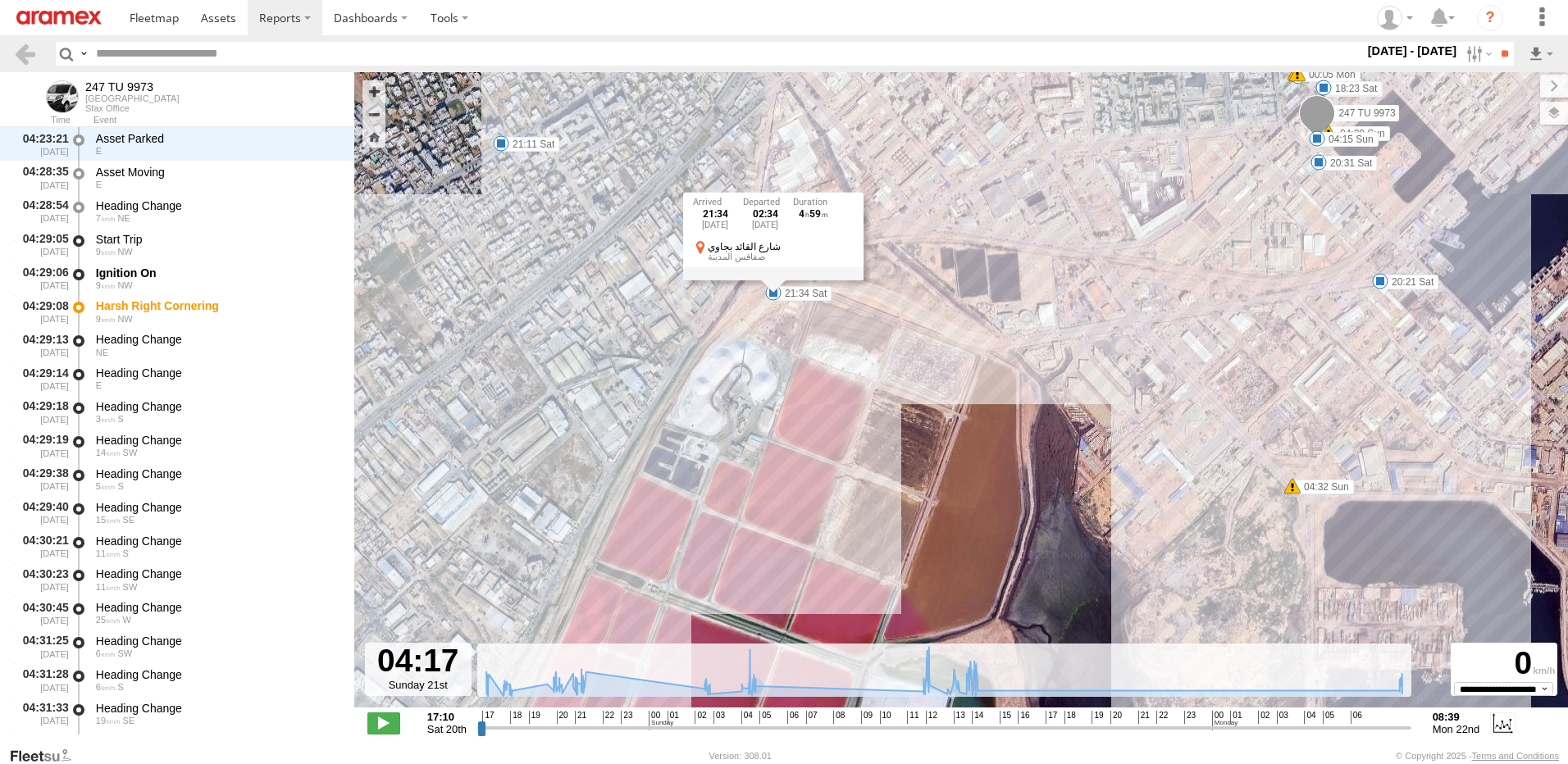
click at [814, 352] on div "247 TU 9973 21:11 Sat 21:34 Sat 12:29 Sun 13:40 Sun 13:55 Sun 13:58 Sun 14:02 S…" at bounding box center [961, 398] width 1214 height 652
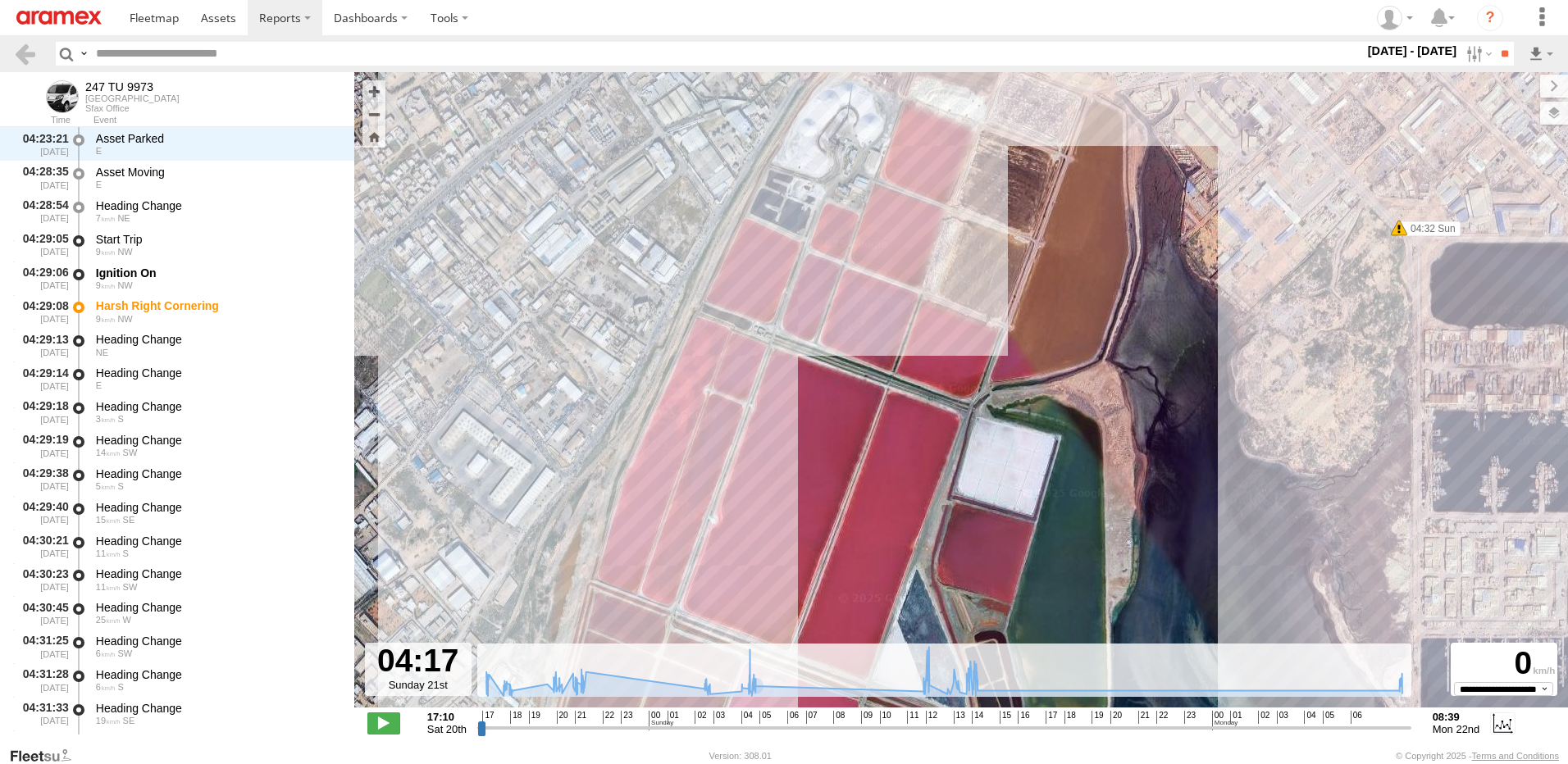
drag, startPoint x: 869, startPoint y: 333, endPoint x: 965, endPoint y: 15, distance: 332.2
click at [965, 15] on body "?" at bounding box center [784, 382] width 1568 height 764
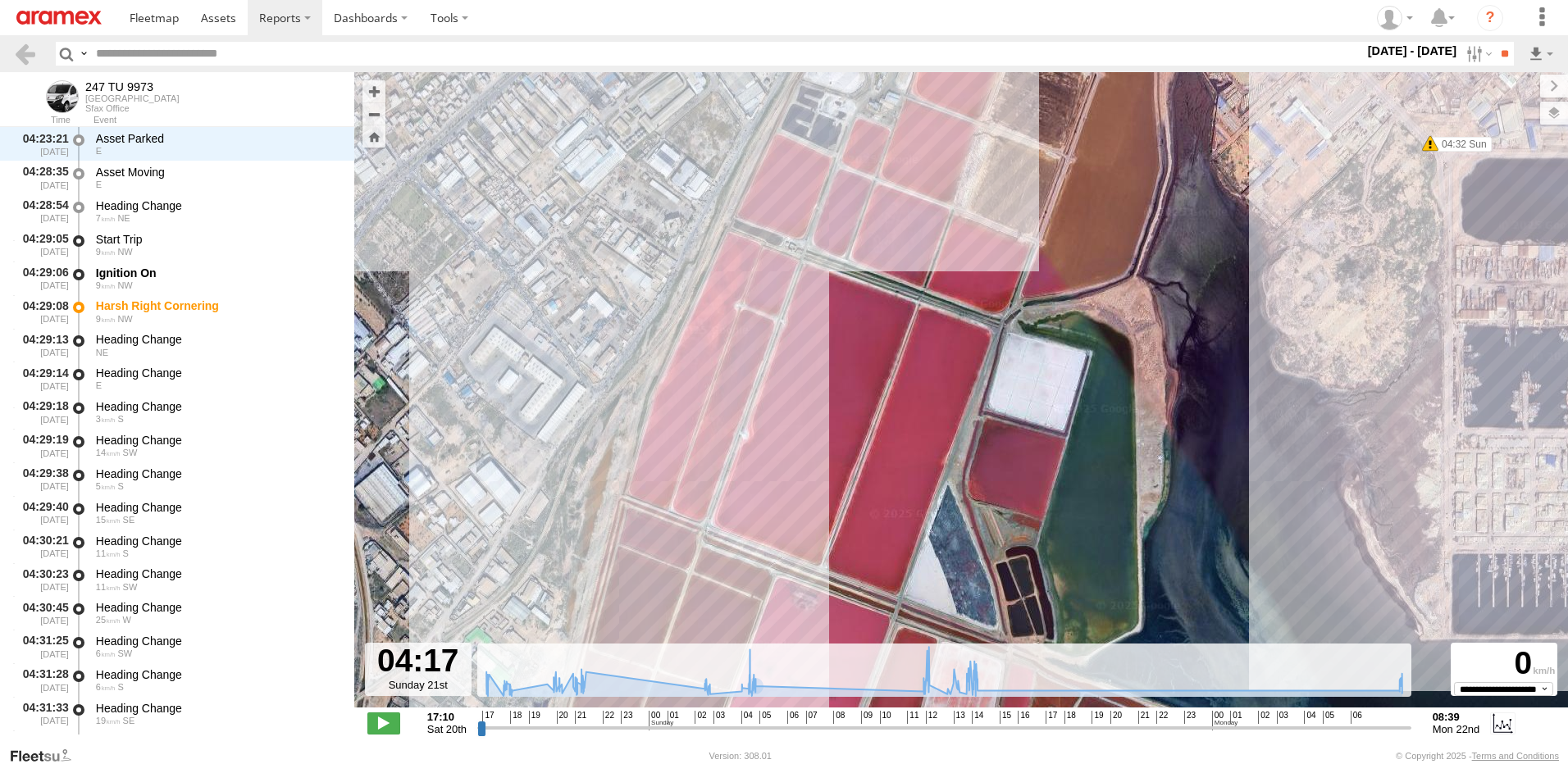
drag, startPoint x: 895, startPoint y: 287, endPoint x: 934, endPoint y: 223, distance: 74.9
click at [934, 228] on div "247 TU 9973 21:11 Sat 21:34 Sat 12:29 Sun 13:40 Sun 13:55 Sun 13:58 Sun 14:02 S…" at bounding box center [961, 398] width 1214 height 652
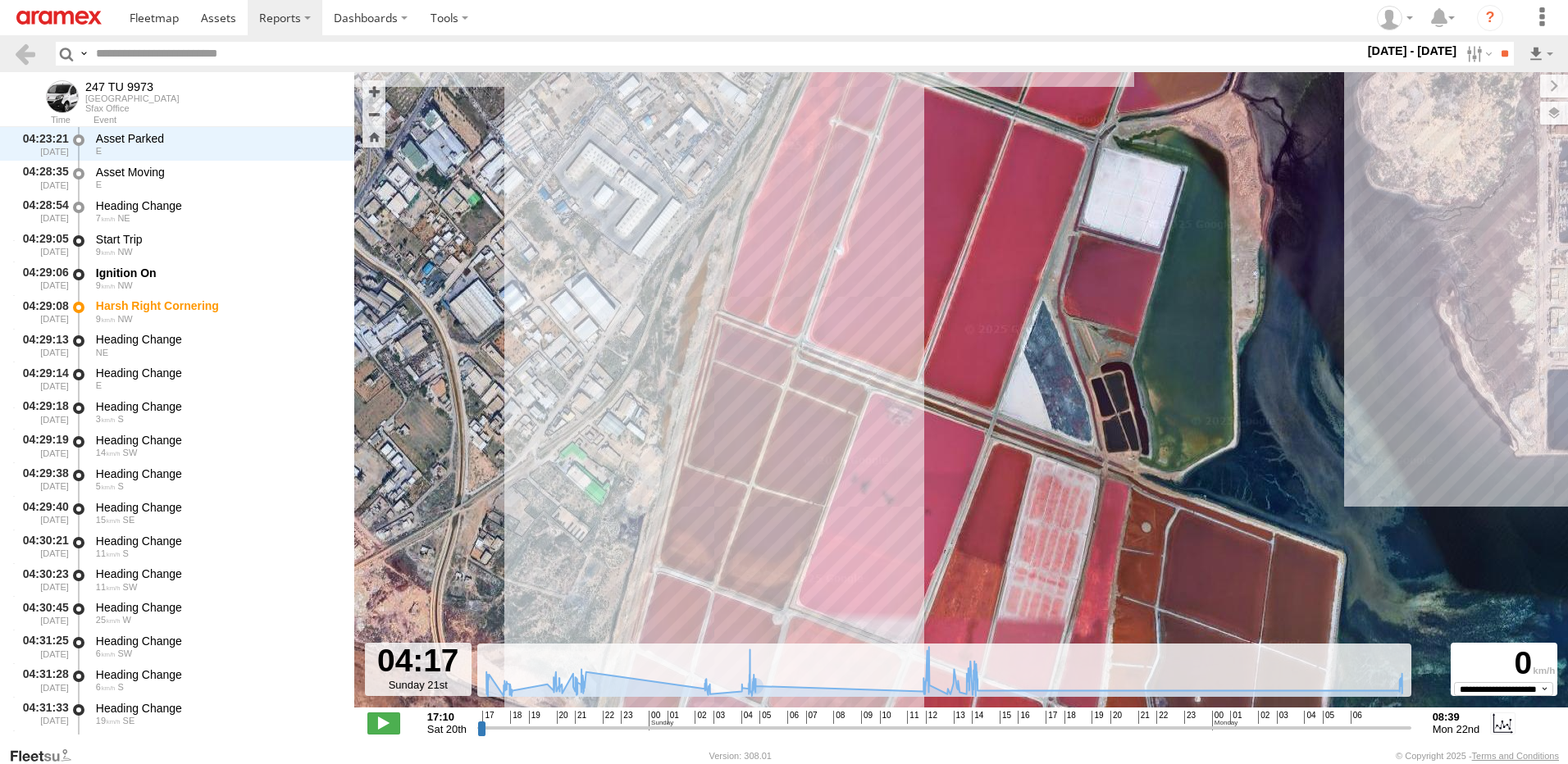
drag, startPoint x: 911, startPoint y: 371, endPoint x: 957, endPoint y: 293, distance: 90.6
click at [948, 304] on div "247 TU 9973 21:11 Sat 21:34 Sat 12:29 Sun 13:40 Sun 13:55 Sun 13:58 Sun 14:02 S…" at bounding box center [961, 398] width 1214 height 652
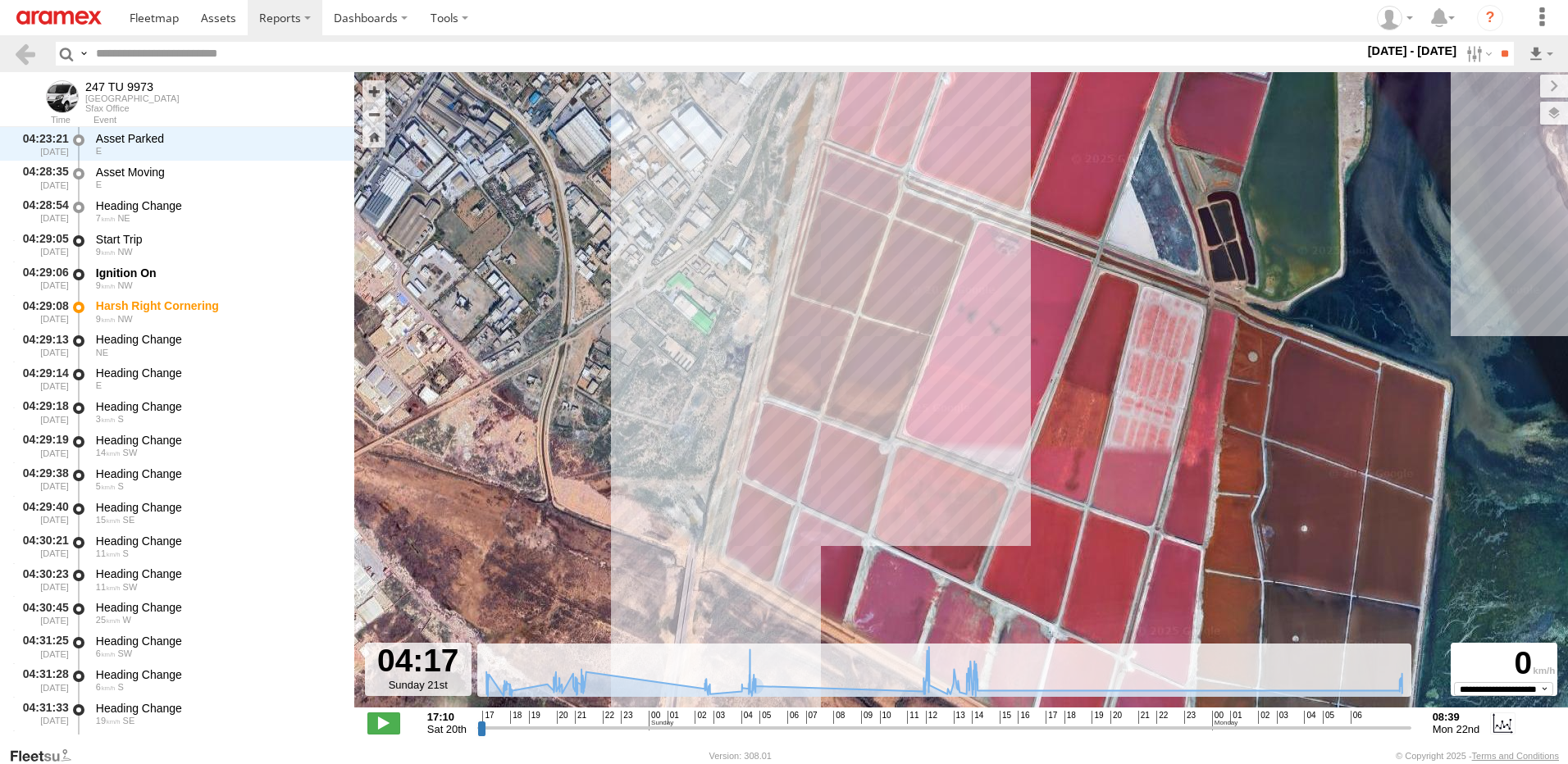
drag, startPoint x: 944, startPoint y: 379, endPoint x: 1000, endPoint y: 272, distance: 120.8
click at [988, 299] on div "247 TU 9973 21:11 Sat 21:34 Sat 12:29 Sun 13:40 Sun 13:55 Sun 13:58 Sun 14:02 S…" at bounding box center [961, 398] width 1214 height 652
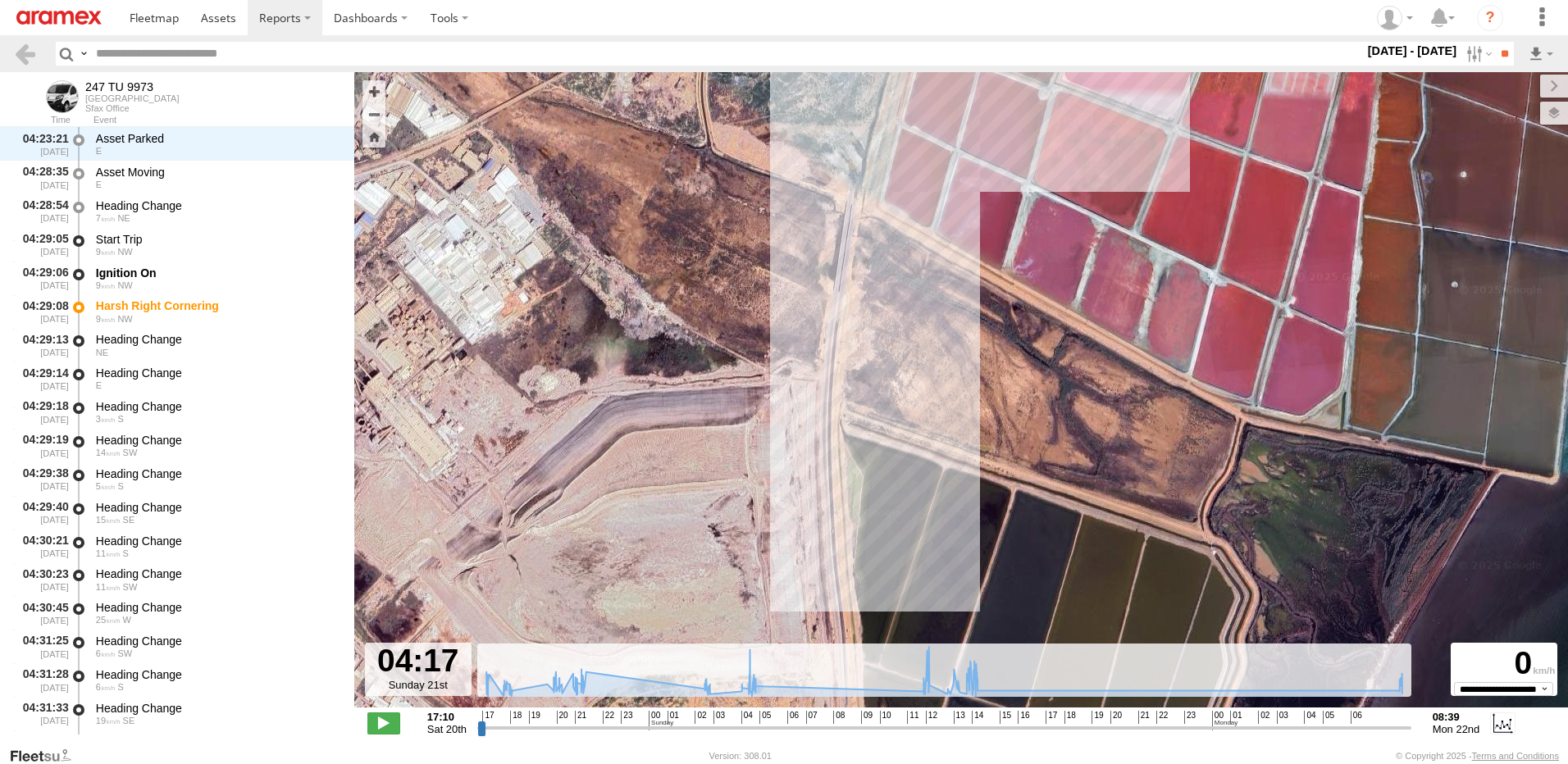
drag, startPoint x: 944, startPoint y: 389, endPoint x: 839, endPoint y: 456, distance: 124.6
click at [848, 454] on div "247 TU 9973 21:11 Sat 21:34 Sat 12:29 Sun 13:40 Sun 13:55 Sun 13:58 Sun 14:02 S…" at bounding box center [961, 398] width 1214 height 652
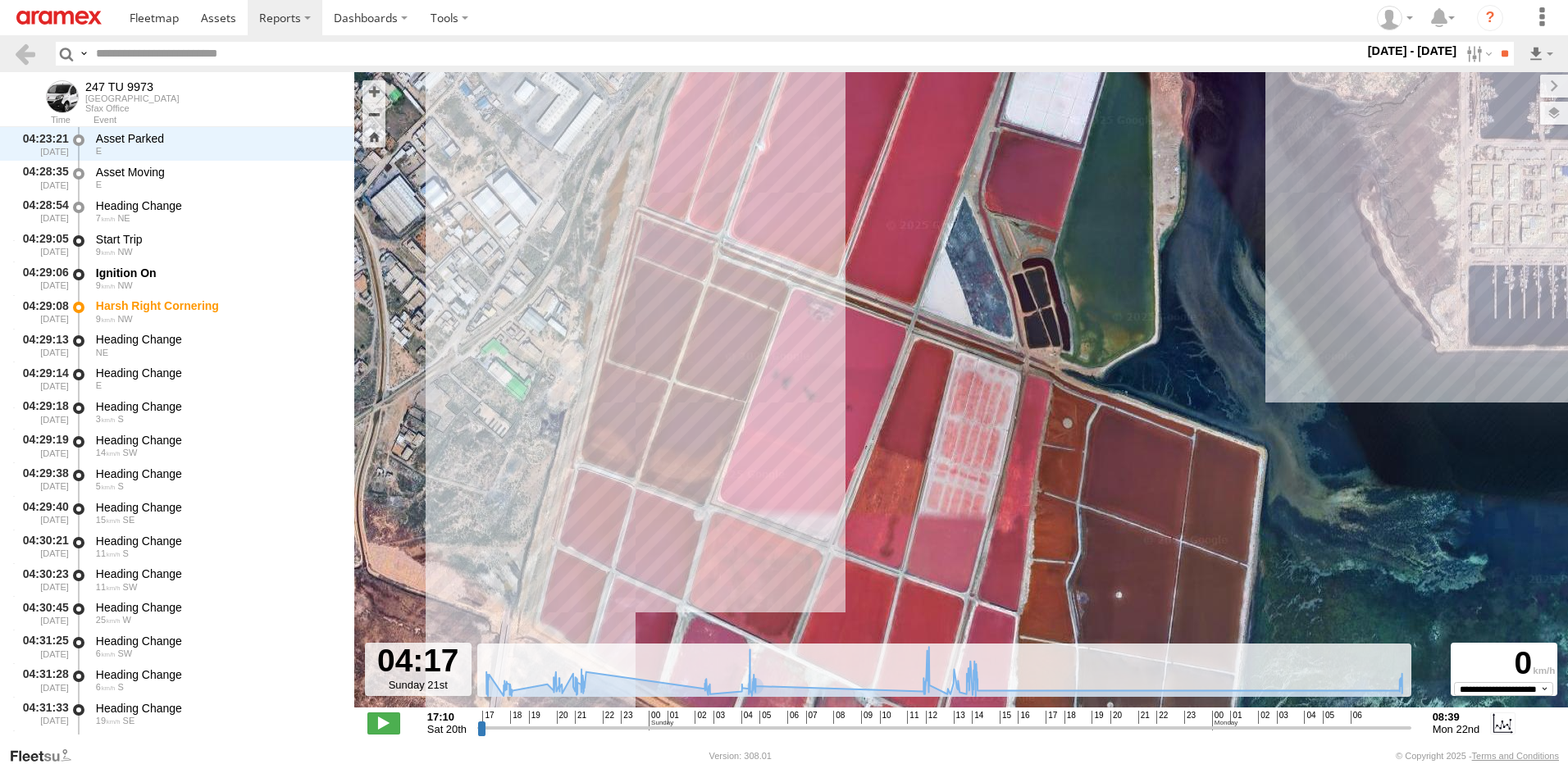
drag, startPoint x: 867, startPoint y: 337, endPoint x: 869, endPoint y: 475, distance: 138.0
click at [869, 475] on div "247 TU 9973 21:11 Sat 21:34 Sat 12:29 Sun 13:40 Sun 13:55 Sun 13:58 Sun 14:02 S…" at bounding box center [961, 398] width 1214 height 652
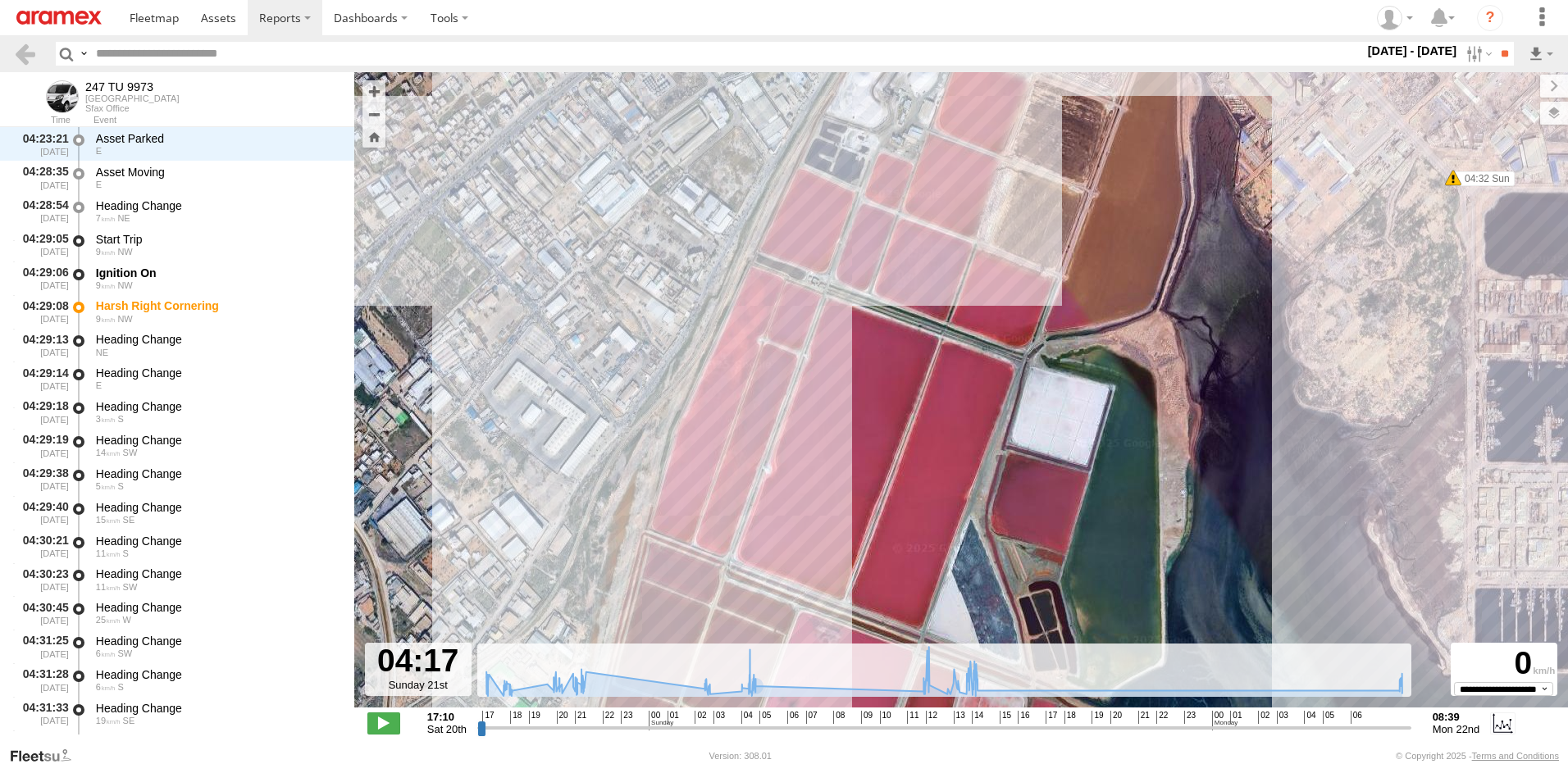
drag, startPoint x: 848, startPoint y: 396, endPoint x: 840, endPoint y: 479, distance: 83.4
click at [840, 478] on div "247 TU 9973 21:11 Sat 21:34 Sat 12:29 Sun 13:40 Sun 13:55 Sun 13:58 Sun 14:02 S…" at bounding box center [961, 398] width 1214 height 652
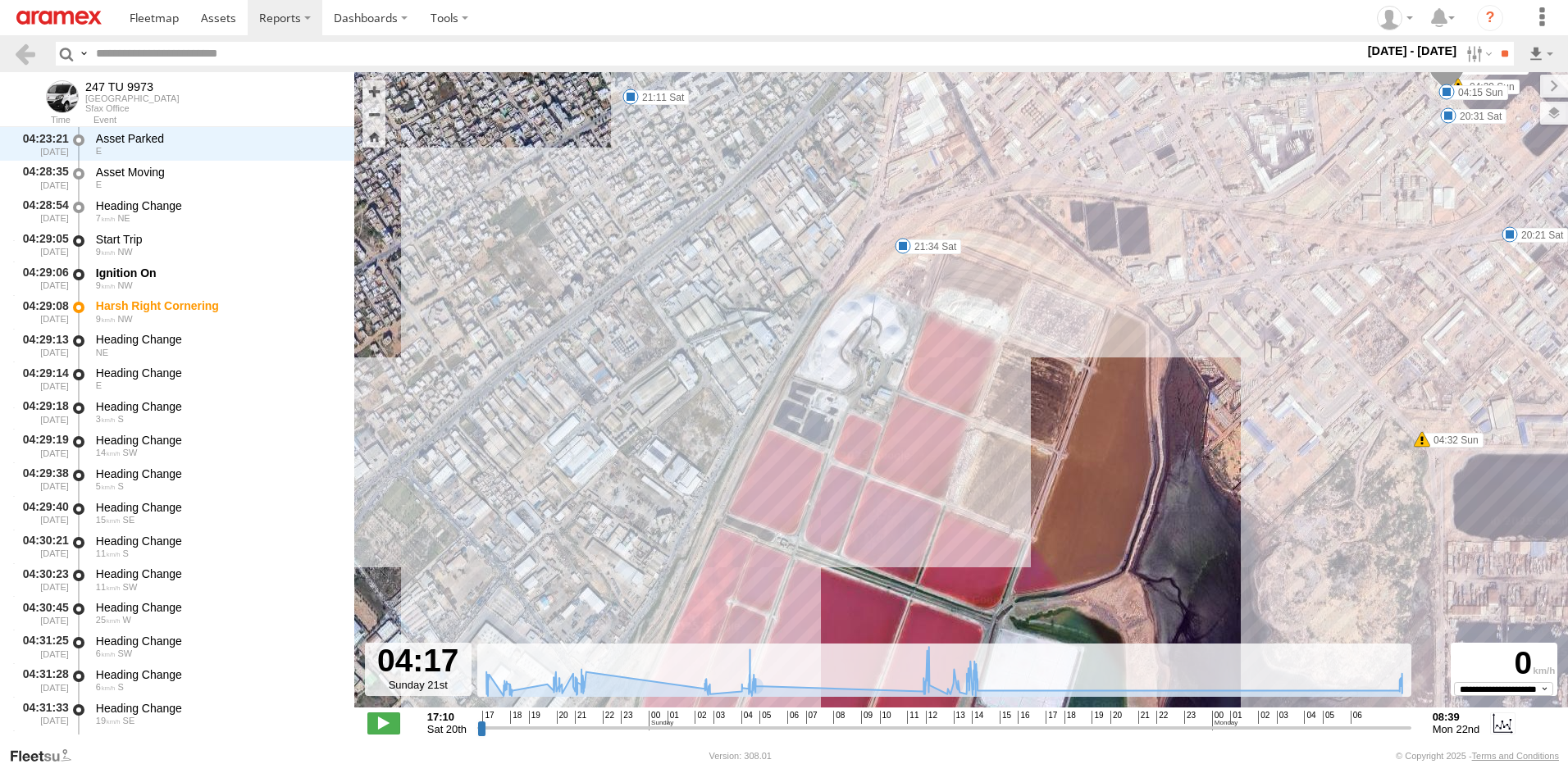
drag, startPoint x: 928, startPoint y: 321, endPoint x: 863, endPoint y: 333, distance: 66.1
click at [889, 335] on div "247 TU 9973 21:11 Sat 21:34 Sat 12:29 Sun 13:40 Sun 13:55 Sun 13:58 Sun 14:02 S…" at bounding box center [961, 398] width 1214 height 652
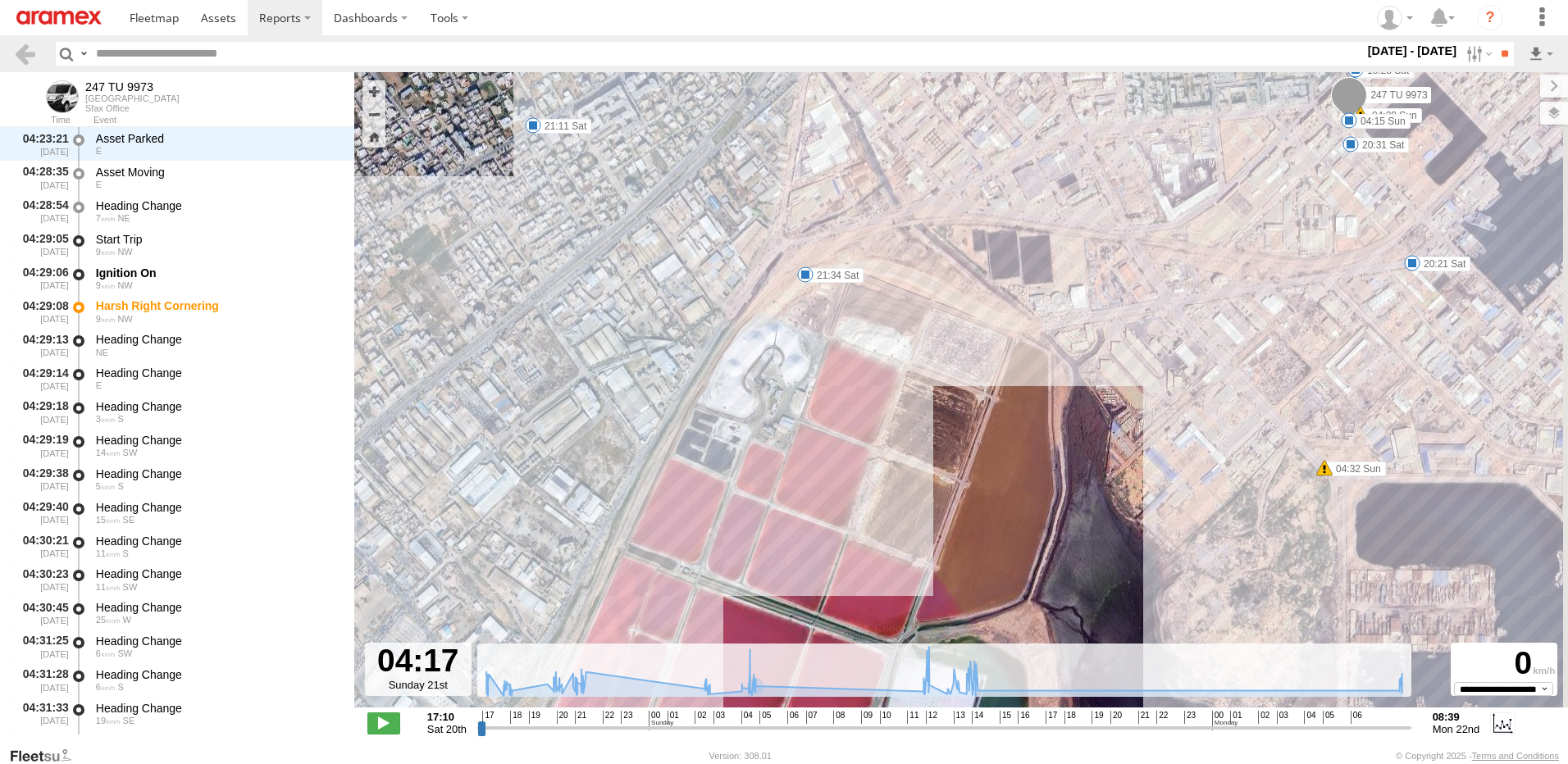
drag, startPoint x: 953, startPoint y: 361, endPoint x: 913, endPoint y: 367, distance: 40.4
click at [921, 367] on div "247 TU 9973 21:11 Sat 21:34 Sat 12:29 Sun 13:40 Sun 13:55 Sun 13:58 Sun 14:02 S…" at bounding box center [961, 398] width 1214 height 652
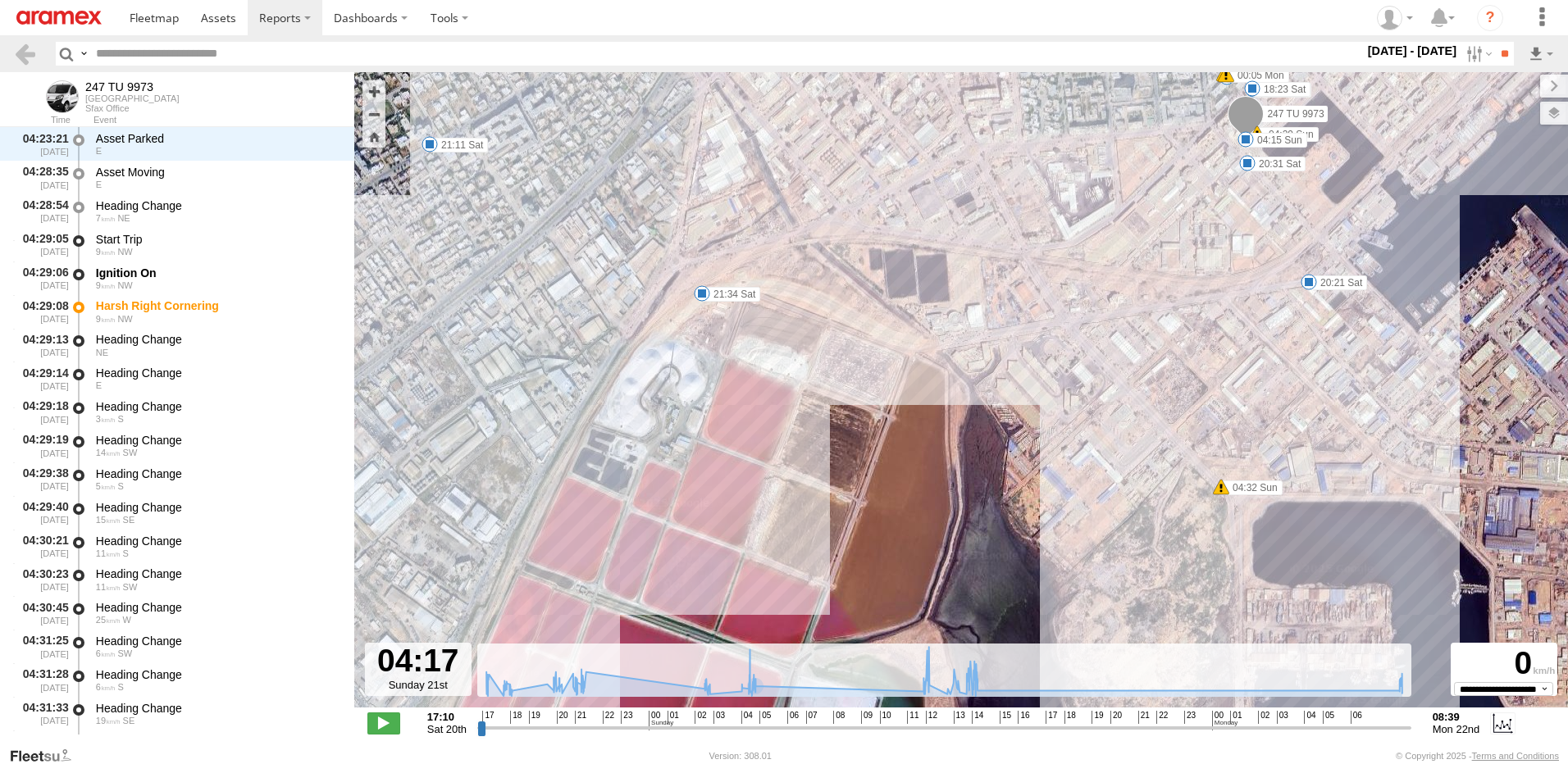
drag, startPoint x: 988, startPoint y: 383, endPoint x: 897, endPoint y: 364, distance: 93.0
click at [911, 374] on div "247 TU 9973 21:11 Sat 21:34 Sat 12:29 Sun 13:40 Sun 13:55 Sun 13:58 Sun 14:02 S…" at bounding box center [961, 398] width 1214 height 652
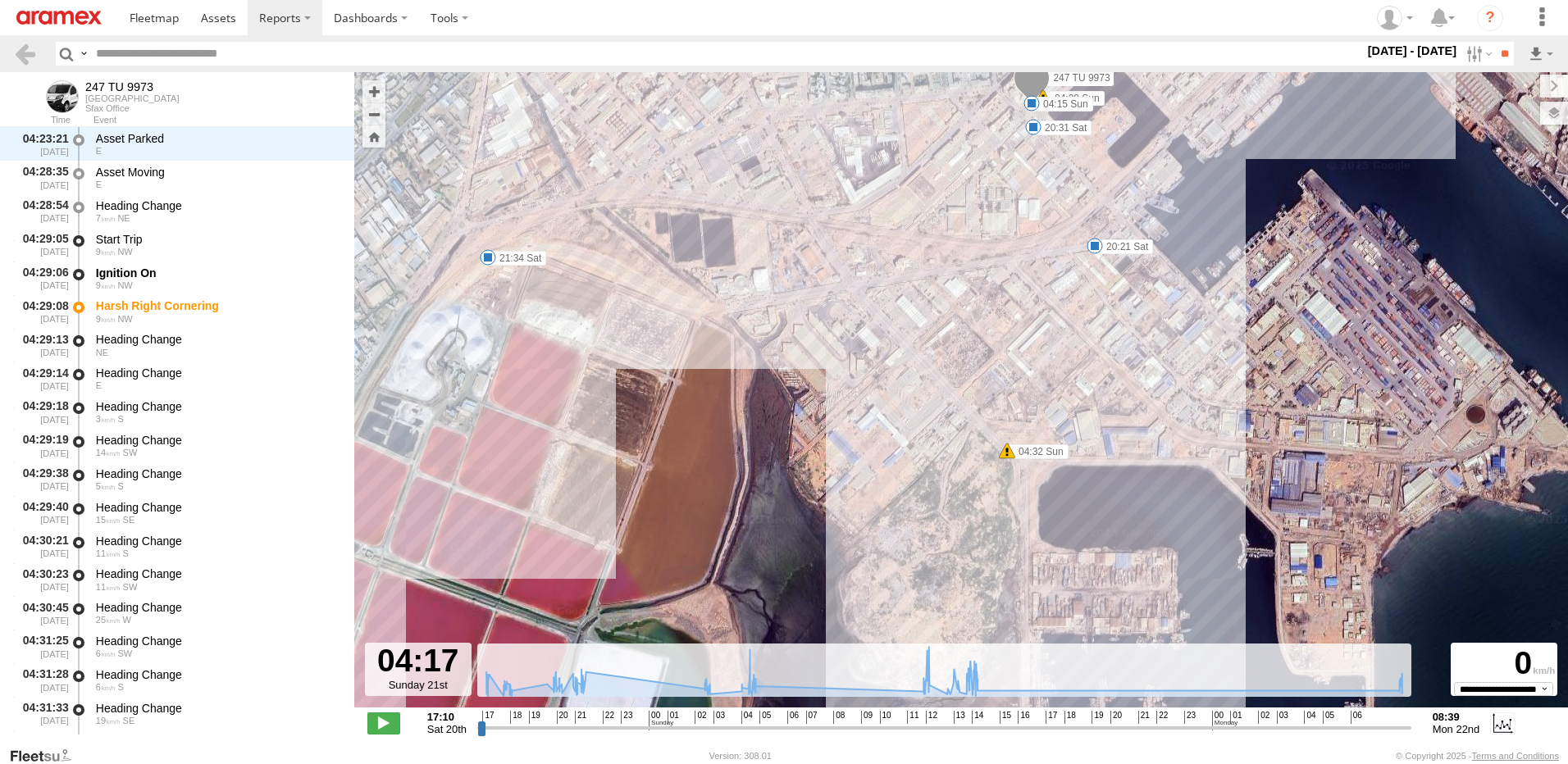
drag, startPoint x: 934, startPoint y: 373, endPoint x: 846, endPoint y: 341, distance: 93.6
click at [852, 347] on div "247 TU 9973 21:11 Sat 21:34 Sat 12:29 Sun 13:40 Sun 13:55 Sun 13:58 Sun 14:02 S…" at bounding box center [961, 398] width 1214 height 652
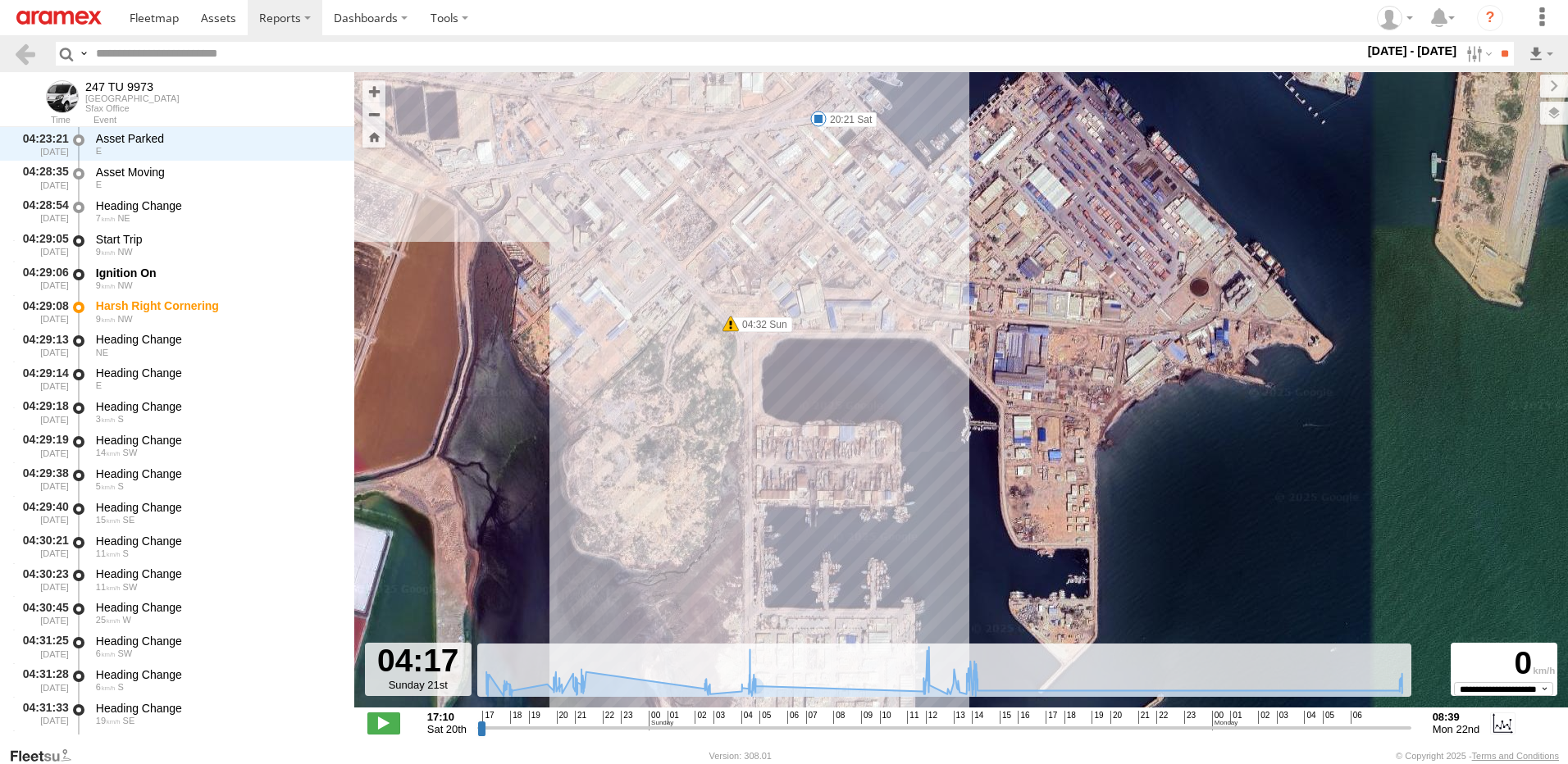
drag, startPoint x: 914, startPoint y: 343, endPoint x: 875, endPoint y: 297, distance: 60.3
click at [875, 298] on div "247 TU 9973 21:11 Sat 21:34 Sat 12:29 Sun 13:40 Sun 13:55 Sun 13:58 Sun 14:02 S…" at bounding box center [961, 398] width 1214 height 652
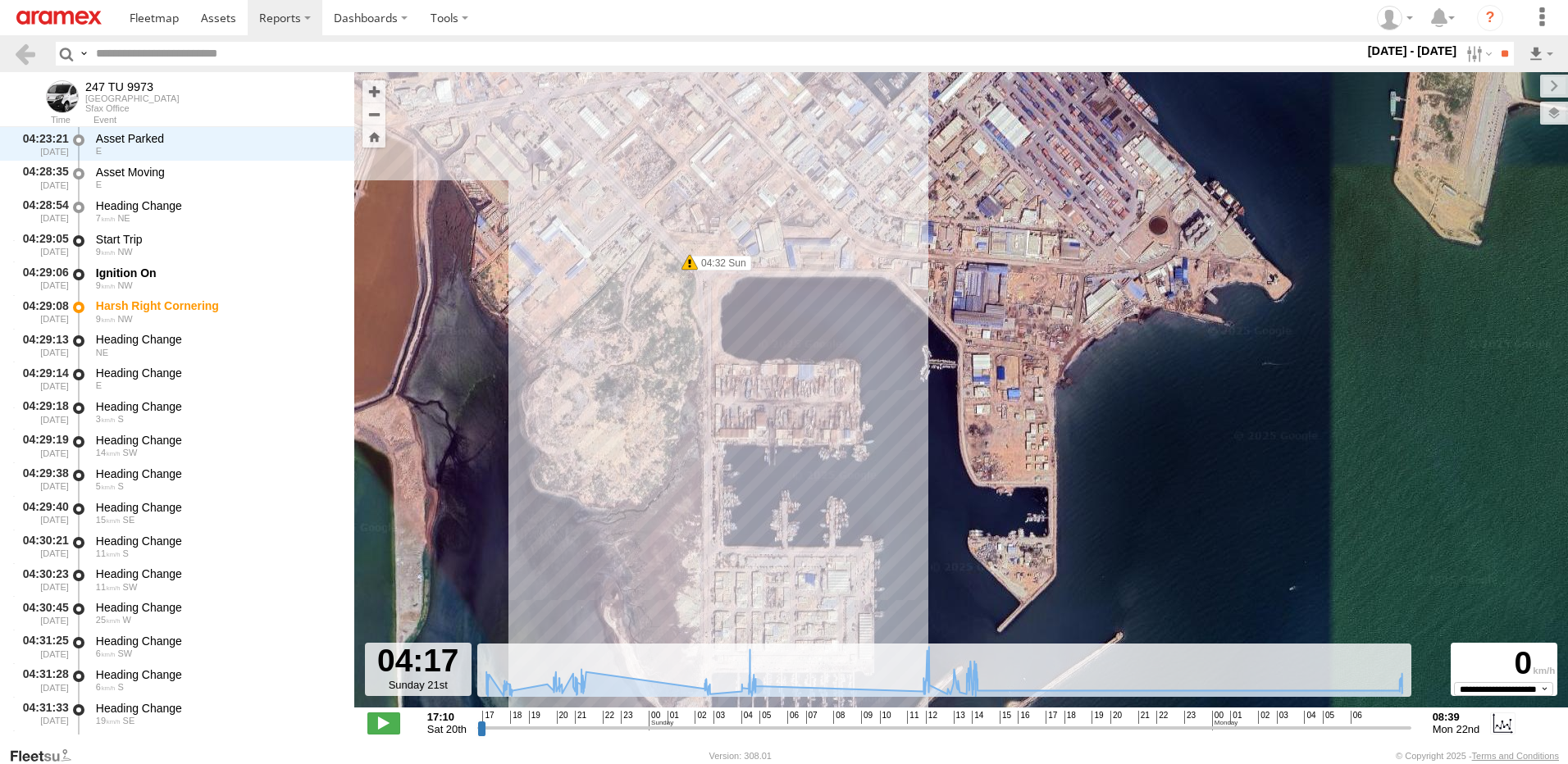
drag, startPoint x: 888, startPoint y: 385, endPoint x: 855, endPoint y: 333, distance: 61.6
click at [855, 338] on div "247 TU 9973 21:11 Sat 21:34 Sat 12:29 Sun 13:40 Sun 13:55 Sun 13:58 Sun 14:02 S…" at bounding box center [961, 398] width 1214 height 652
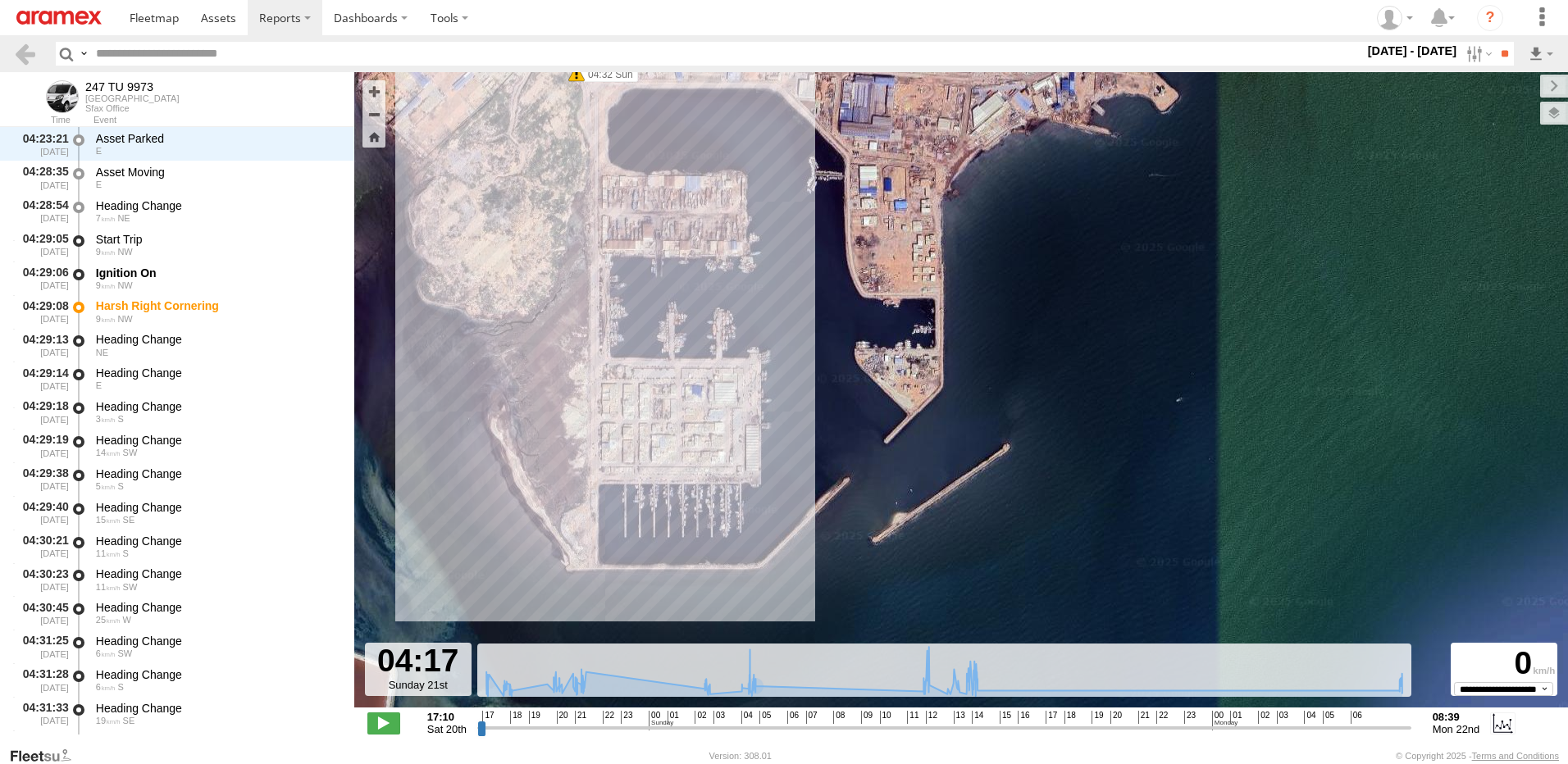
drag, startPoint x: 813, startPoint y: 362, endPoint x: 891, endPoint y: 379, distance: 79.8
click at [894, 373] on div "247 TU 9973 21:11 Sat 21:34 Sat 12:29 Sun 13:40 Sun 13:55 Sun 13:58 Sun 14:02 S…" at bounding box center [961, 398] width 1214 height 652
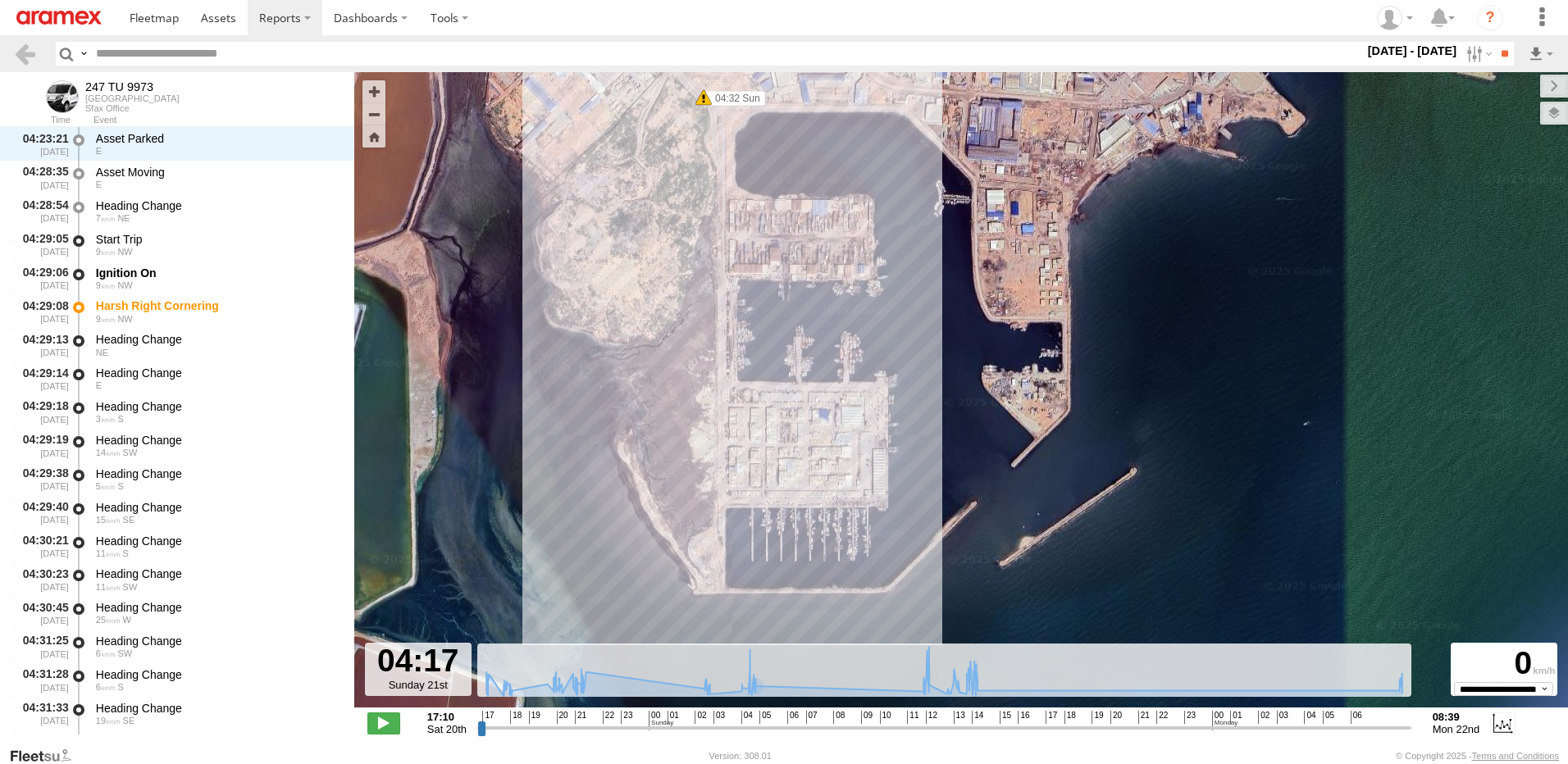
drag, startPoint x: 899, startPoint y: 294, endPoint x: 893, endPoint y: 445, distance: 151.1
click at [894, 434] on div "247 TU 9973 21:11 Sat 21:34 Sat 12:29 Sun 13:40 Sun 13:55 Sun 13:58 Sun 14:02 S…" at bounding box center [961, 398] width 1214 height 652
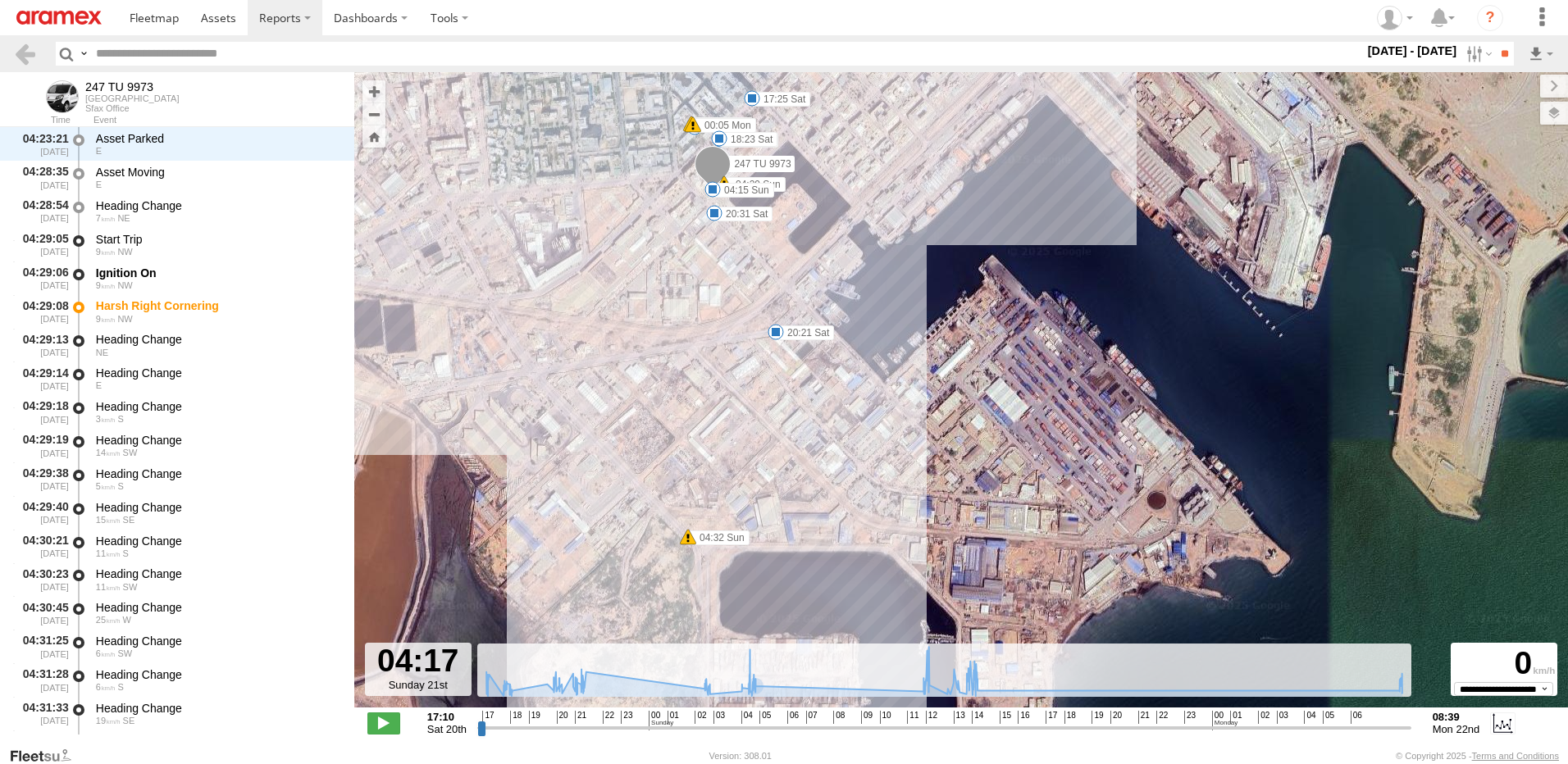
drag, startPoint x: 883, startPoint y: 403, endPoint x: 918, endPoint y: 474, distance: 79.2
click at [918, 474] on div "247 TU 9973 21:11 Sat 21:34 Sat 12:29 Sun 13:40 Sun 13:55 Sun 13:58 Sun 14:02 S…" at bounding box center [961, 398] width 1214 height 652
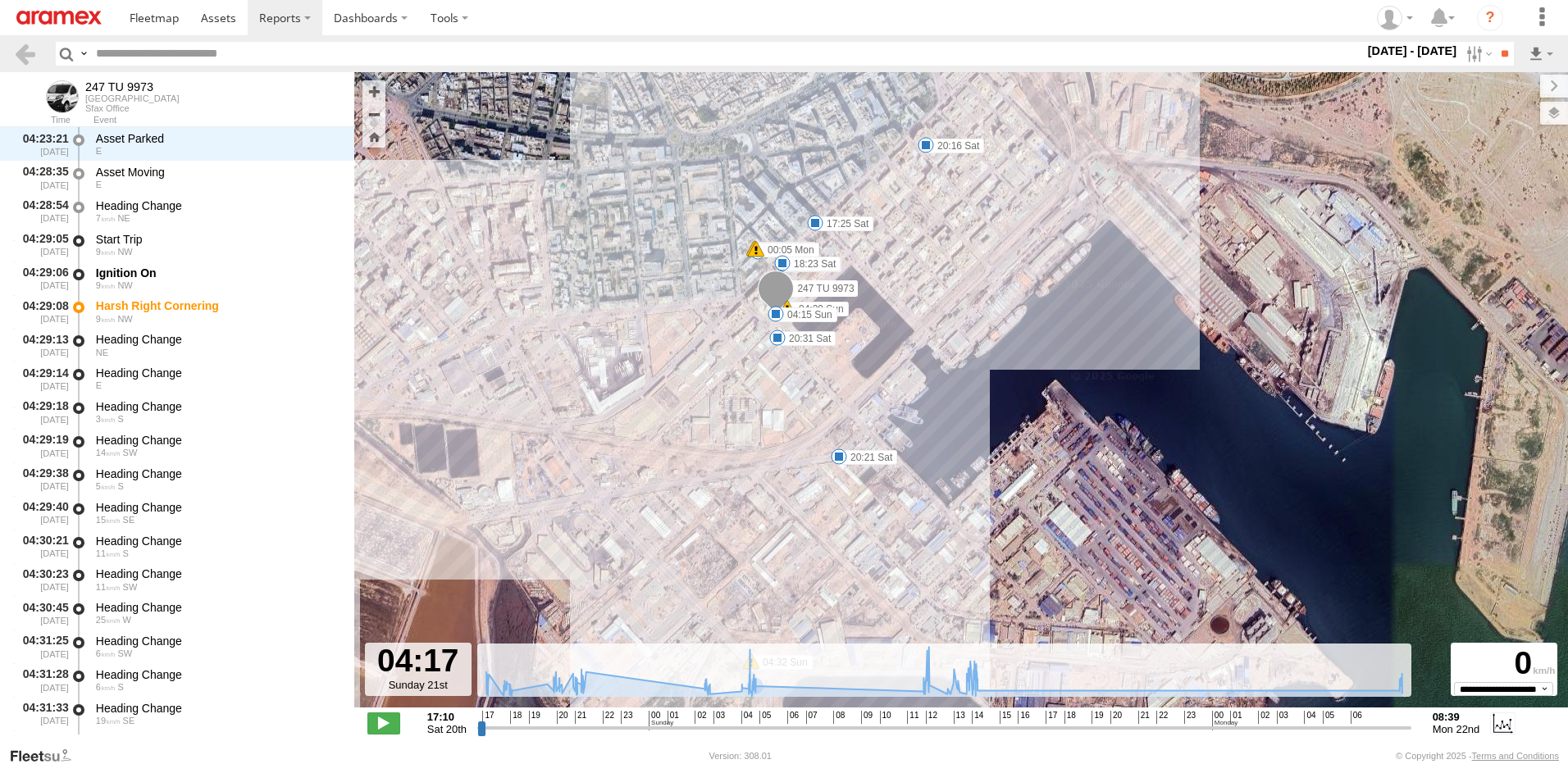
drag, startPoint x: 977, startPoint y: 402, endPoint x: 1045, endPoint y: 458, distance: 88.1
click at [1045, 458] on div "247 TU 9973 21:11 Sat 21:34 Sat 12:29 Sun 13:40 Sun 13:55 Sun 13:58 Sun 14:02 S…" at bounding box center [961, 398] width 1214 height 652
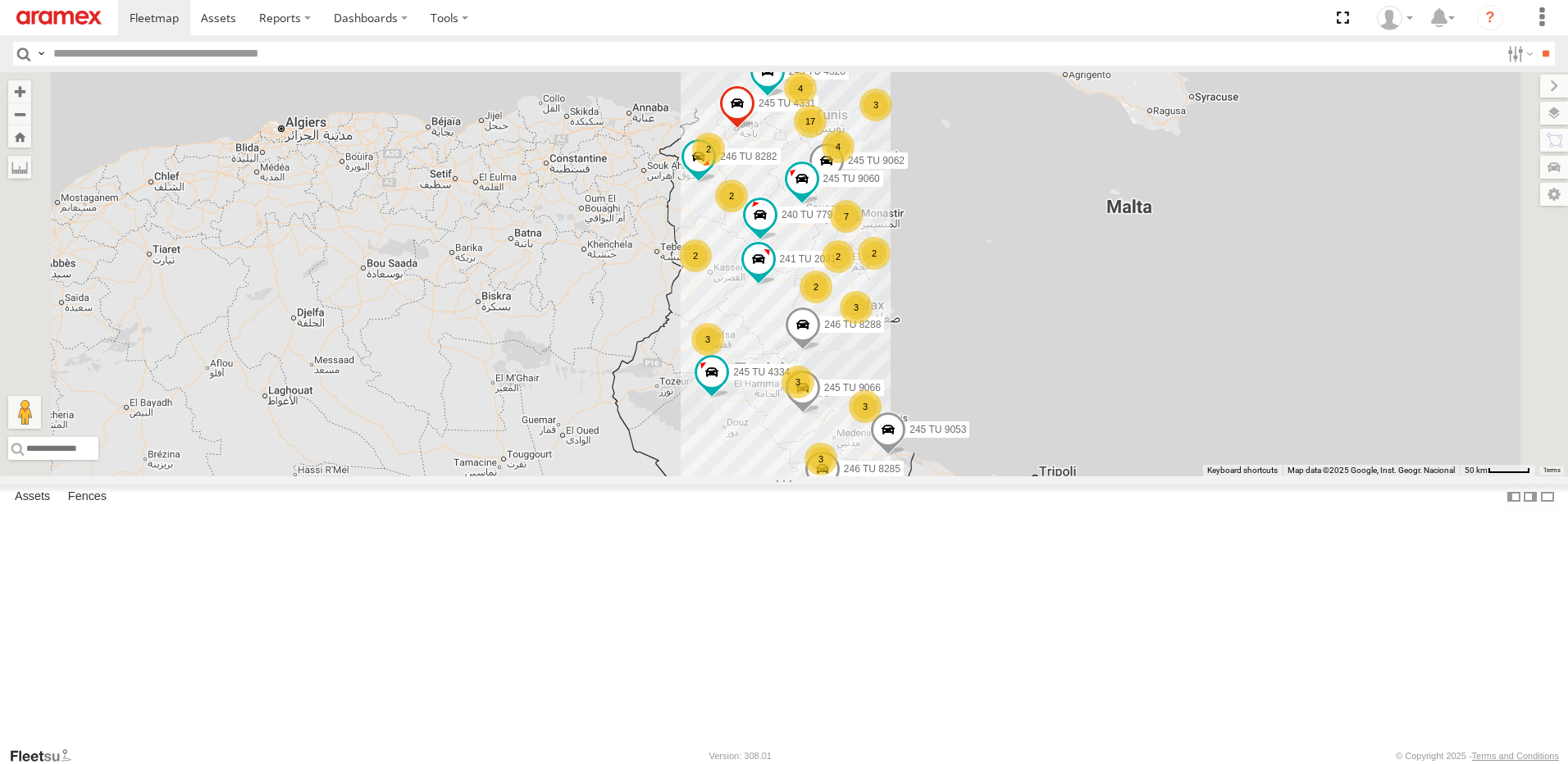
click at [872, 324] on div "3" at bounding box center [856, 308] width 32 height 32
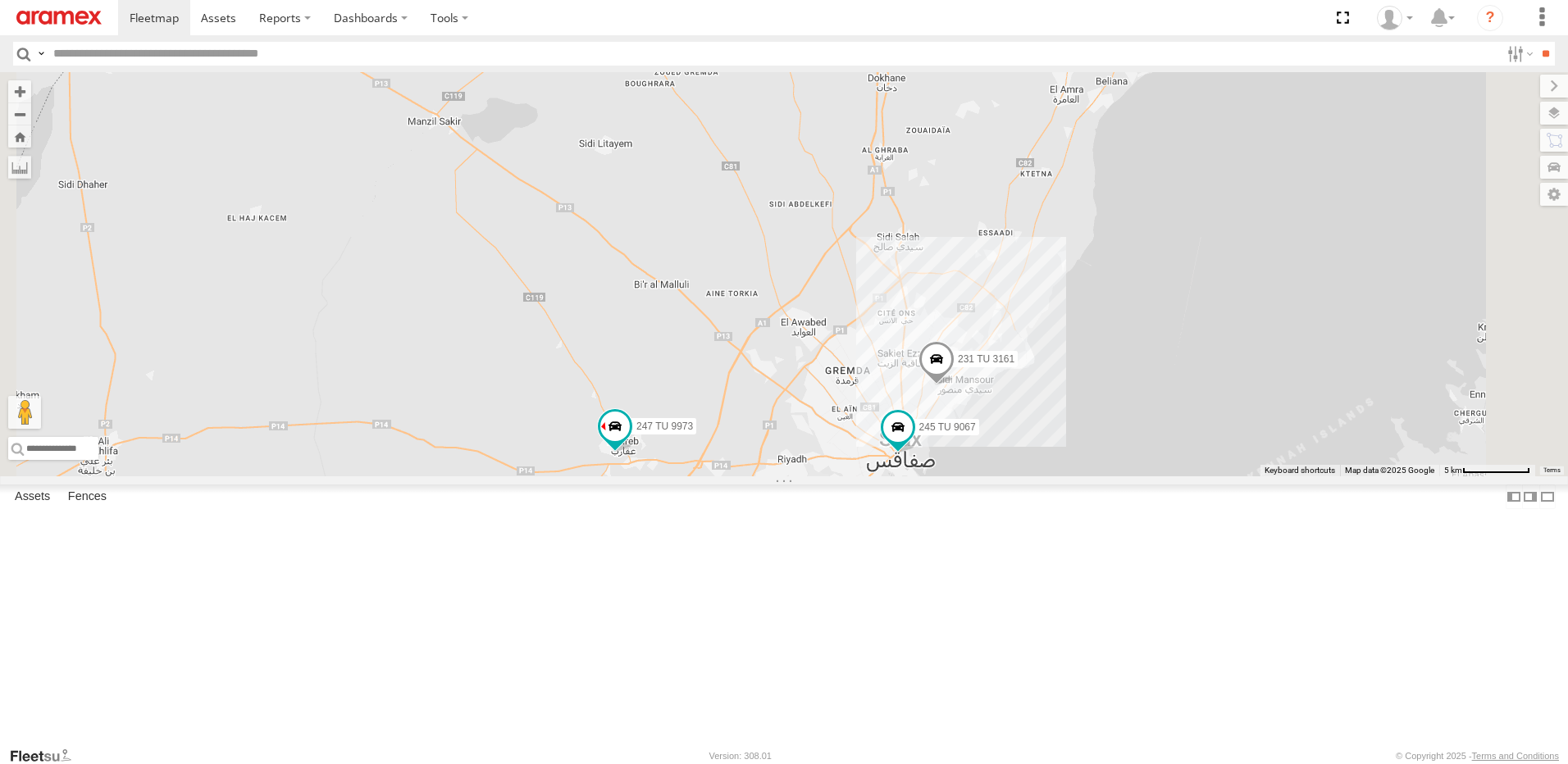
drag, startPoint x: 1049, startPoint y: 361, endPoint x: 978, endPoint y: 573, distance: 223.6
click at [978, 477] on div "245 TU 4334 246 TU 8288 245 TU 9053 245 TU 4331 246 TU 8282 245 TU 9062 241 TU …" at bounding box center [784, 274] width 1568 height 404
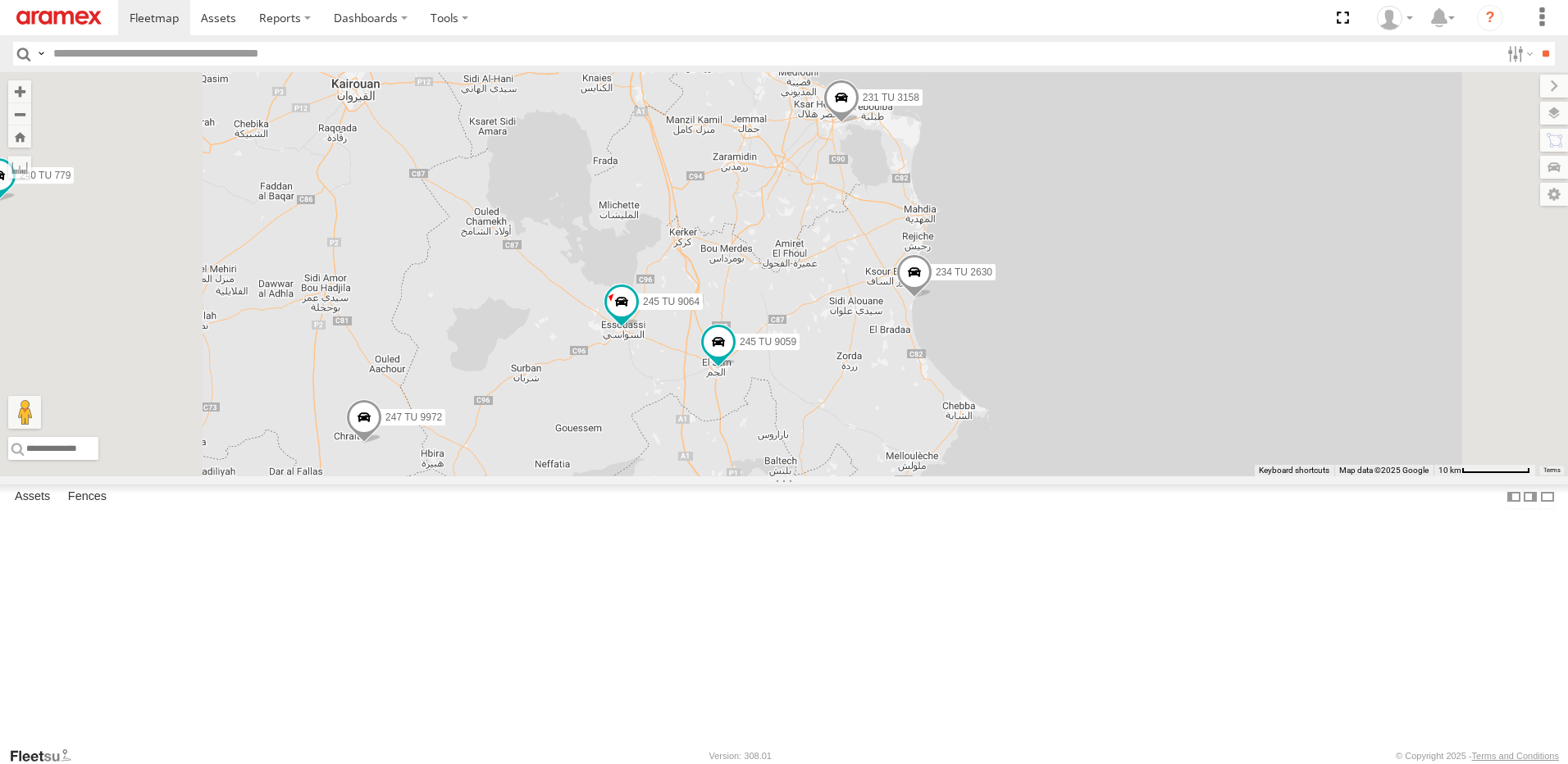
drag, startPoint x: 934, startPoint y: 620, endPoint x: 947, endPoint y: 524, distance: 96.9
click at [946, 477] on div "245 TU 4334 246 TU 8288 245 TU 9053 245 TU 4331 246 TU 8282 245 TU 9062 241 TU …" at bounding box center [784, 274] width 1568 height 404
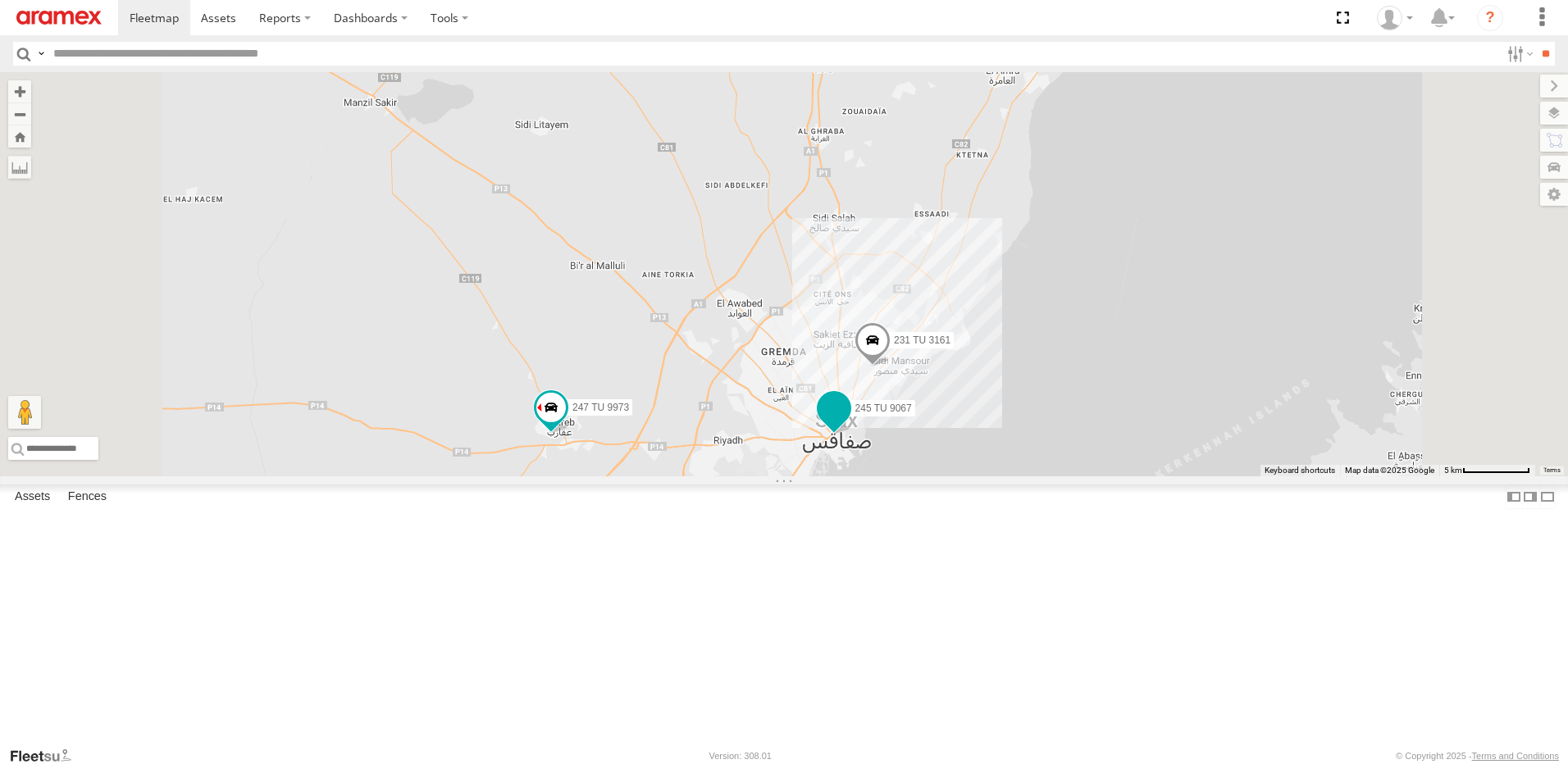
click at [849, 423] on span at bounding box center [834, 408] width 30 height 30
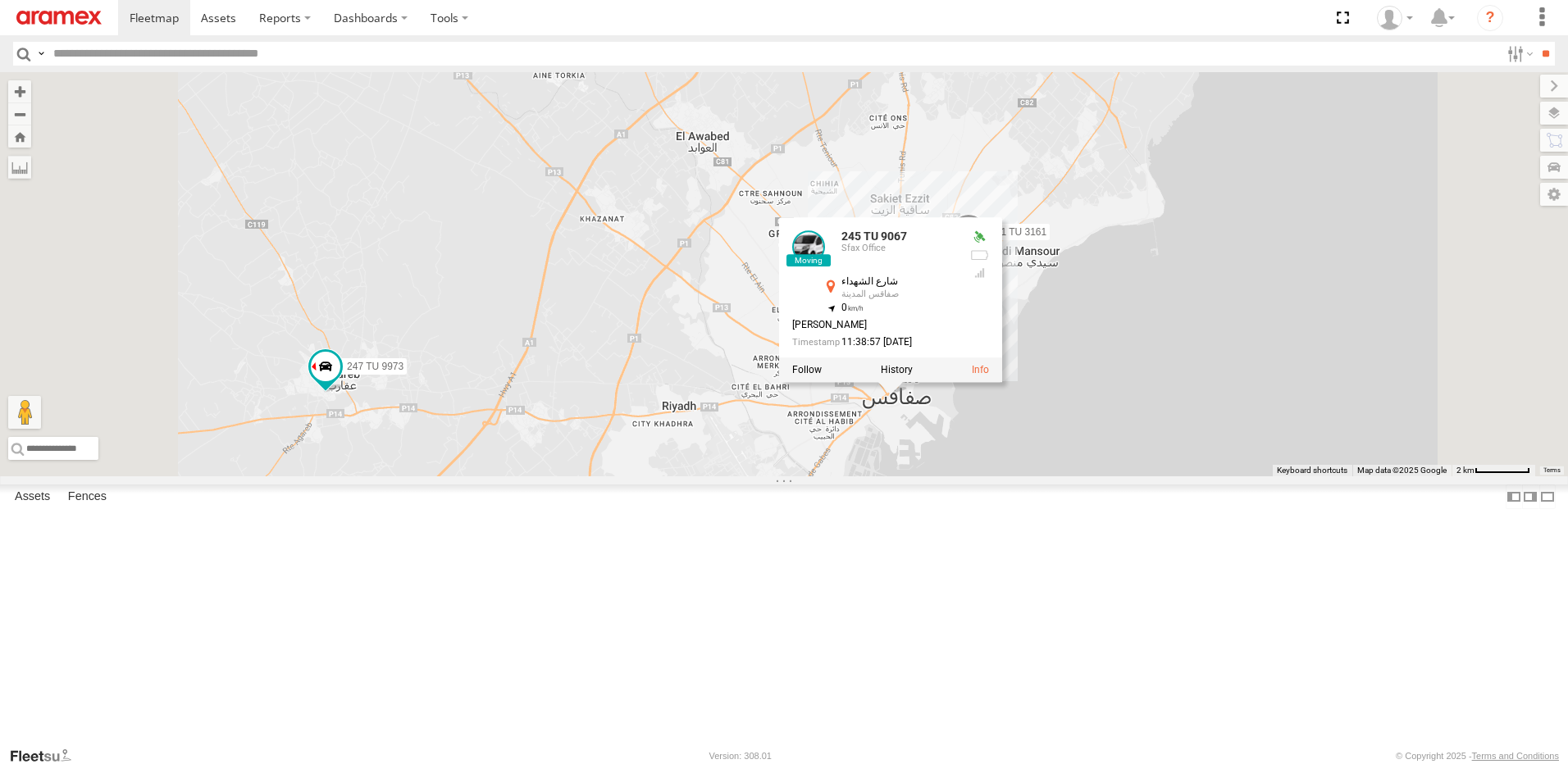
click at [1058, 477] on div "245 TU 4334 246 TU 8288 245 TU 9053 245 TU 4331 246 TU 8282 245 TU 9062 241 TU …" at bounding box center [784, 274] width 1568 height 404
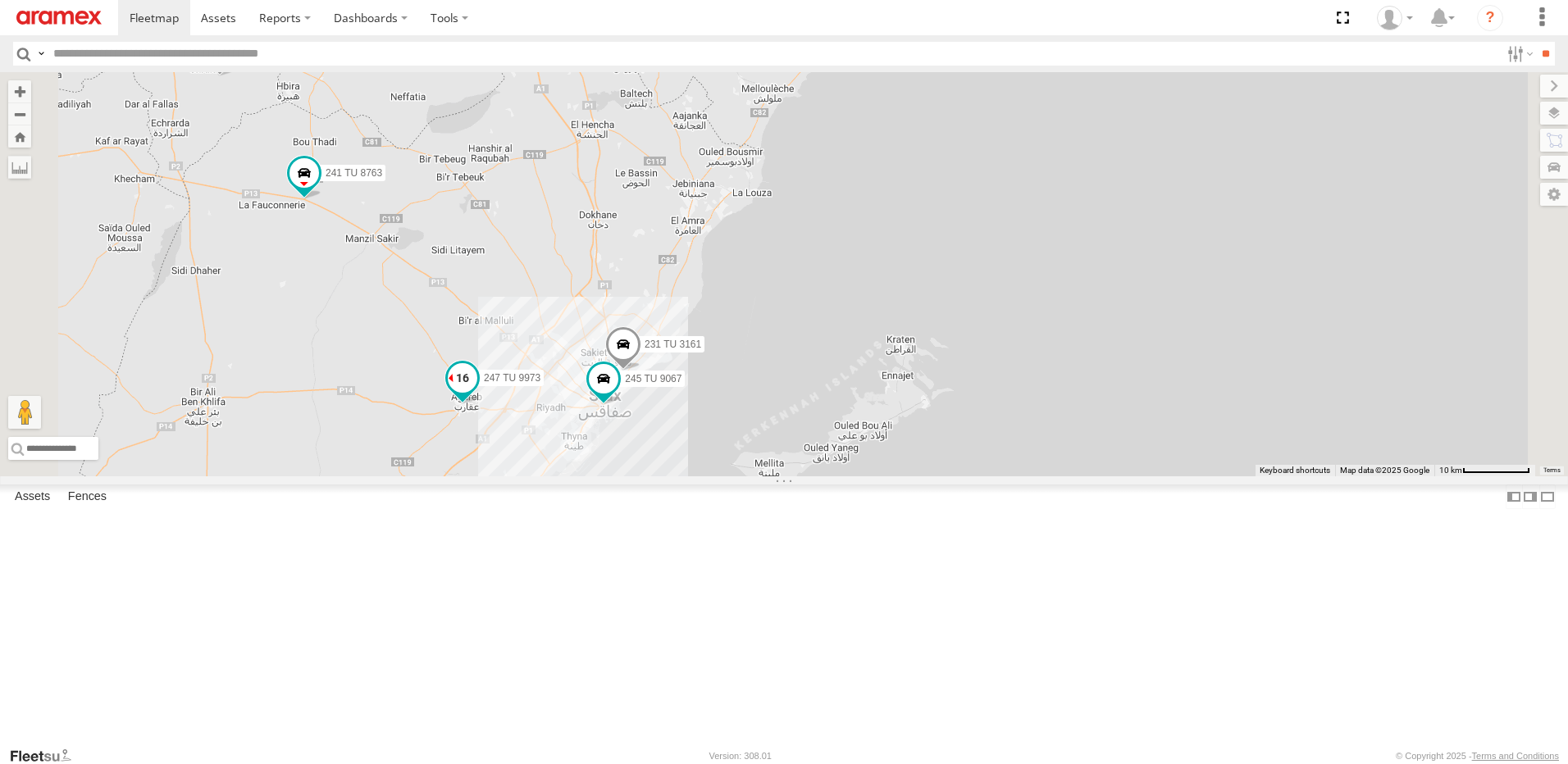
drag, startPoint x: 720, startPoint y: 519, endPoint x: 775, endPoint y: 464, distance: 77.8
click at [541, 384] on span "247 TU 9973" at bounding box center [512, 378] width 56 height 11
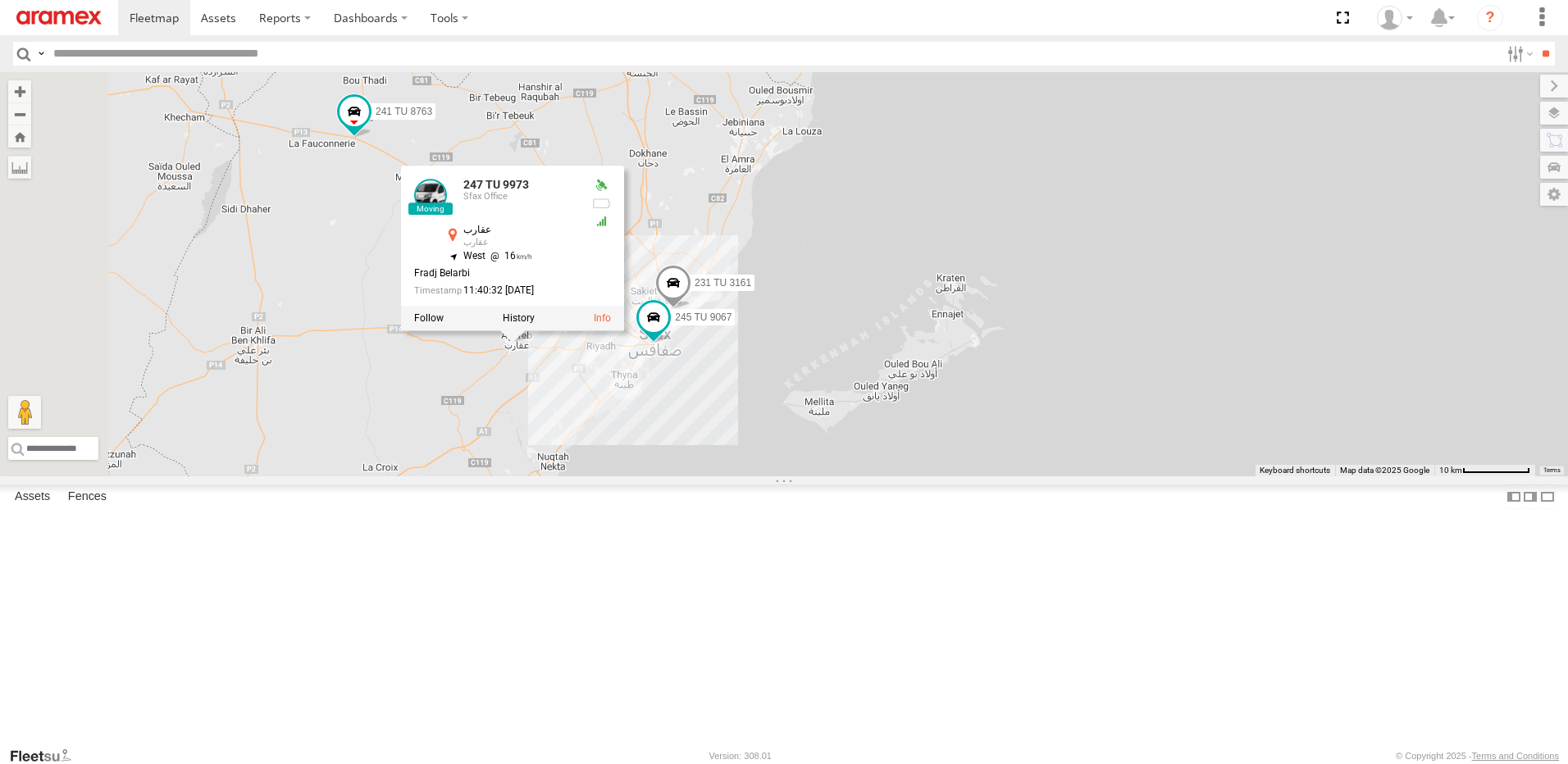
click at [763, 477] on div "245 TU 4334 246 TU 8288 245 TU 9053 245 TU 4331 246 TU 8282 245 TU 9062 241 TU …" at bounding box center [784, 274] width 1568 height 404
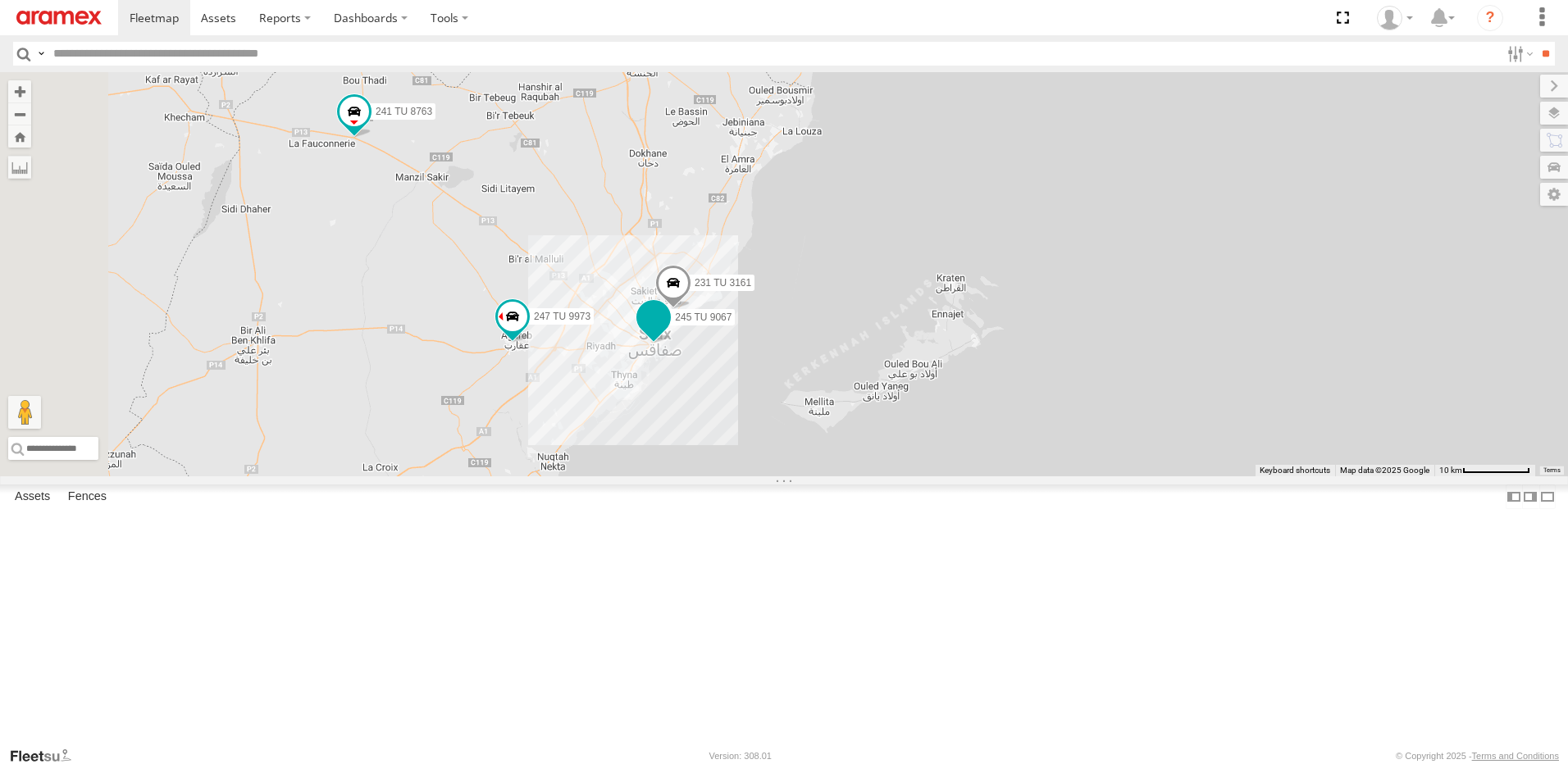
click at [669, 332] on span at bounding box center [654, 317] width 30 height 30
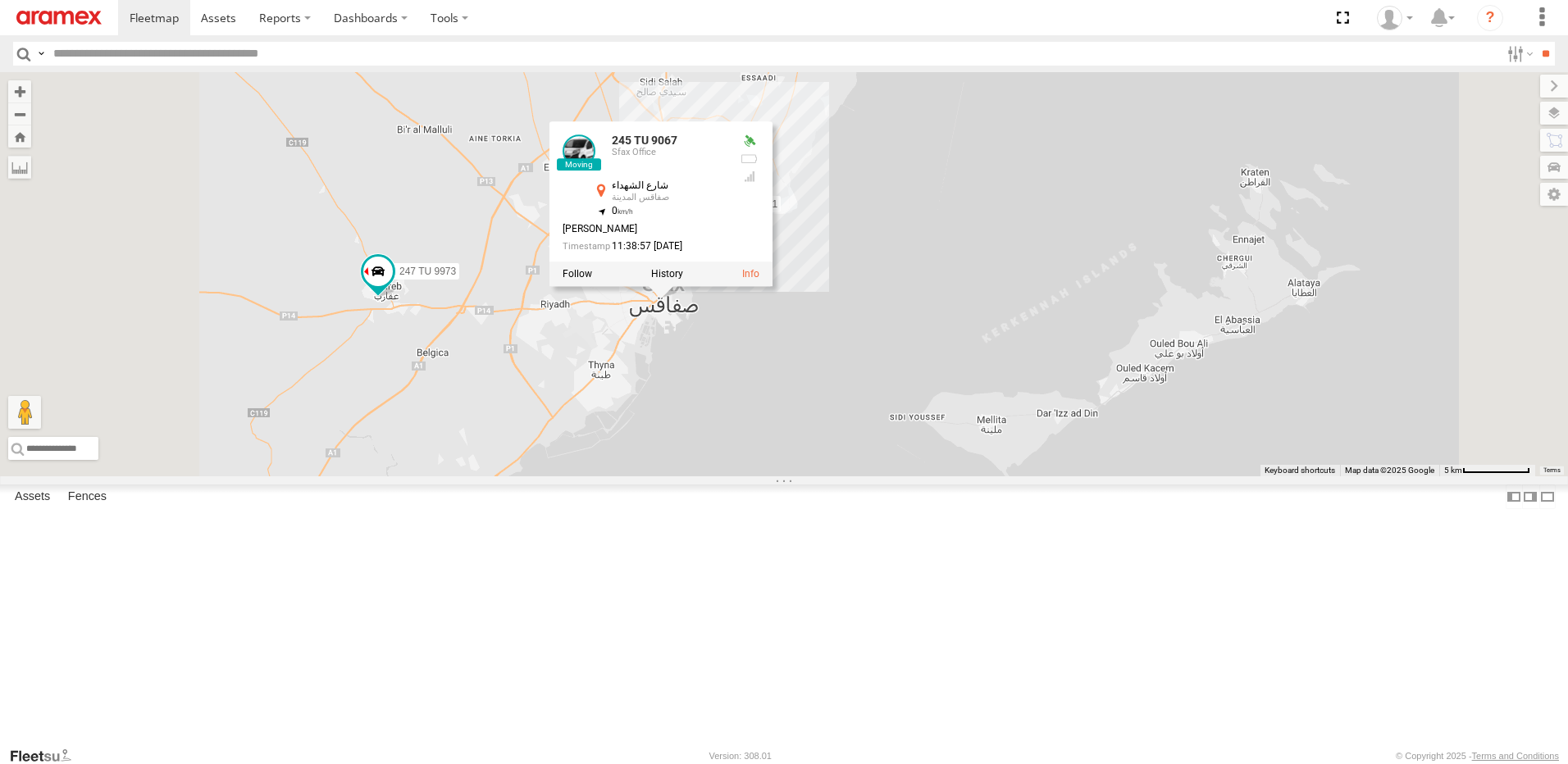
click at [921, 477] on div "245 TU 4334 246 TU 8288 245 TU 9053 245 TU 4331 246 TU 8282 245 TU 9062 241 TU …" at bounding box center [784, 274] width 1568 height 404
